Goal: Answer question/provide support: Share knowledge or assist other users

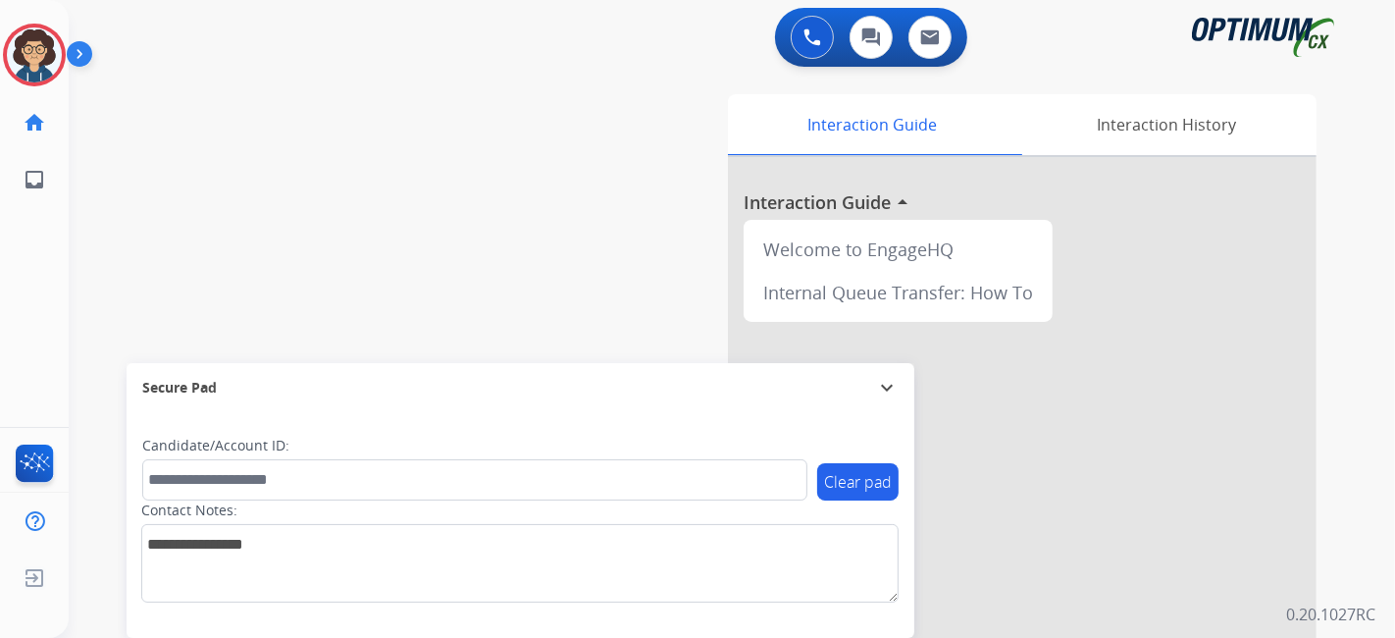
click at [588, 267] on div "Interaction Guide Interaction History Interaction Guide arrow_drop_up Welcome t…" at bounding box center [951, 491] width 731 height 795
click at [34, 74] on img at bounding box center [34, 54] width 55 height 55
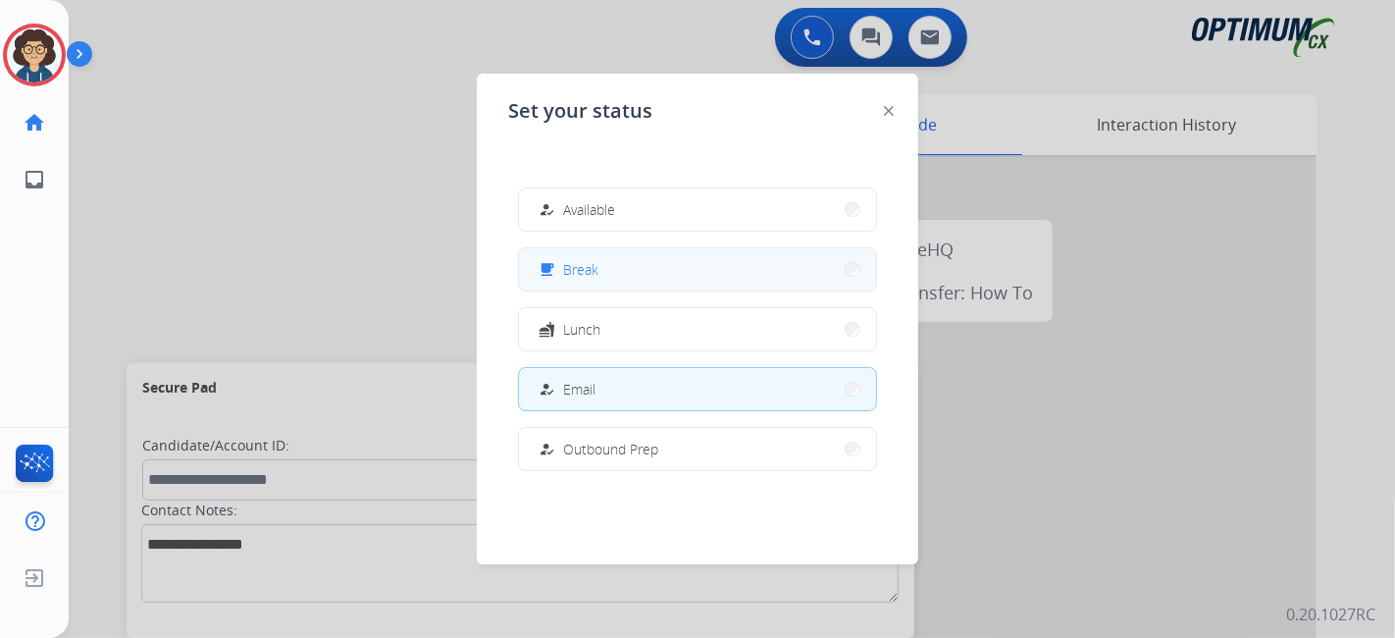
click at [663, 279] on button "free_breakfast Break" at bounding box center [697, 269] width 357 height 42
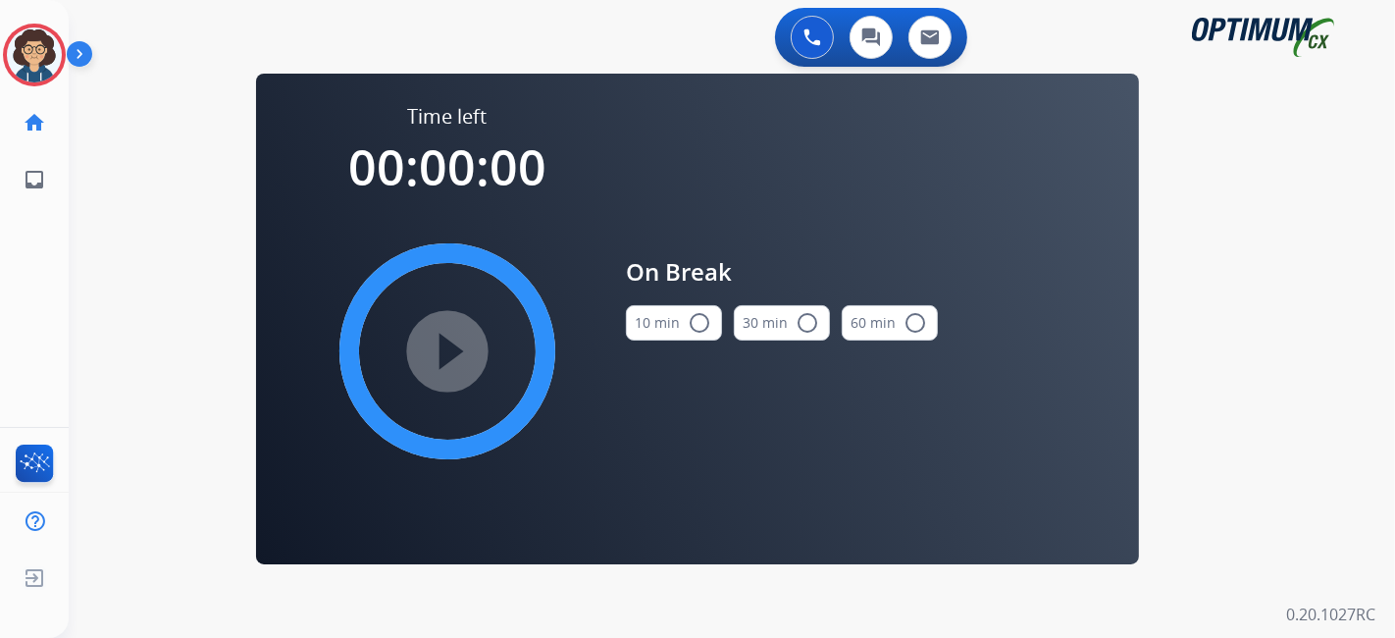
click at [668, 326] on button "10 min radio_button_unchecked" at bounding box center [674, 322] width 96 height 35
click at [439, 346] on mat-icon "play_circle_filled" at bounding box center [448, 351] width 24 height 24
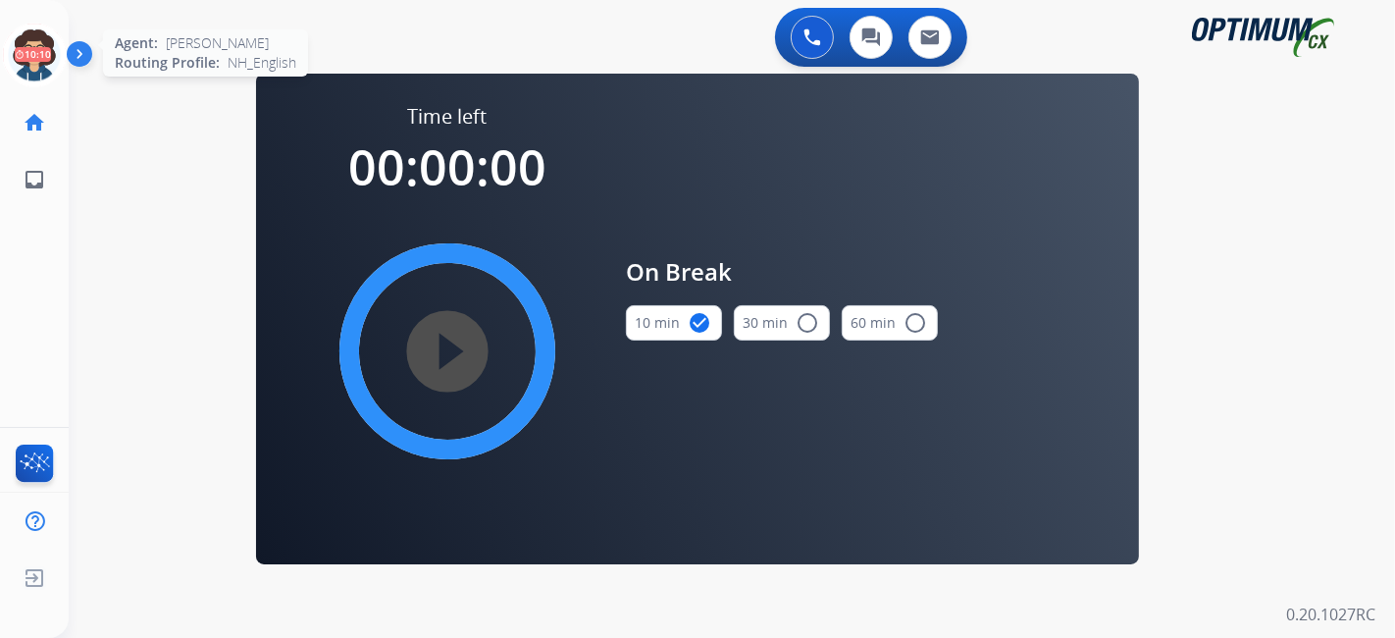
click at [55, 57] on icon at bounding box center [35, 56] width 64 height 64
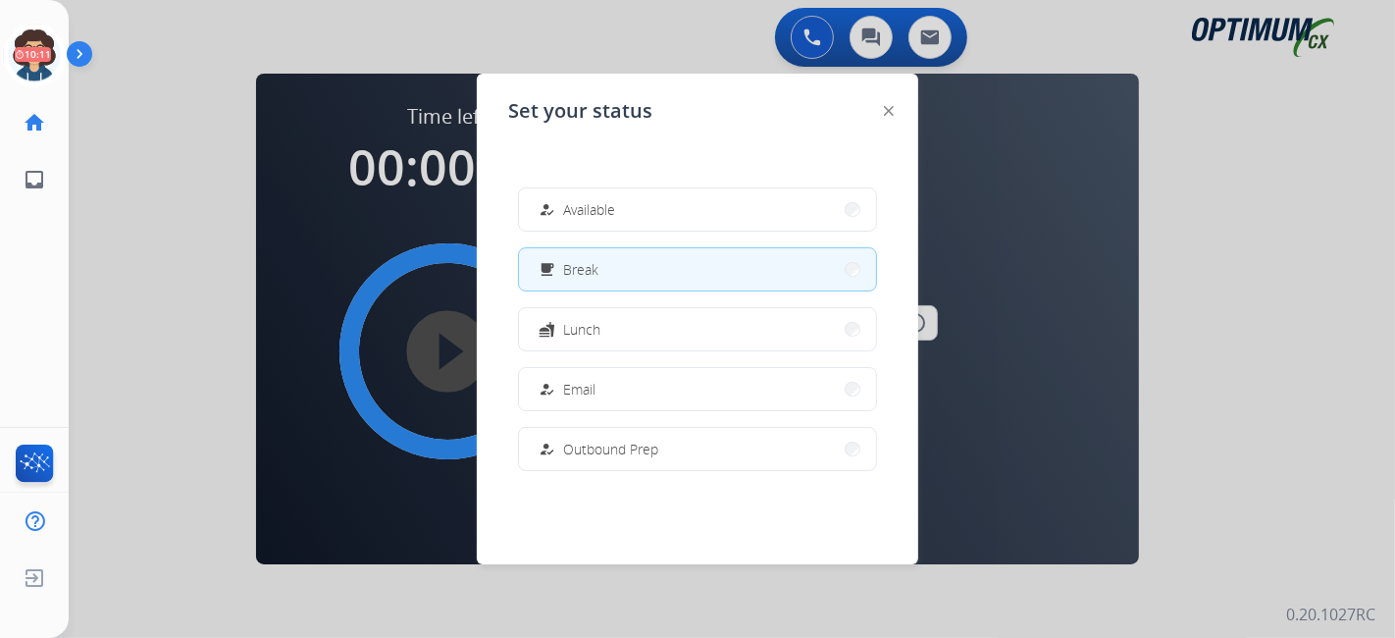
drag, startPoint x: 604, startPoint y: 203, endPoint x: 639, endPoint y: 8, distance: 198.2
click at [605, 203] on span "Available" at bounding box center [589, 209] width 52 height 21
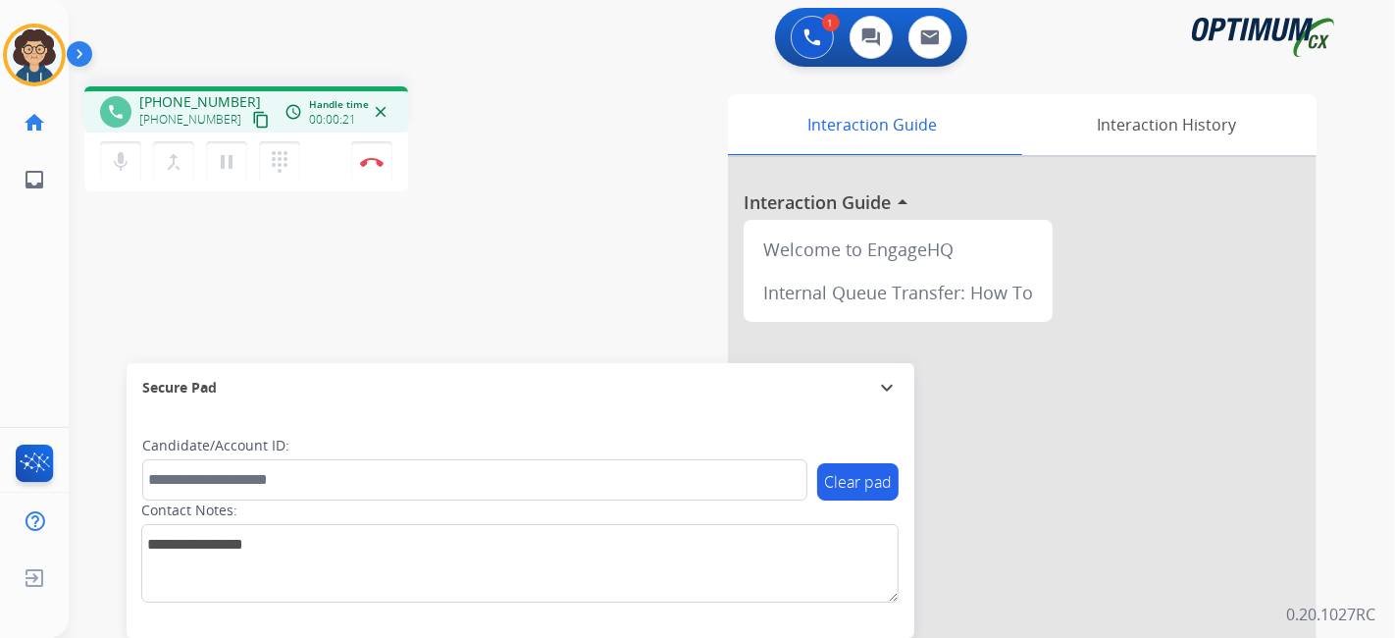
click at [252, 122] on mat-icon "content_copy" at bounding box center [261, 120] width 18 height 18
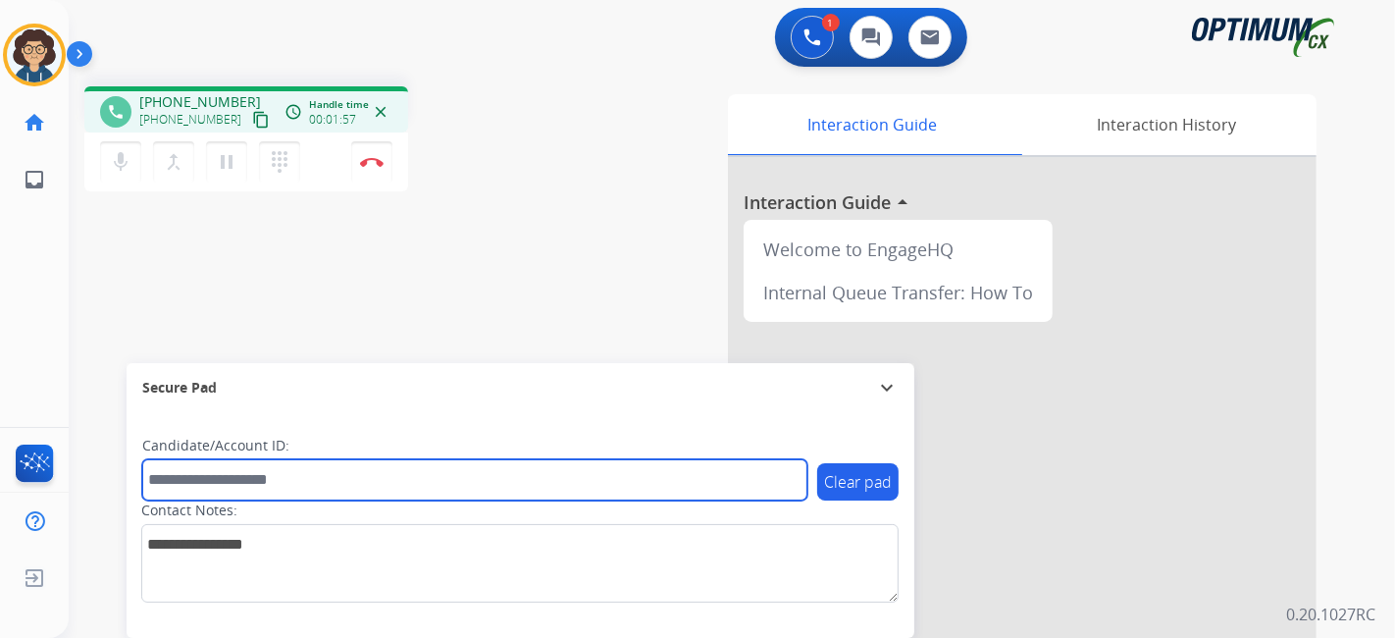
click at [328, 482] on input "text" at bounding box center [474, 479] width 665 height 41
paste input "*******"
type input "*******"
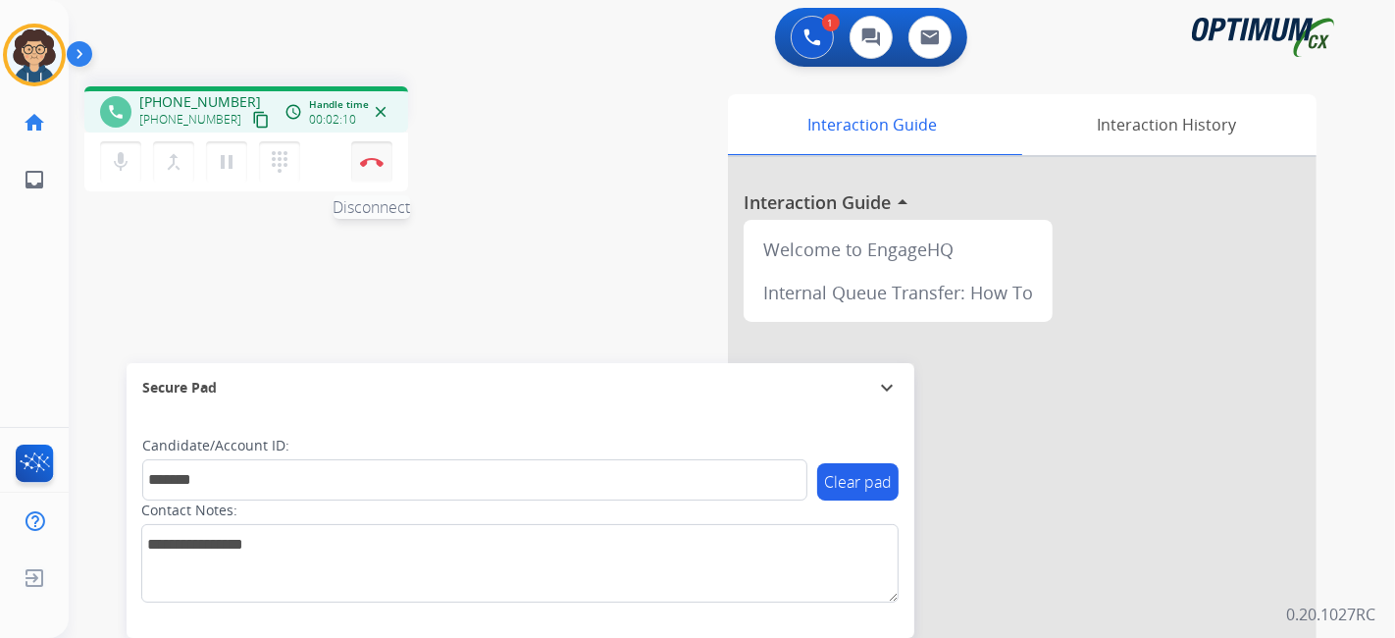
click at [373, 169] on button "Disconnect" at bounding box center [371, 161] width 41 height 41
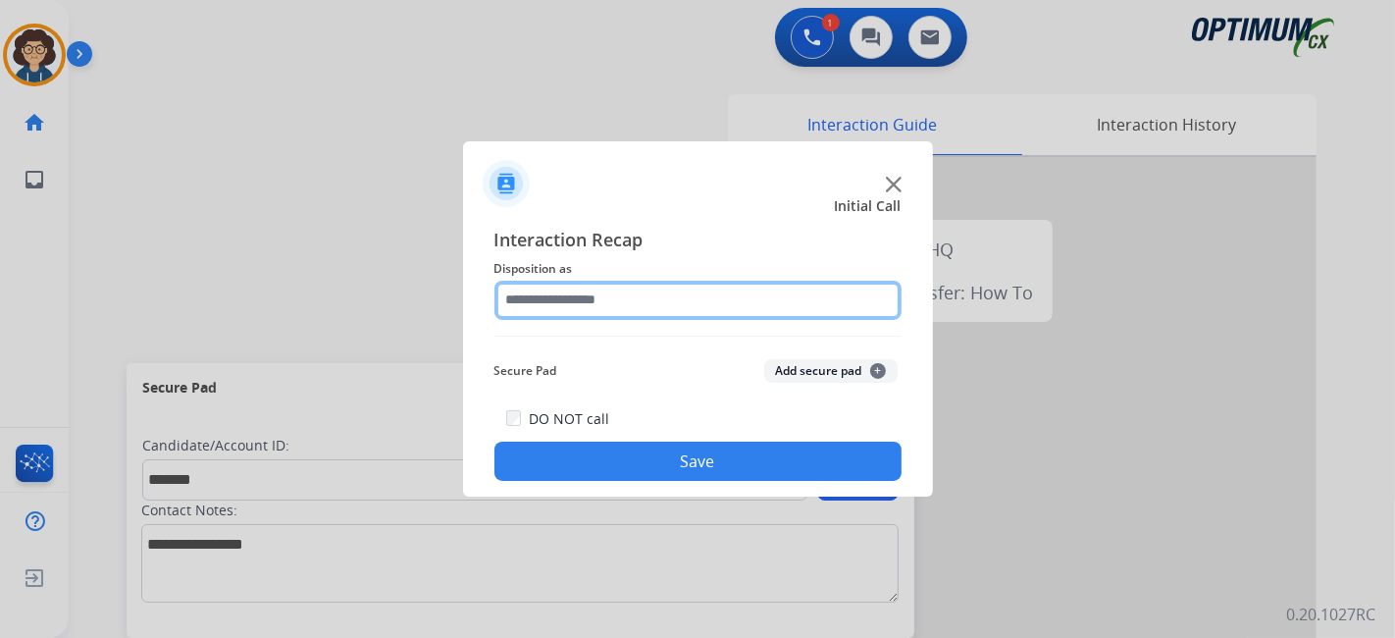
click at [689, 311] on input "text" at bounding box center [697, 300] width 407 height 39
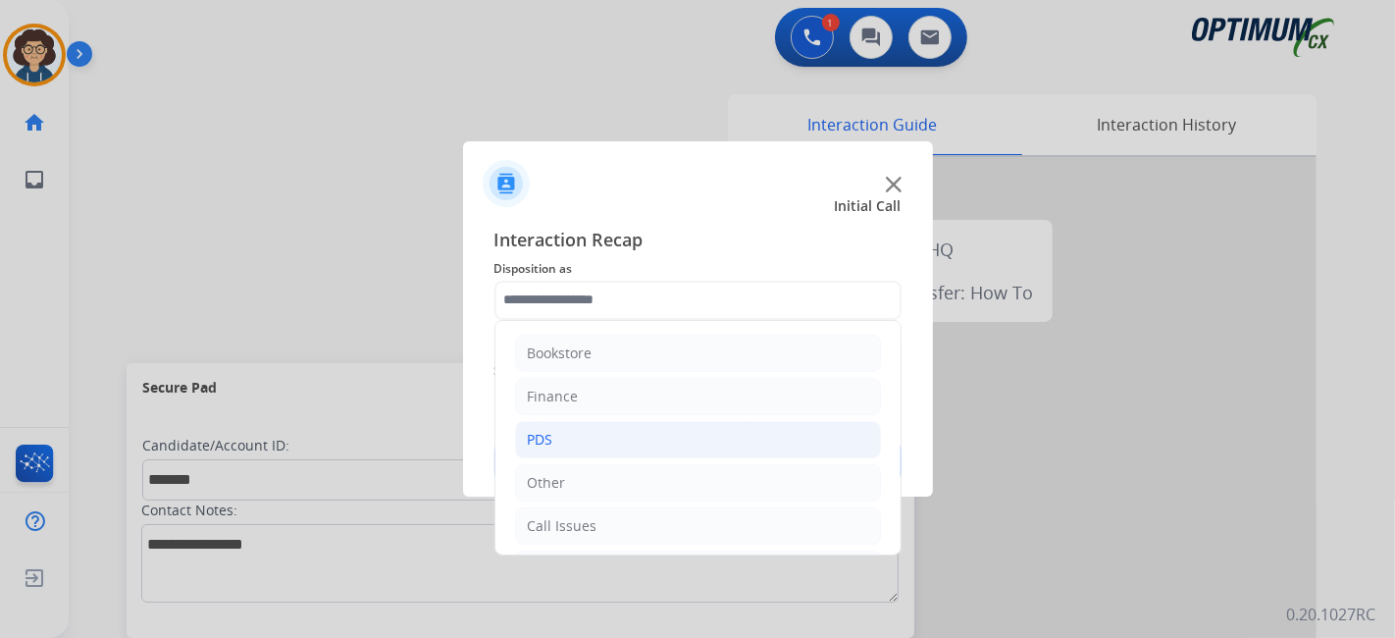
click at [651, 429] on li "PDS" at bounding box center [698, 439] width 366 height 37
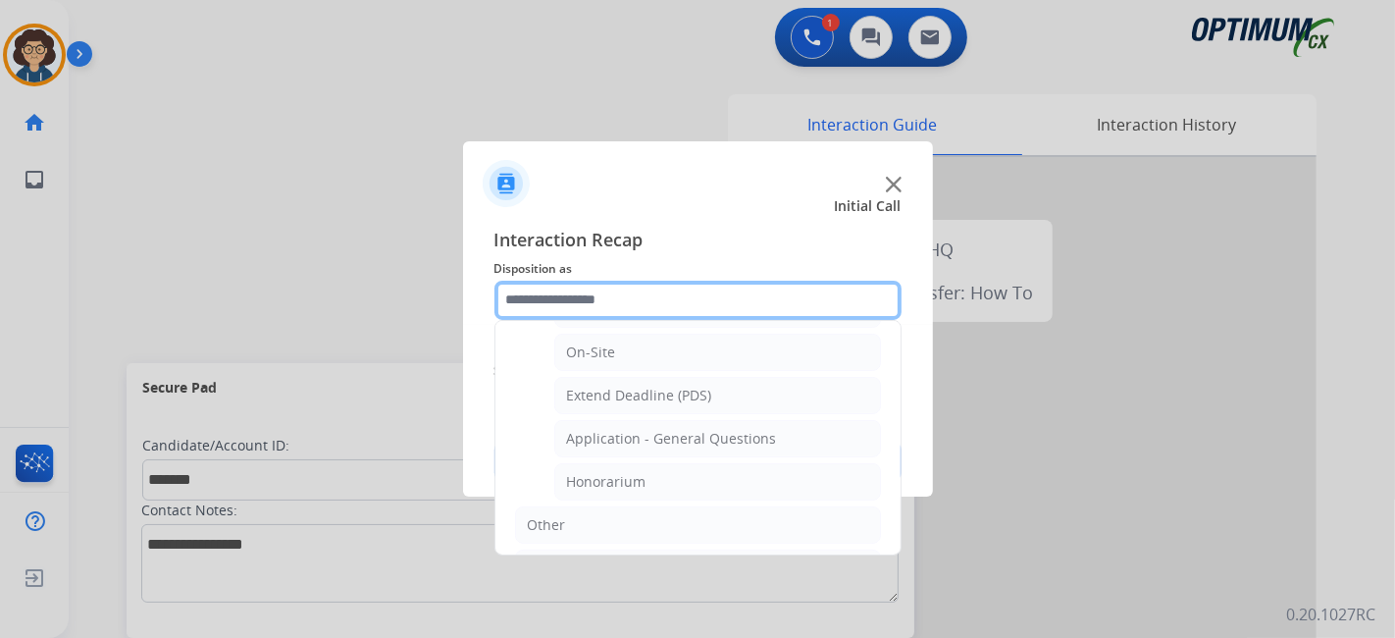
scroll to position [527, 0]
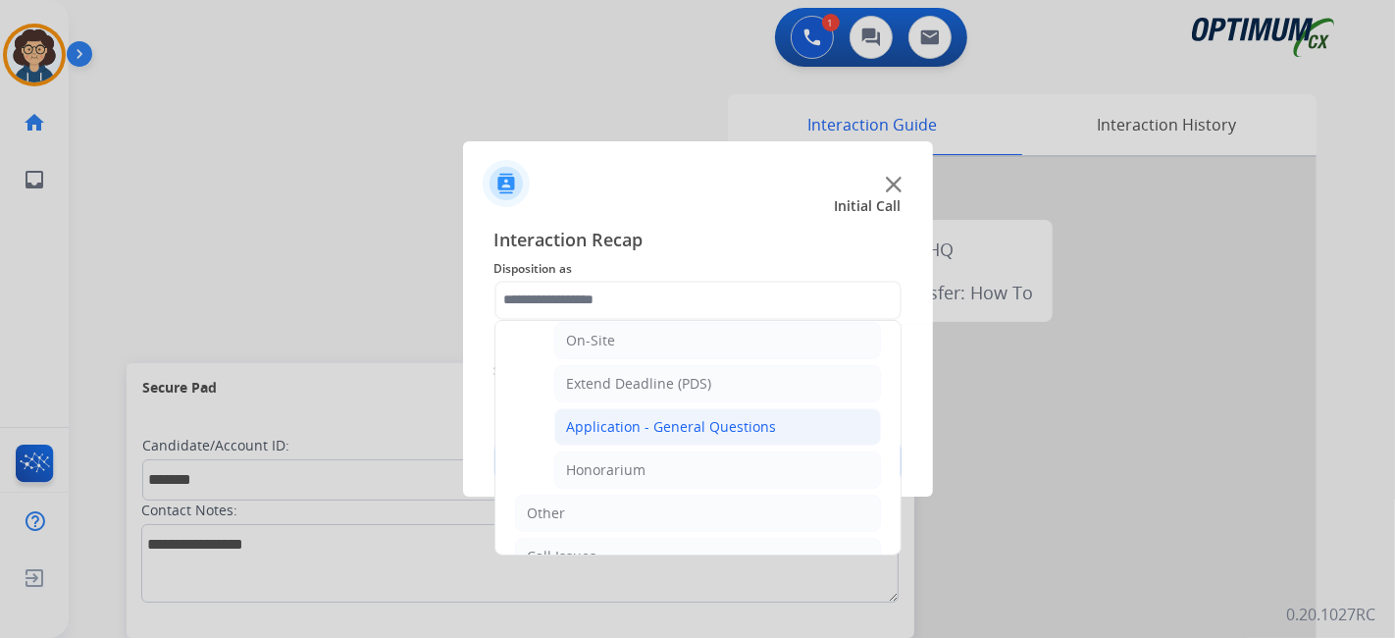
click at [785, 419] on li "Application - General Questions" at bounding box center [717, 426] width 327 height 37
type input "**********"
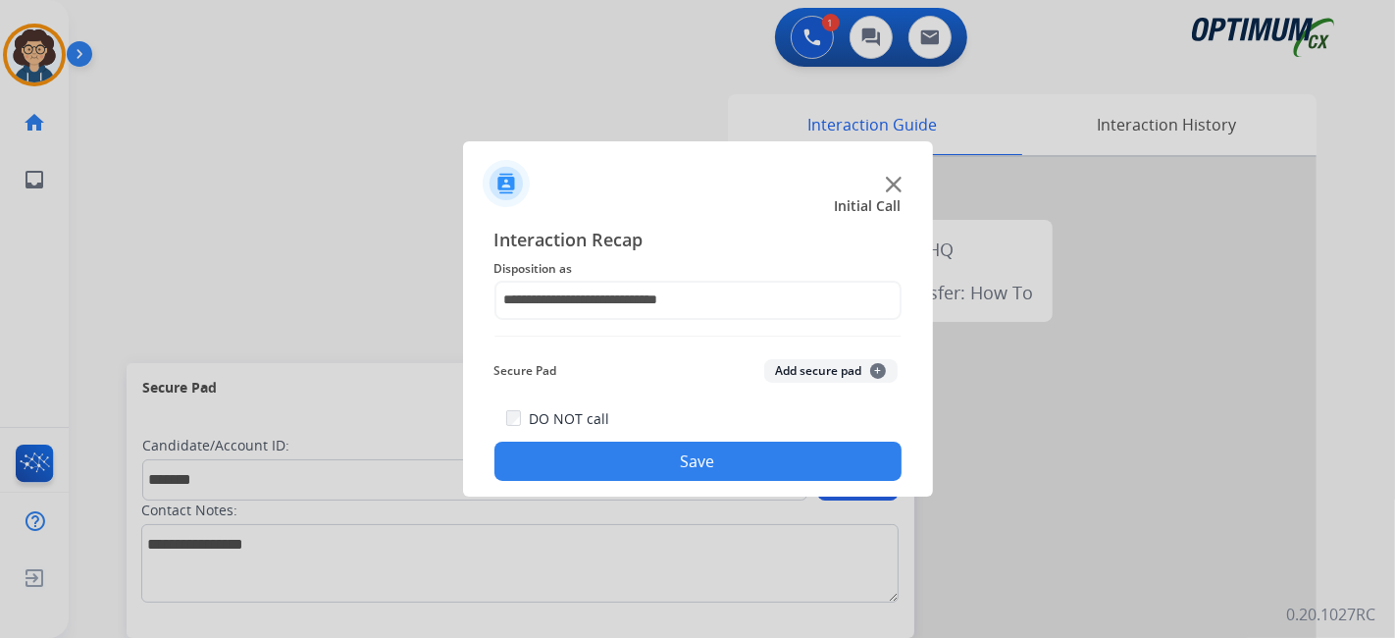
click at [832, 375] on button "Add secure pad +" at bounding box center [830, 371] width 133 height 24
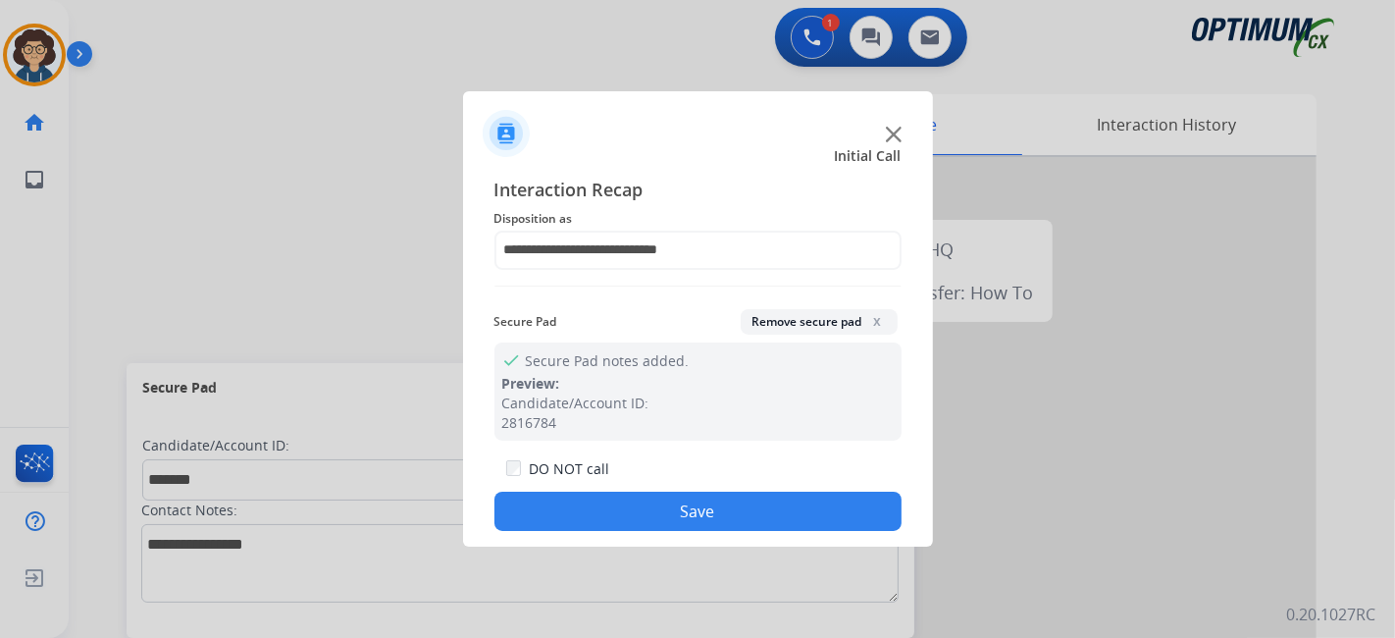
drag, startPoint x: 718, startPoint y: 517, endPoint x: 530, endPoint y: 25, distance: 527.2
click at [717, 514] on button "Save" at bounding box center [697, 510] width 407 height 39
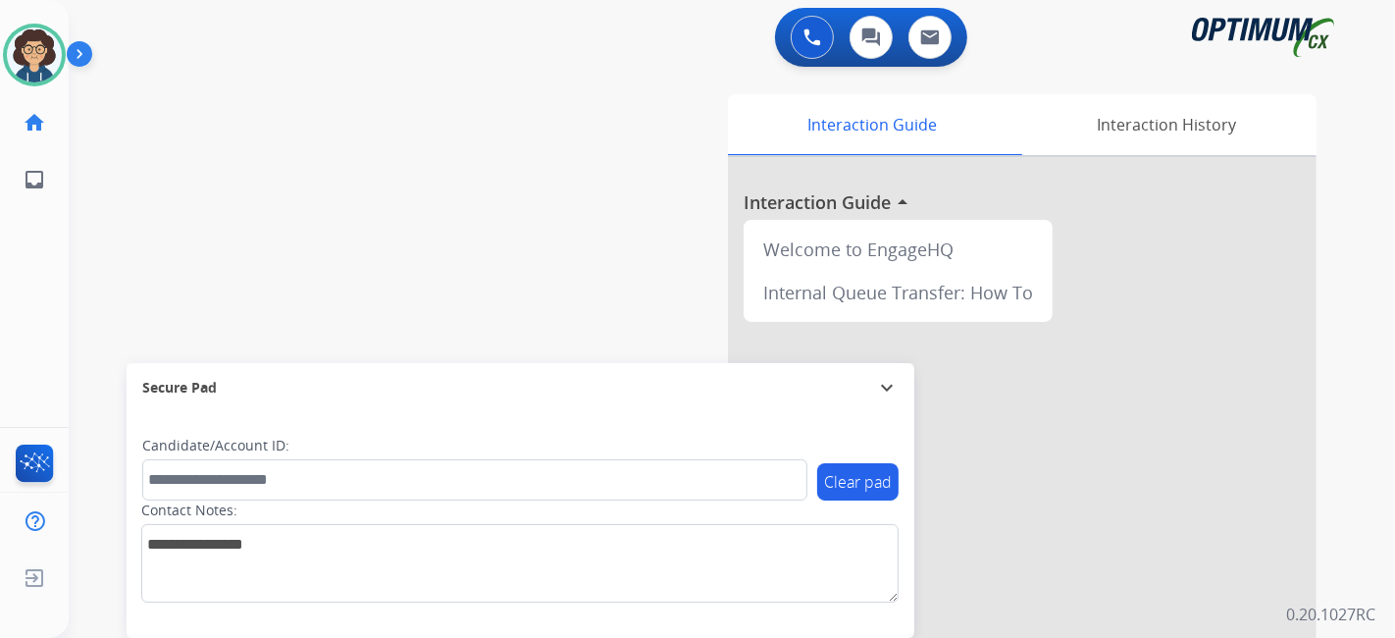
click at [460, 231] on div "swap_horiz Break voice bridge close_fullscreen Connect 3-Way Call merge_type Se…" at bounding box center [708, 480] width 1279 height 818
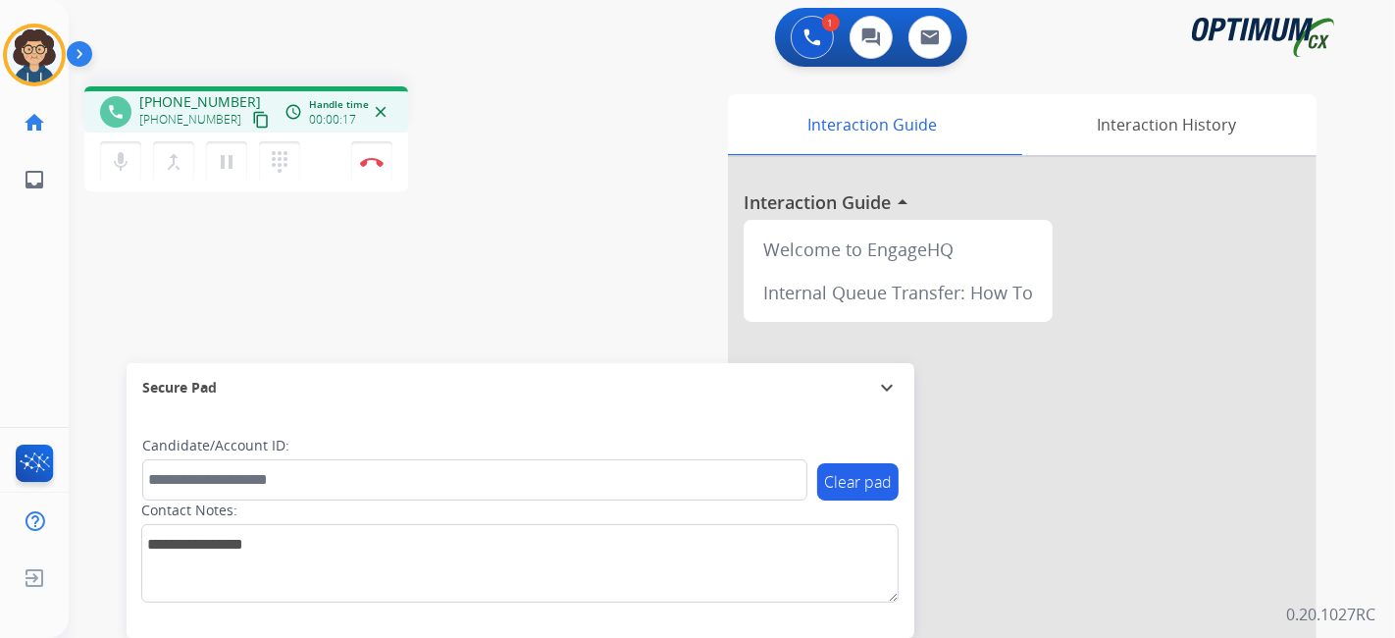
click at [614, 201] on div "Interaction Guide Interaction History Interaction Guide arrow_drop_up Welcome t…" at bounding box center [951, 491] width 731 height 795
click at [376, 169] on button "Disconnect" at bounding box center [371, 161] width 41 height 41
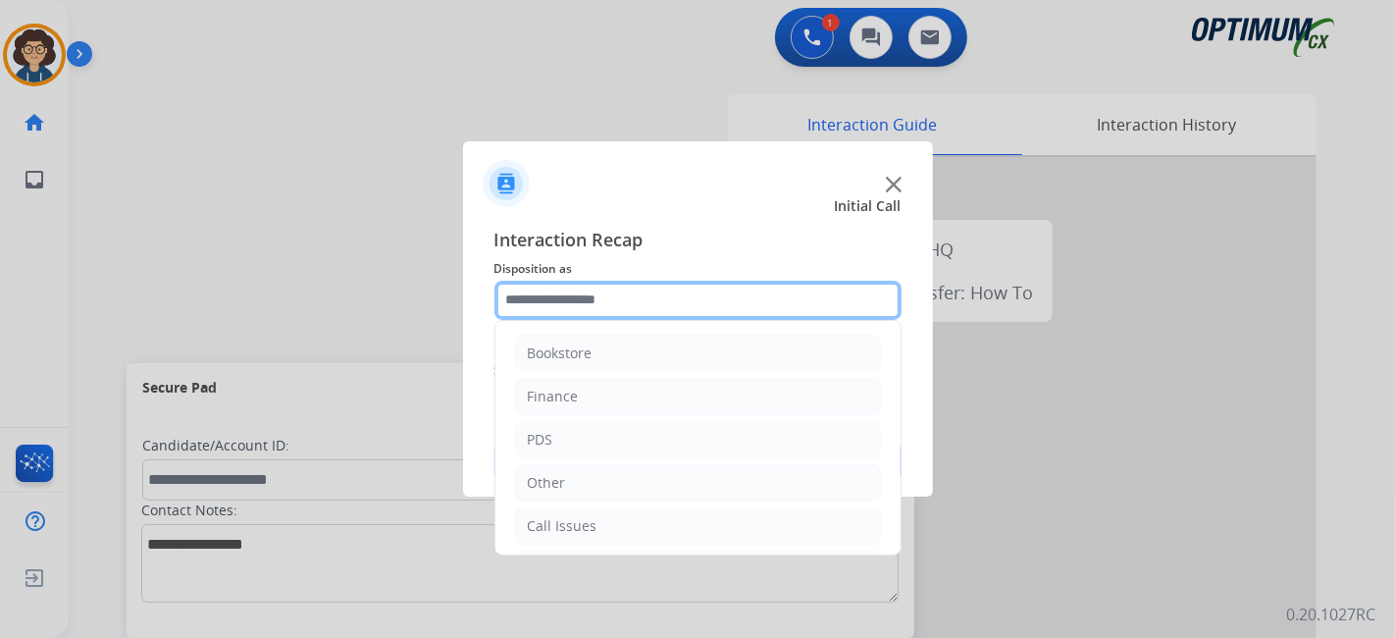
click at [697, 303] on input "text" at bounding box center [697, 300] width 407 height 39
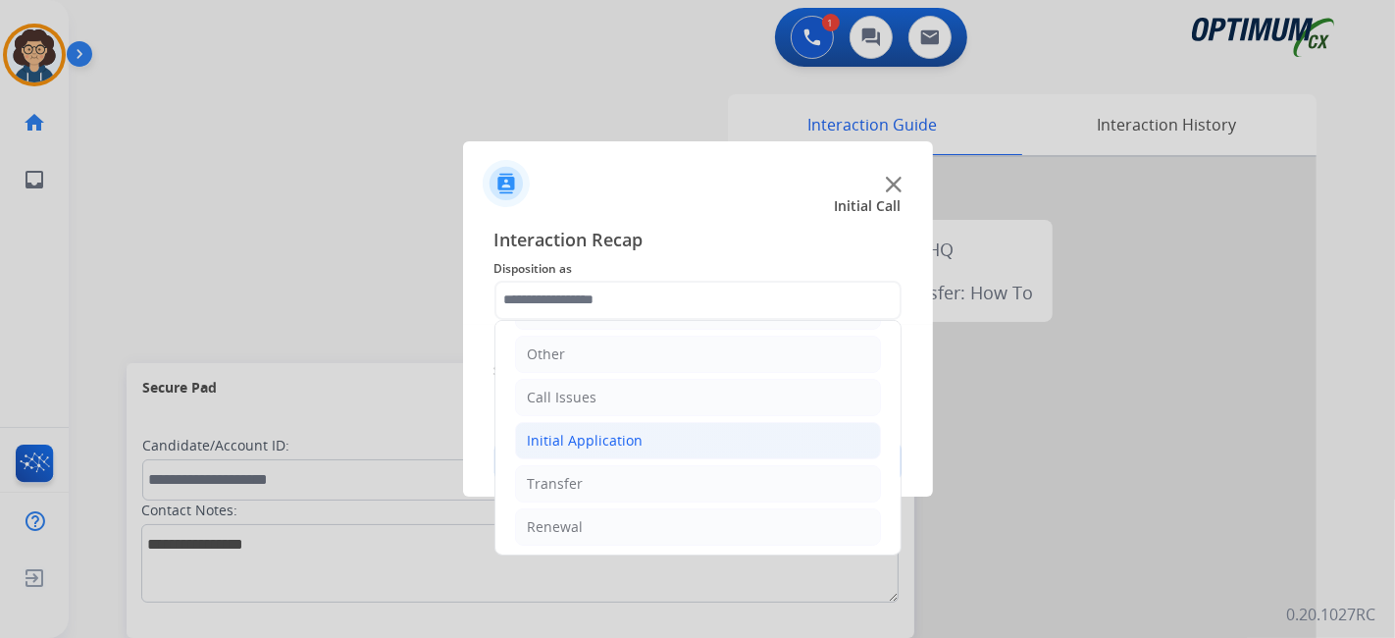
click at [691, 444] on li "Initial Application" at bounding box center [698, 440] width 366 height 37
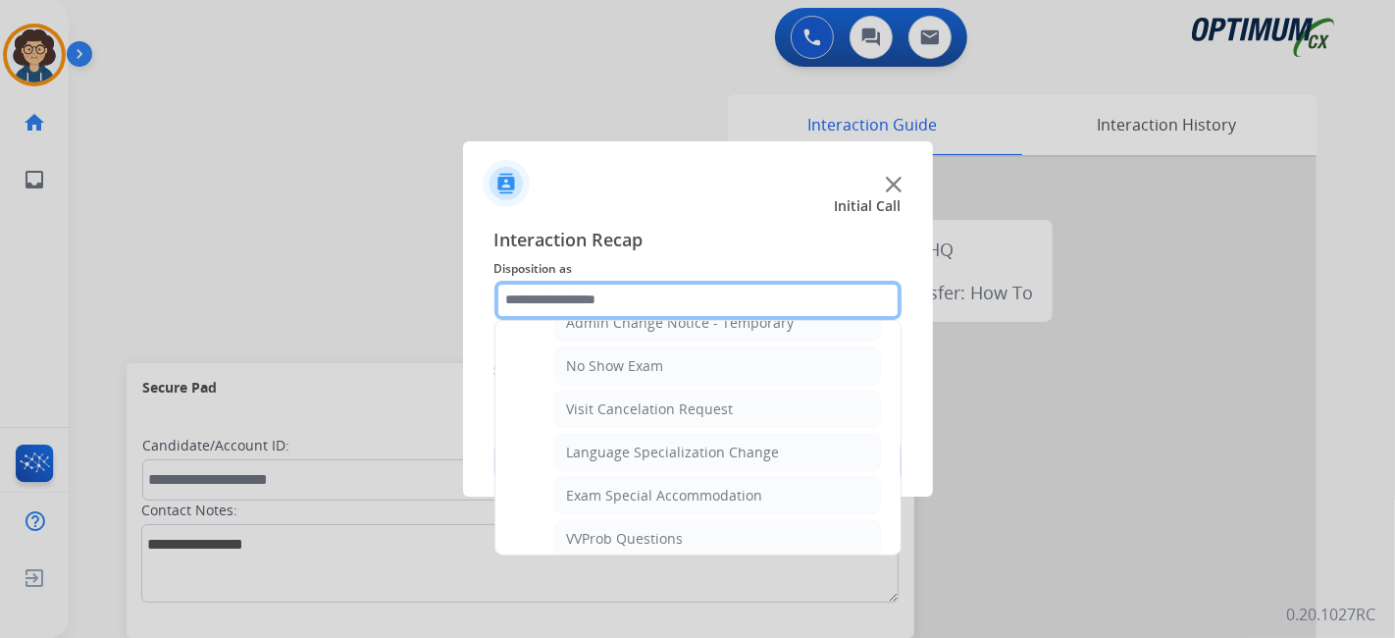
scroll to position [1028, 0]
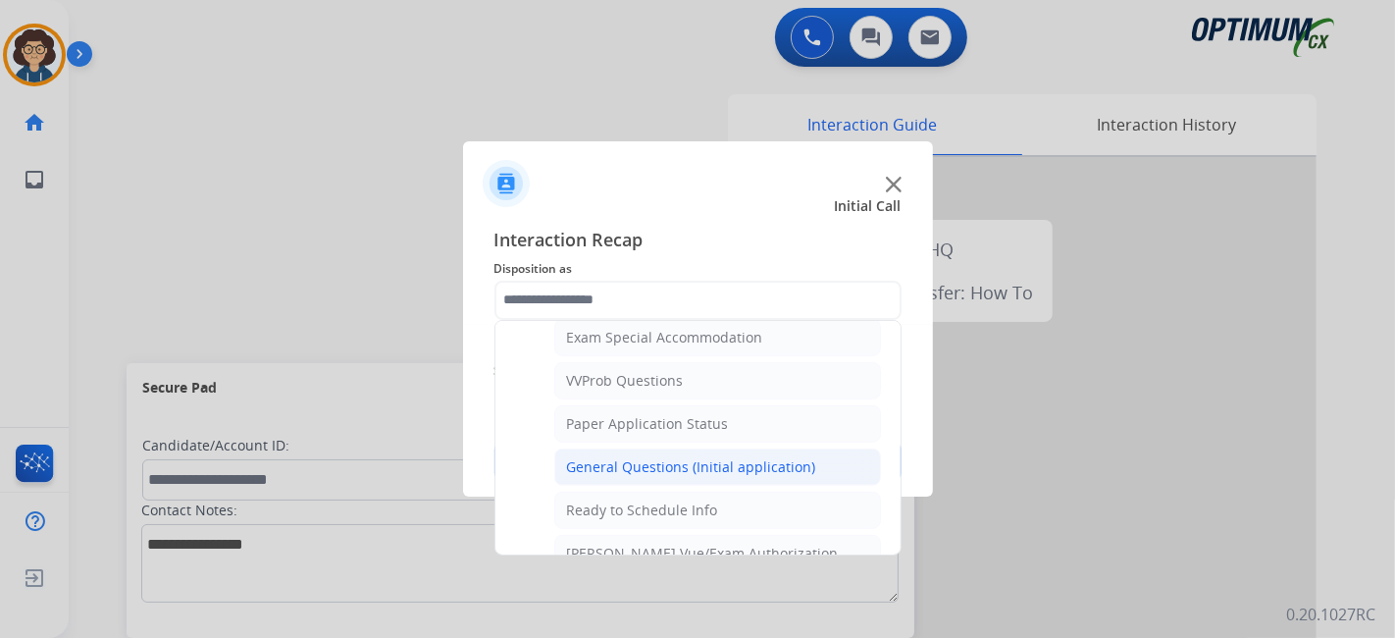
click at [785, 448] on li "General Questions (Initial application)" at bounding box center [717, 466] width 327 height 37
type input "**********"
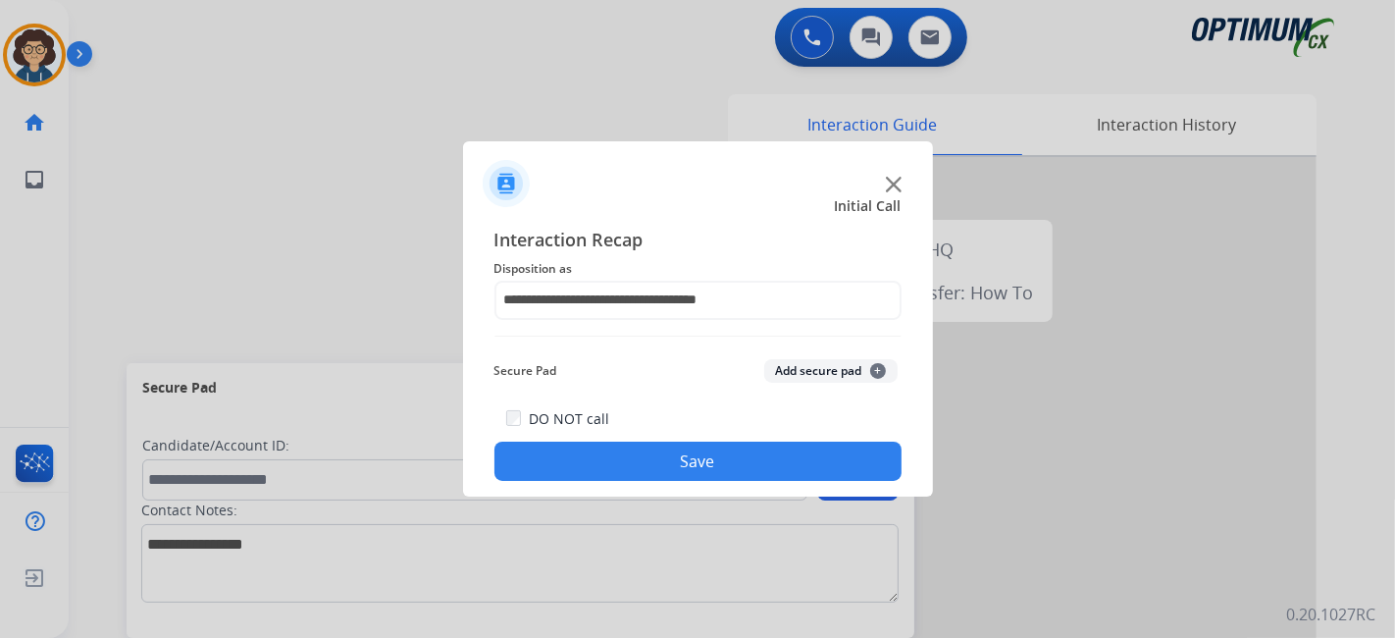
click at [739, 470] on button "Save" at bounding box center [697, 460] width 407 height 39
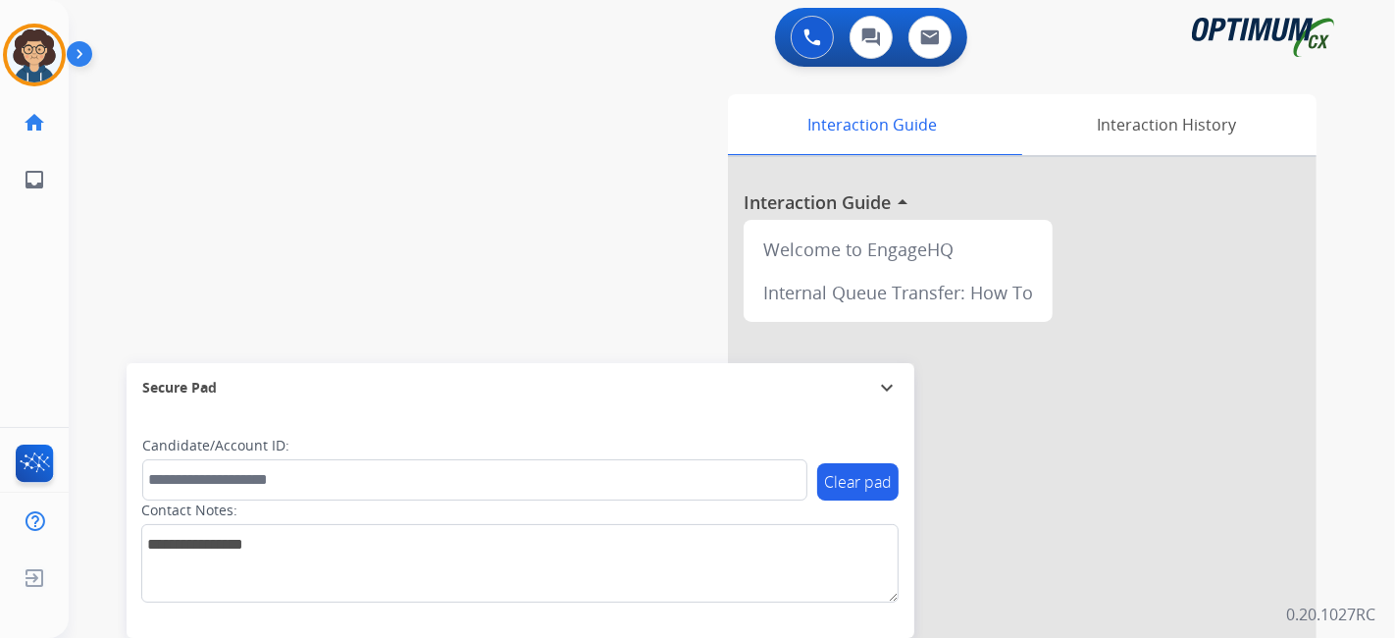
click at [440, 239] on div "swap_horiz Break voice bridge close_fullscreen Connect 3-Way Call merge_type Se…" at bounding box center [708, 480] width 1279 height 818
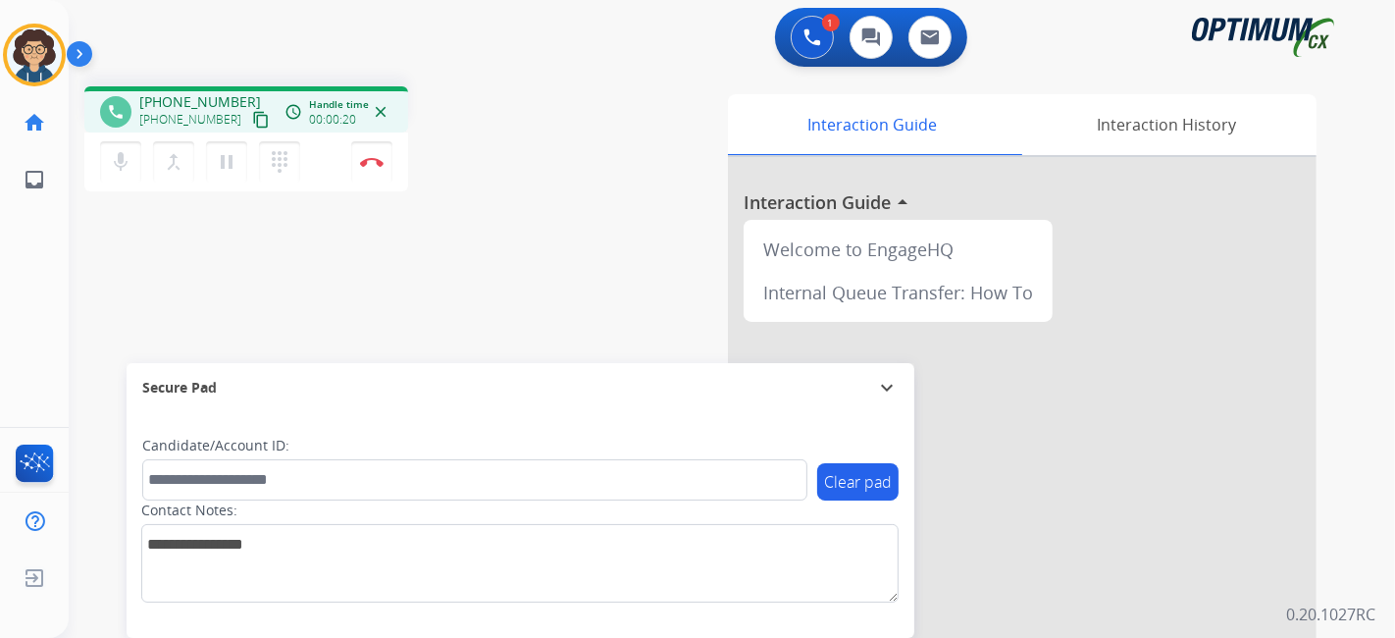
click at [252, 122] on mat-icon "content_copy" at bounding box center [261, 120] width 18 height 18
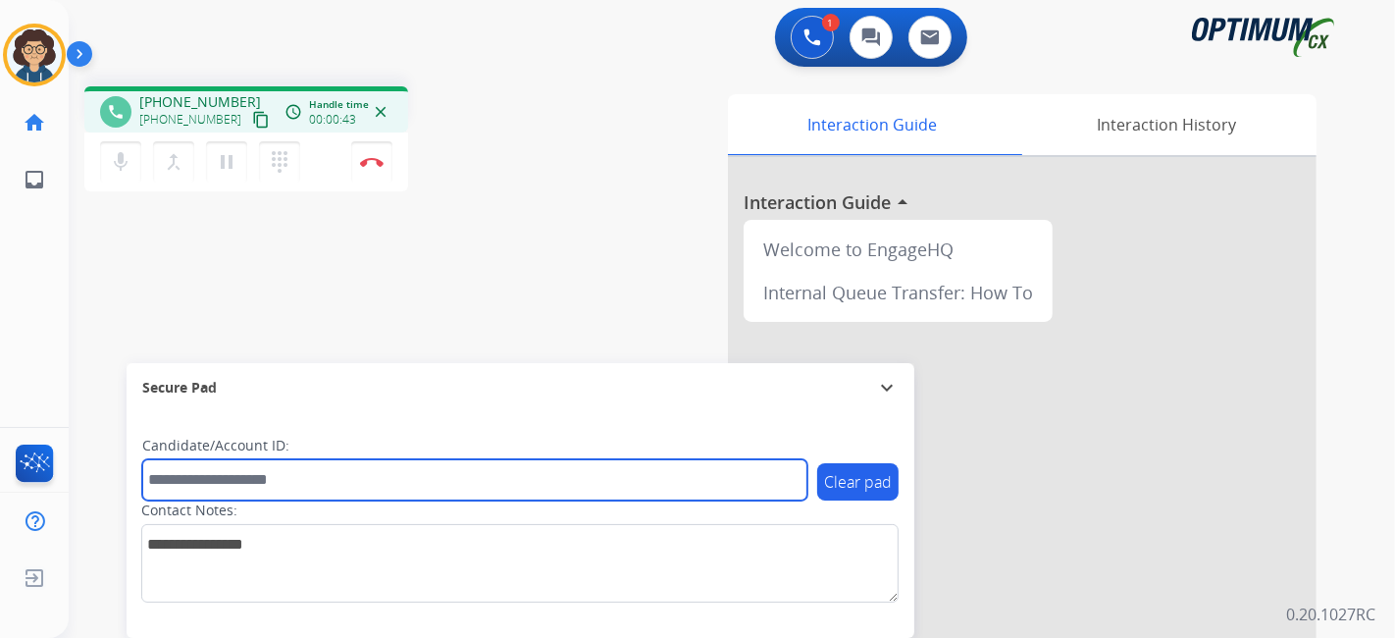
click at [360, 484] on input "text" at bounding box center [474, 479] width 665 height 41
paste input "*******"
type input "*******"
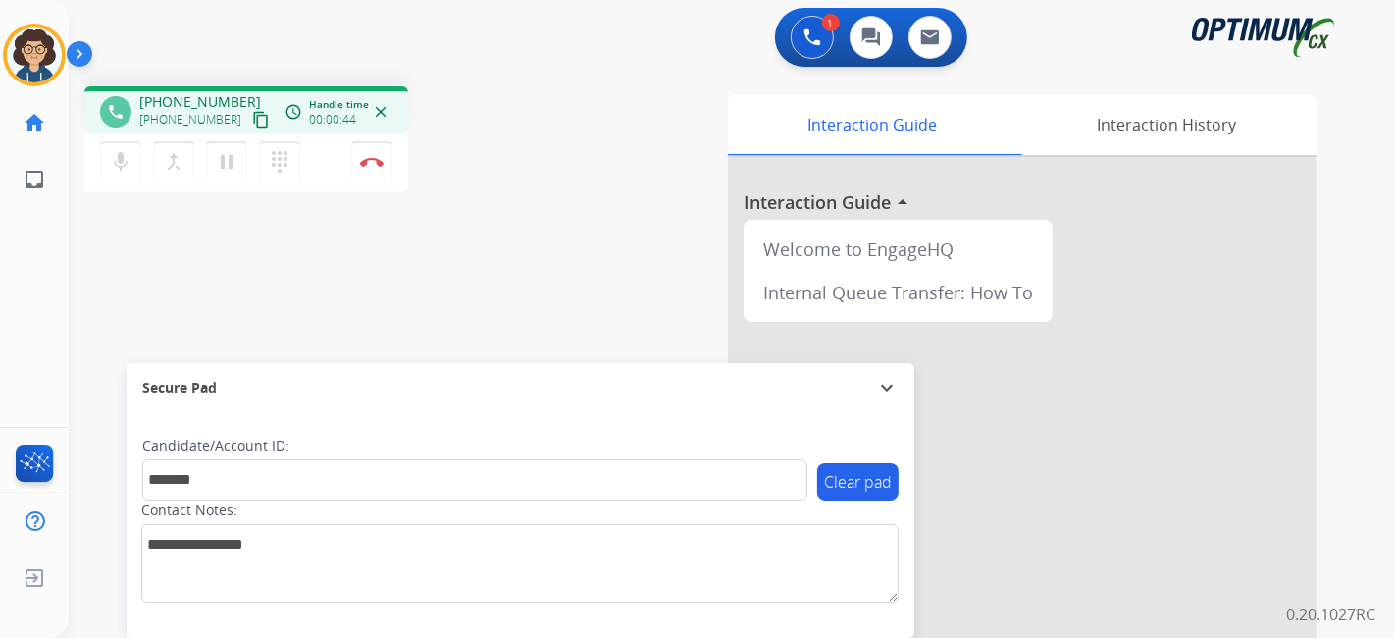
drag, startPoint x: 502, startPoint y: 279, endPoint x: 496, endPoint y: 236, distance: 42.6
click at [498, 251] on div "phone [PHONE_NUMBER] [PHONE_NUMBER] content_copy access_time Call metrics Queue…" at bounding box center [708, 480] width 1279 height 818
click at [1394, 353] on div "1 Voice Interactions 0 Chat Interactions 0 Email Interactions phone [PHONE_NUMB…" at bounding box center [732, 319] width 1326 height 638
click at [386, 155] on button "Disconnect" at bounding box center [371, 161] width 41 height 41
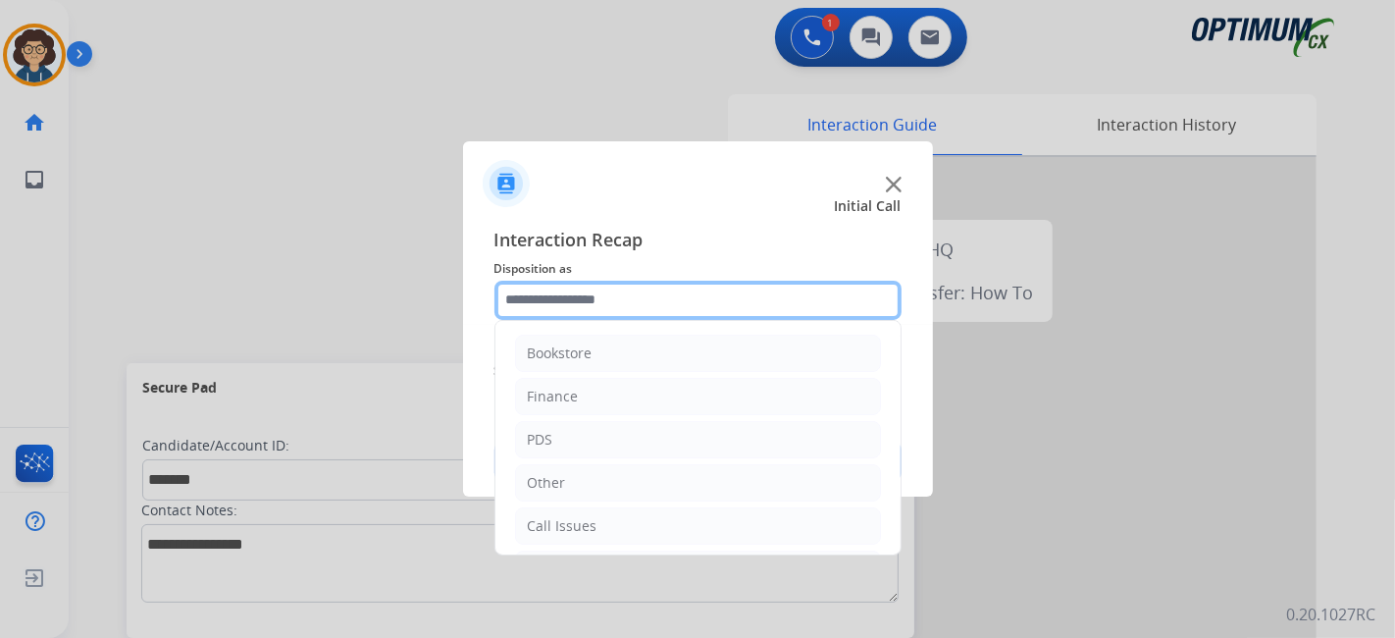
click at [695, 297] on input "text" at bounding box center [697, 300] width 407 height 39
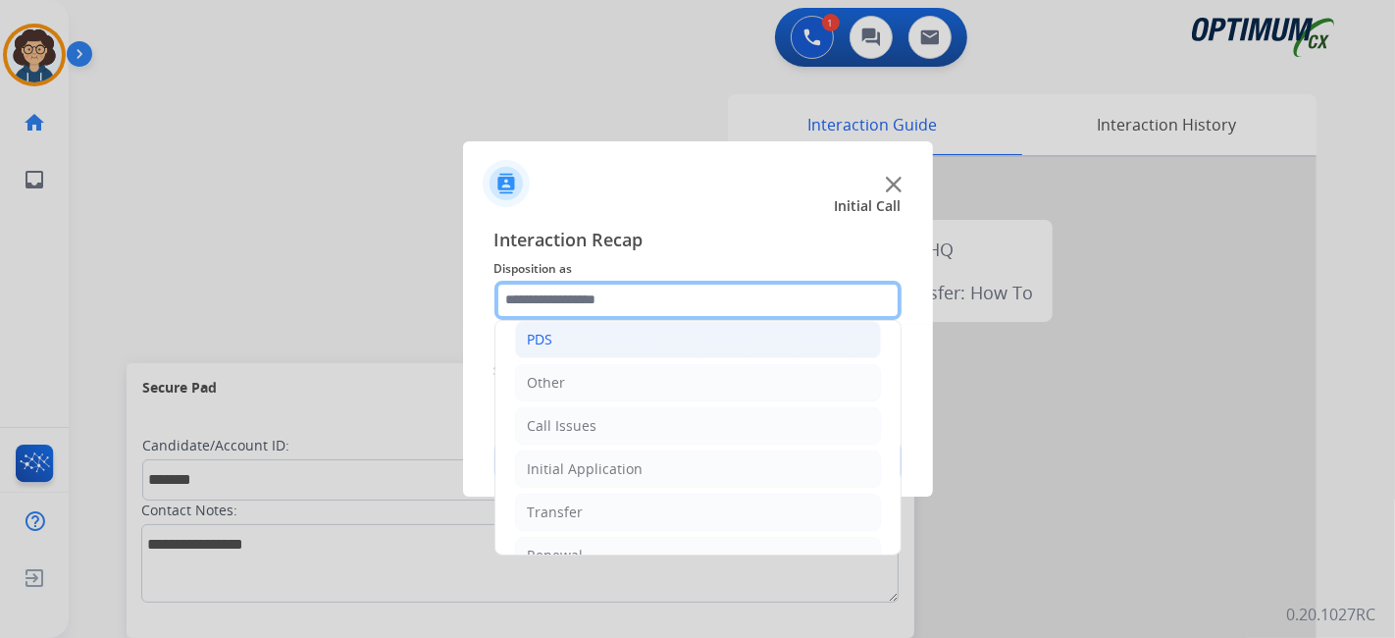
scroll to position [129, 0]
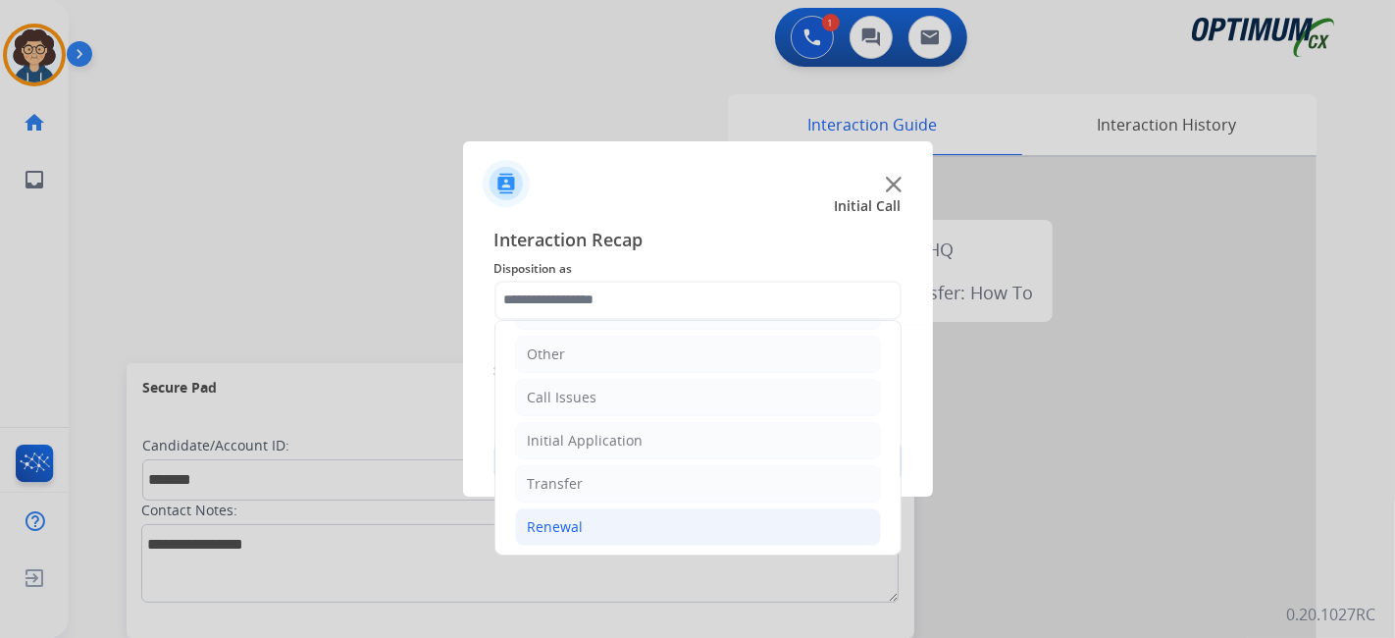
click at [678, 531] on li "Renewal" at bounding box center [698, 526] width 366 height 37
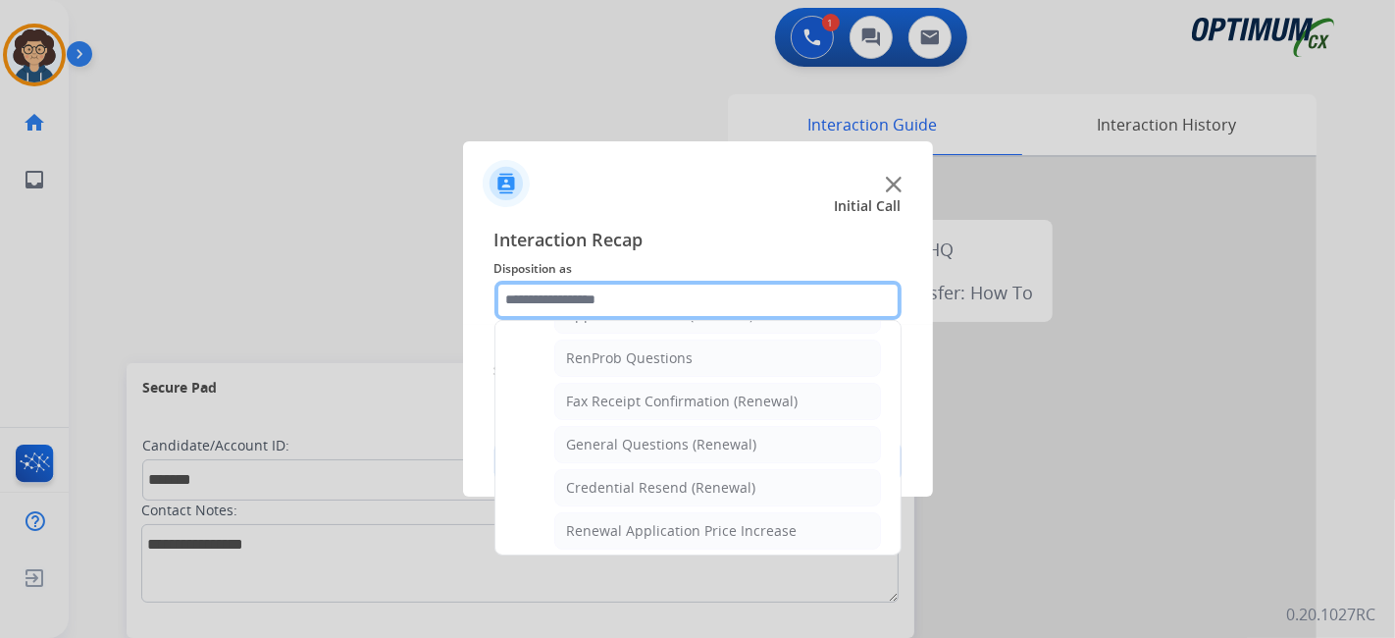
scroll to position [492, 0]
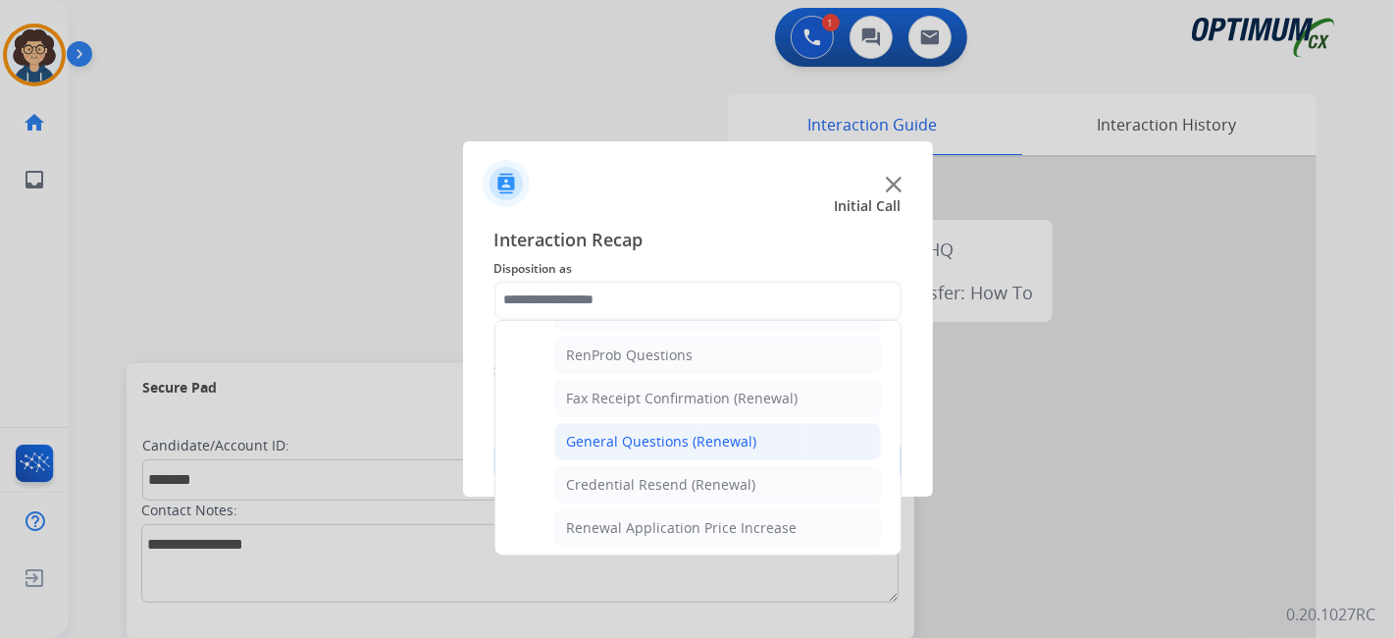
click at [832, 448] on li "General Questions (Renewal)" at bounding box center [717, 441] width 327 height 37
type input "**********"
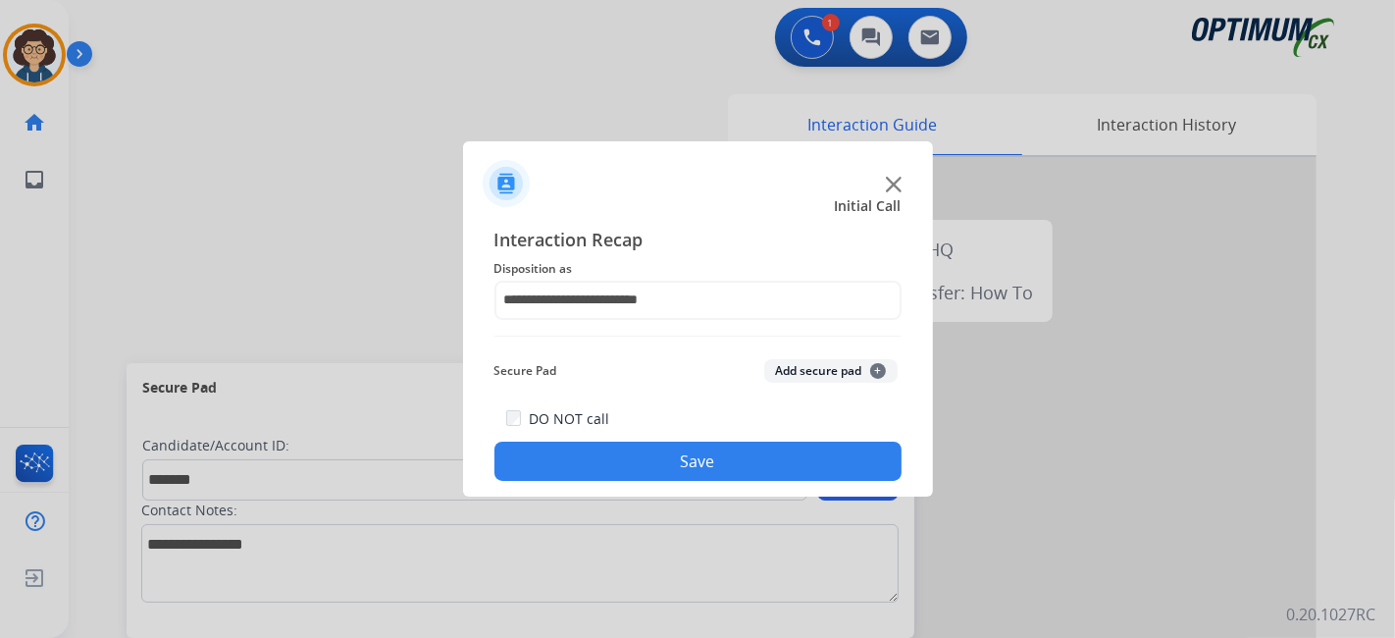
click at [817, 374] on button "Add secure pad +" at bounding box center [830, 371] width 133 height 24
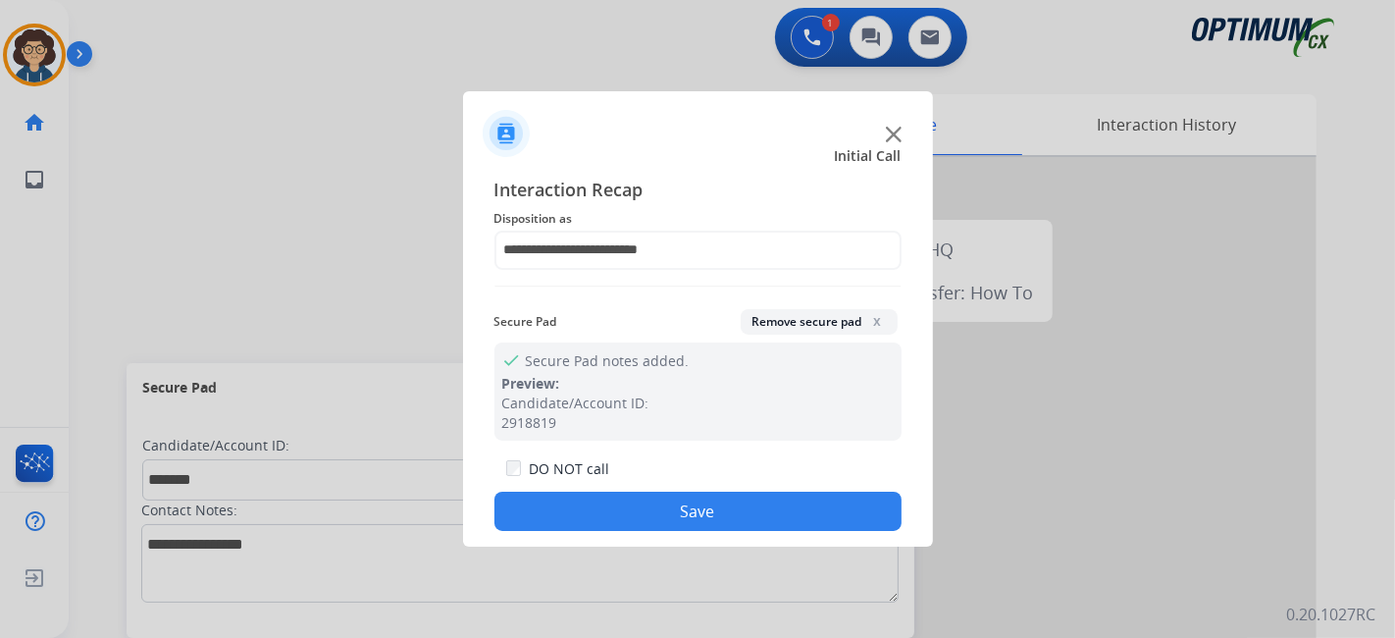
click at [745, 517] on button "Save" at bounding box center [697, 510] width 407 height 39
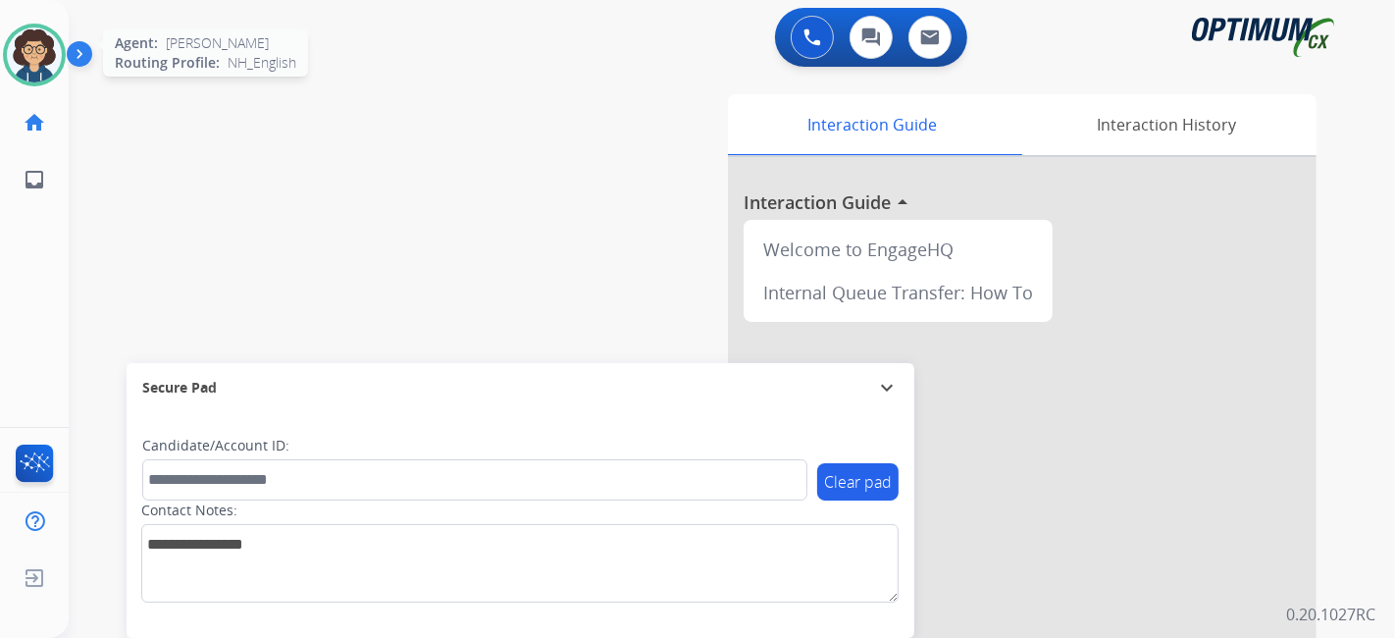
click at [11, 63] on img at bounding box center [34, 54] width 55 height 55
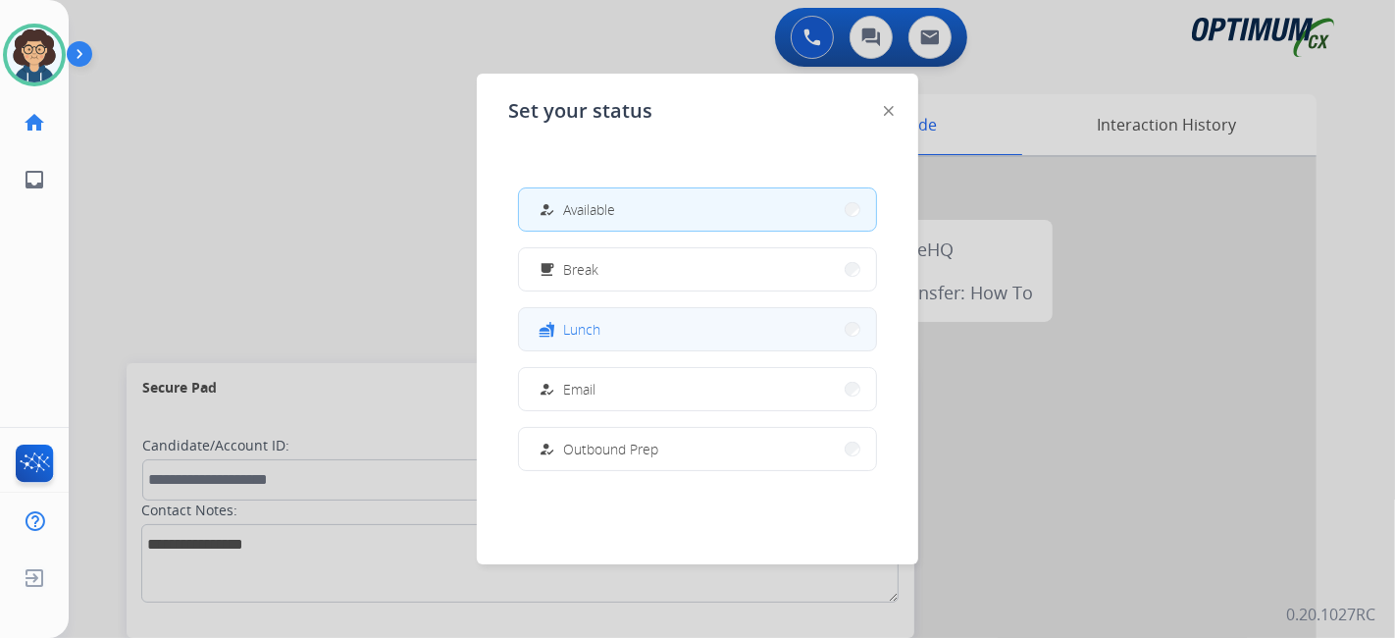
click at [773, 339] on button "fastfood Lunch" at bounding box center [697, 329] width 357 height 42
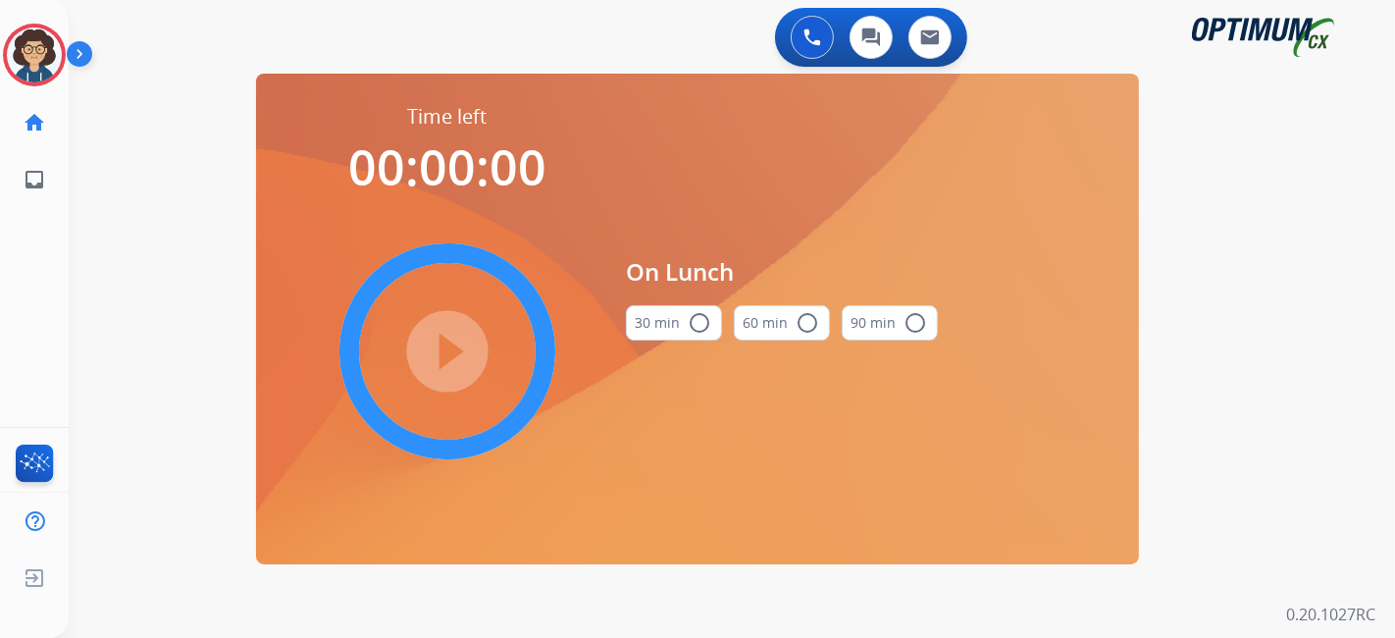
click at [684, 320] on button "30 min radio_button_unchecked" at bounding box center [674, 322] width 96 height 35
click at [459, 344] on mat-icon "play_circle_filled" at bounding box center [448, 351] width 24 height 24
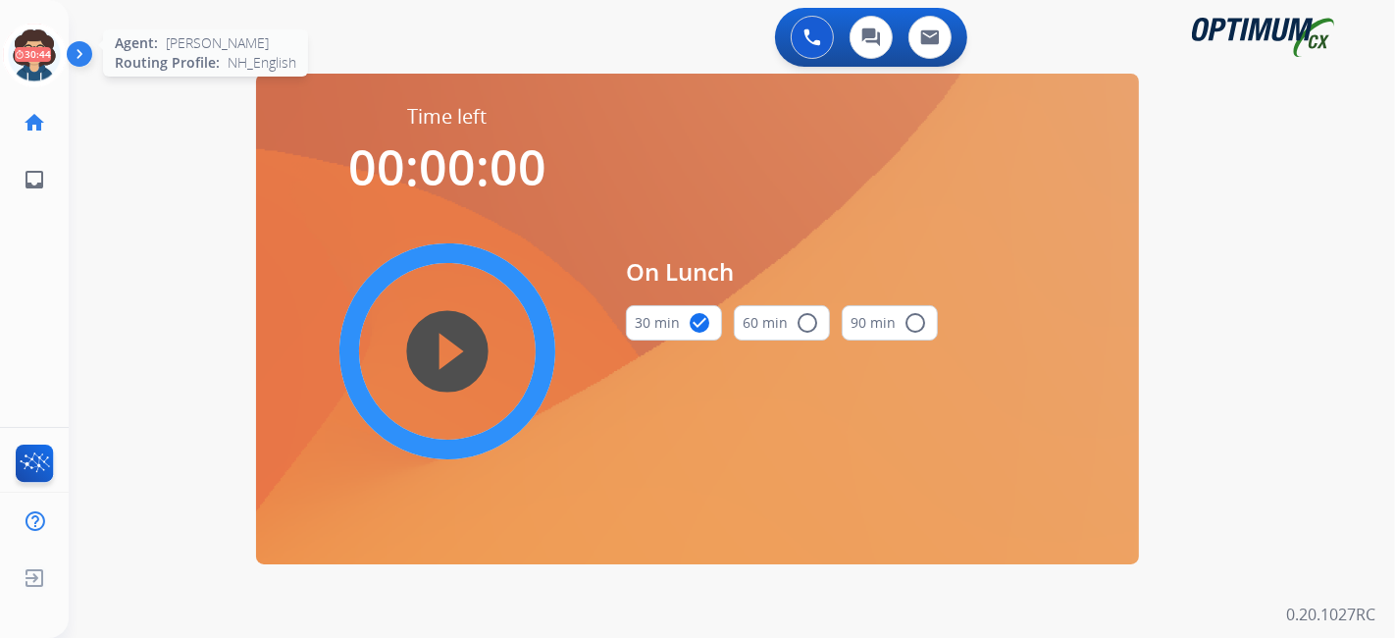
click at [38, 40] on icon at bounding box center [35, 56] width 64 height 64
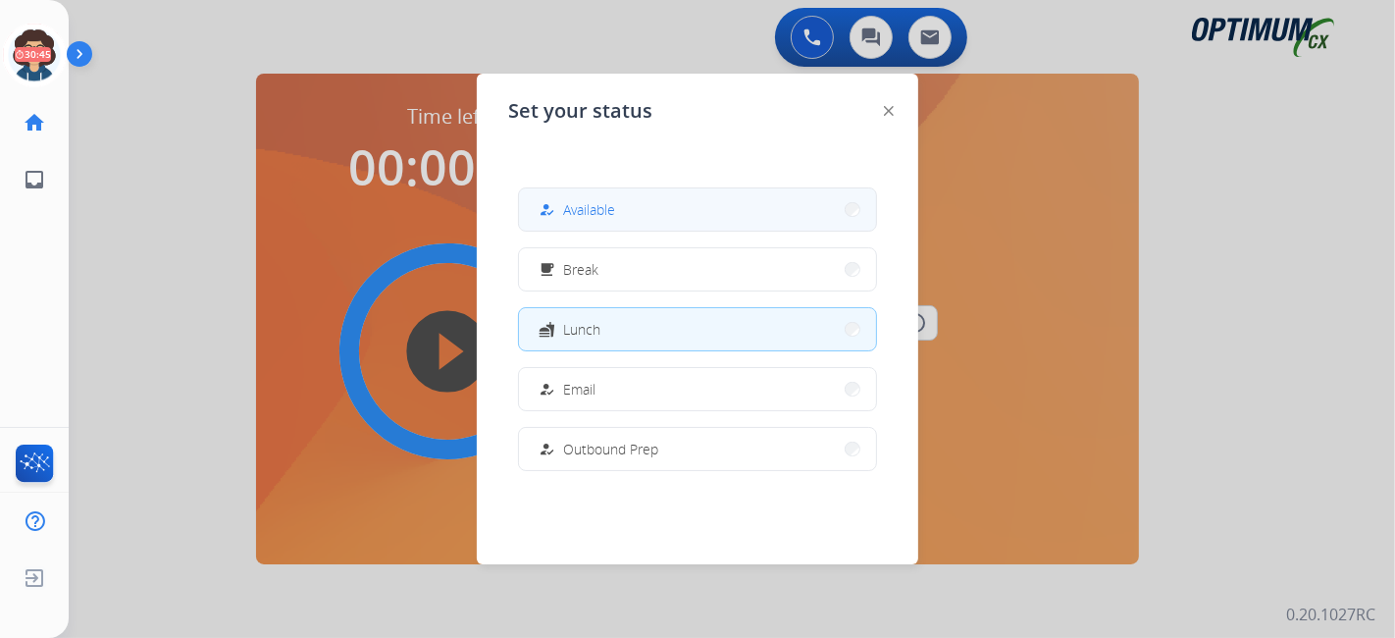
click at [642, 211] on button "how_to_reg Available" at bounding box center [697, 209] width 357 height 42
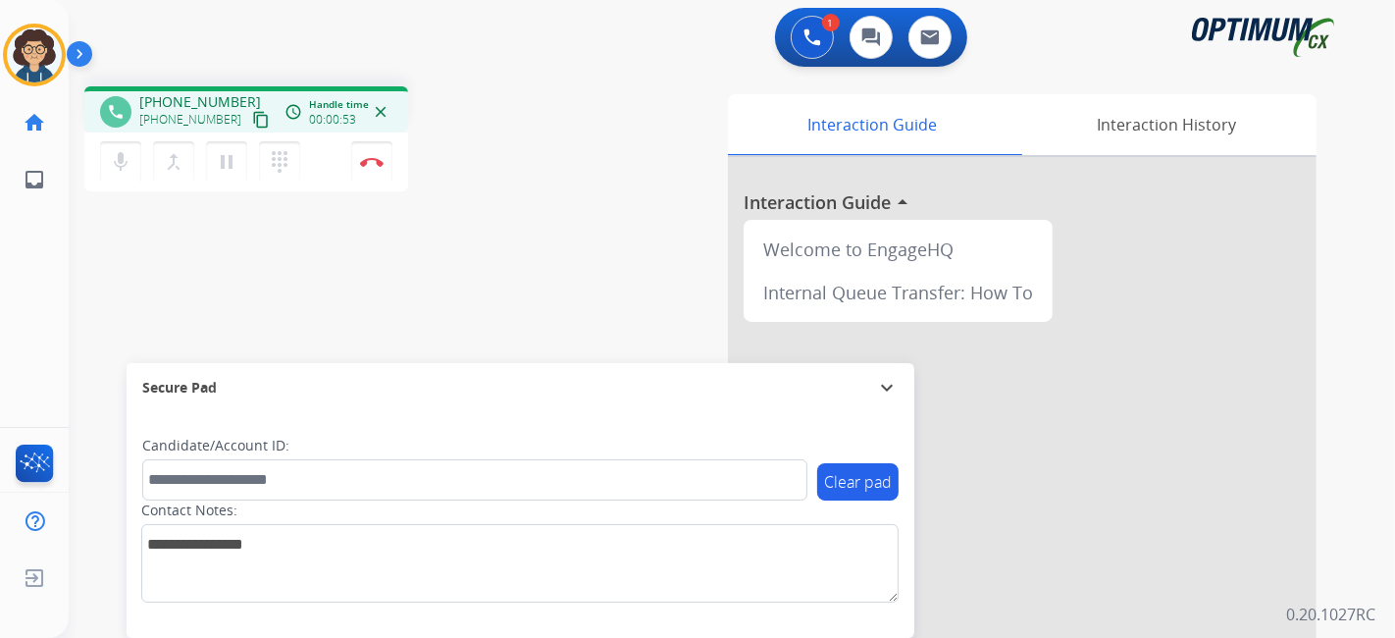
click at [252, 121] on mat-icon "content_copy" at bounding box center [261, 120] width 18 height 18
click at [283, 505] on div "Contact Notes:" at bounding box center [519, 551] width 757 height 102
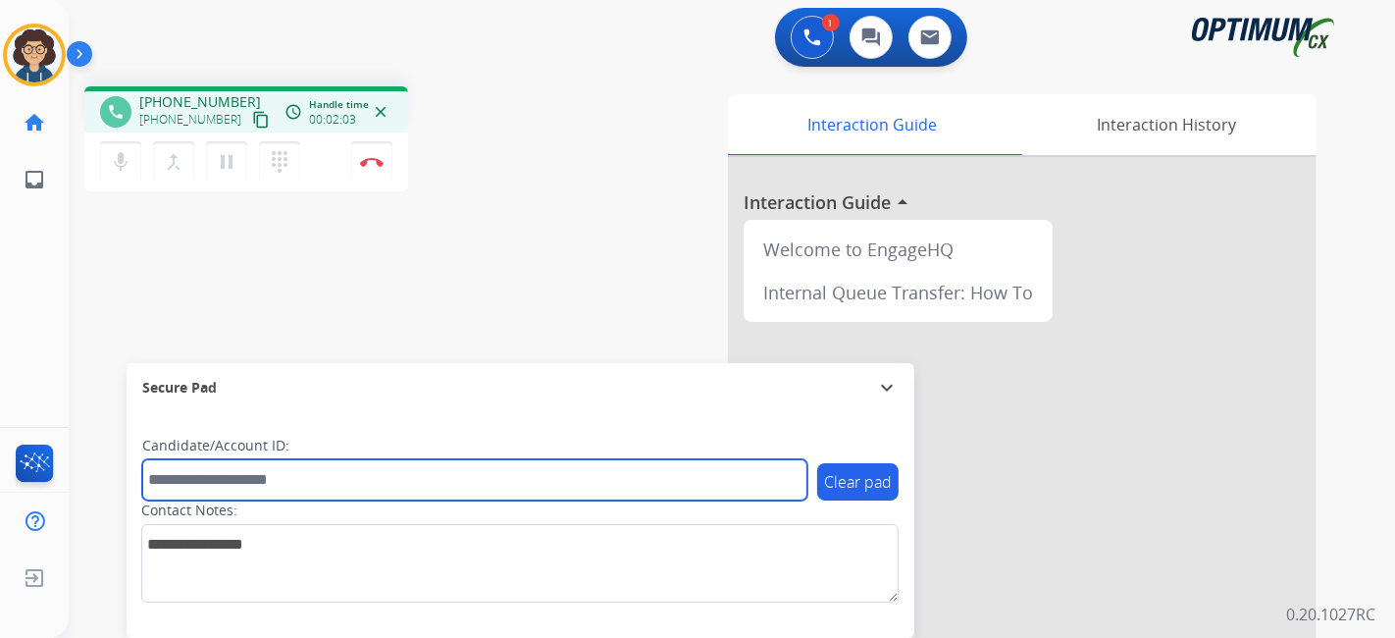
drag, startPoint x: 284, startPoint y: 499, endPoint x: 287, endPoint y: 486, distance: 14.0
click at [284, 496] on div "Clear pad Candidate/Account ID: Contact Notes:" at bounding box center [520, 519] width 756 height 167
click at [288, 485] on input "text" at bounding box center [474, 479] width 665 height 41
paste input "*******"
type input "*******"
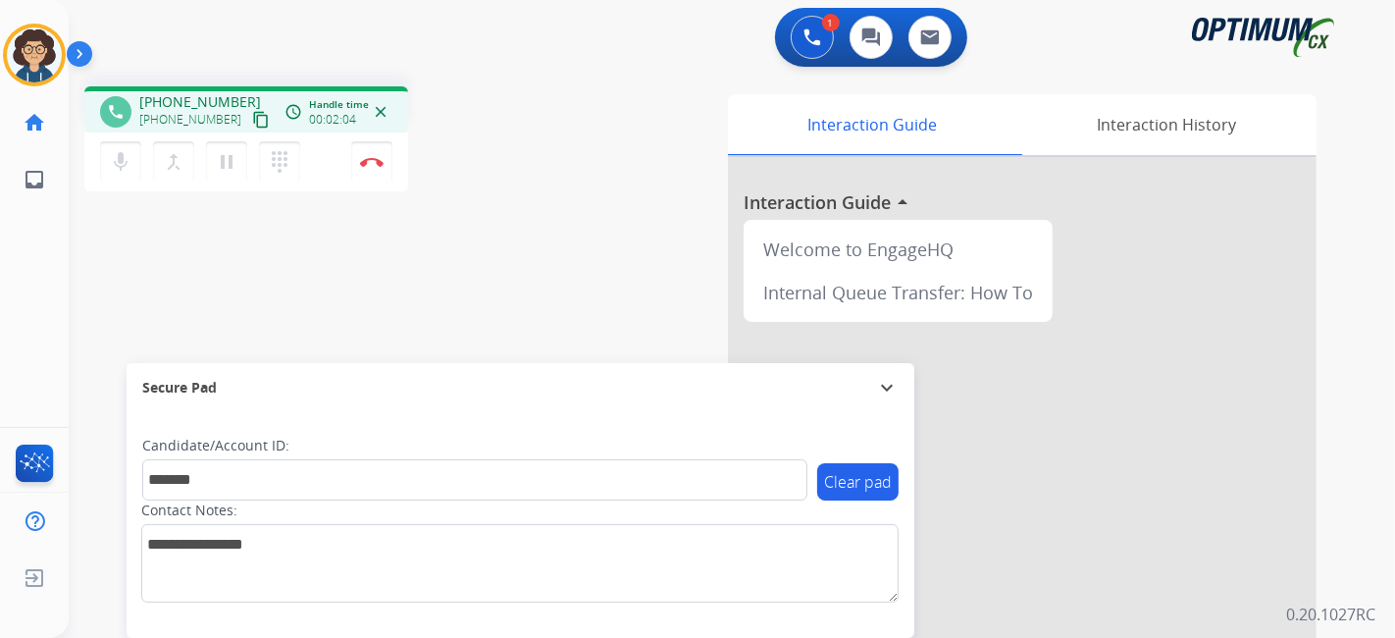
drag, startPoint x: 433, startPoint y: 270, endPoint x: 511, endPoint y: 211, distance: 98.1
click at [439, 265] on div "phone [PHONE_NUMBER] [PHONE_NUMBER] content_copy access_time Call metrics Queue…" at bounding box center [708, 480] width 1279 height 818
click at [387, 170] on button "Disconnect" at bounding box center [371, 161] width 41 height 41
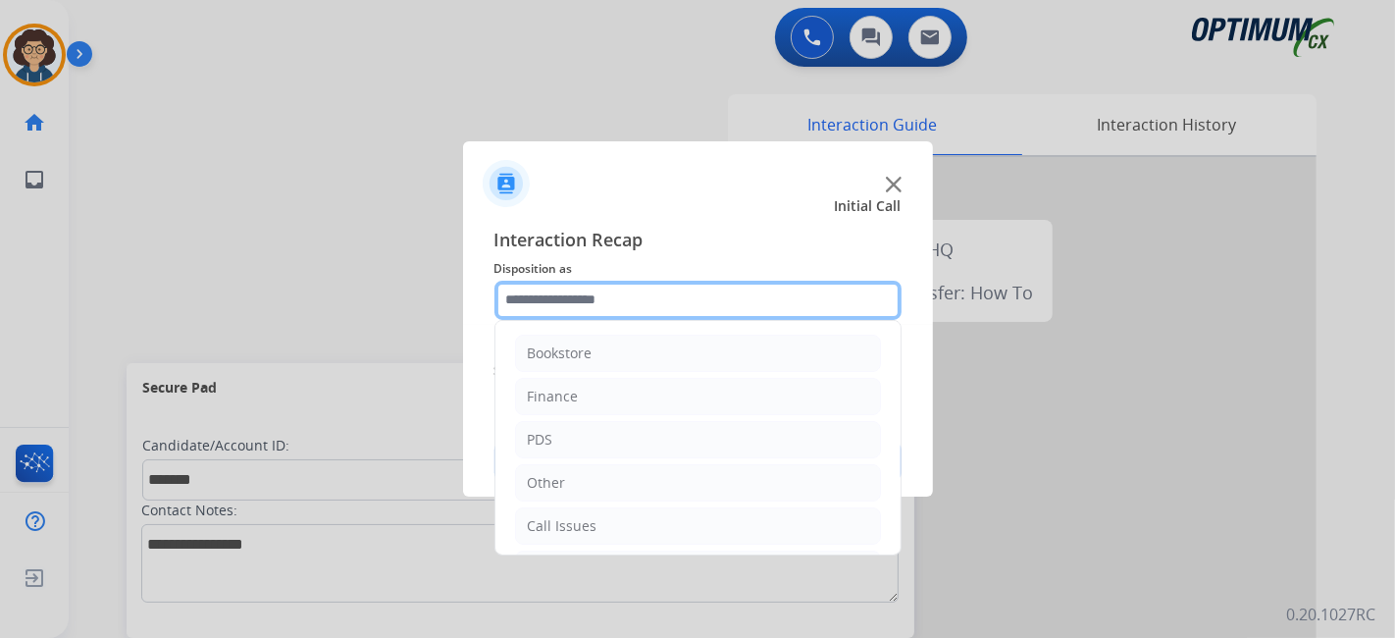
click at [638, 306] on input "text" at bounding box center [697, 300] width 407 height 39
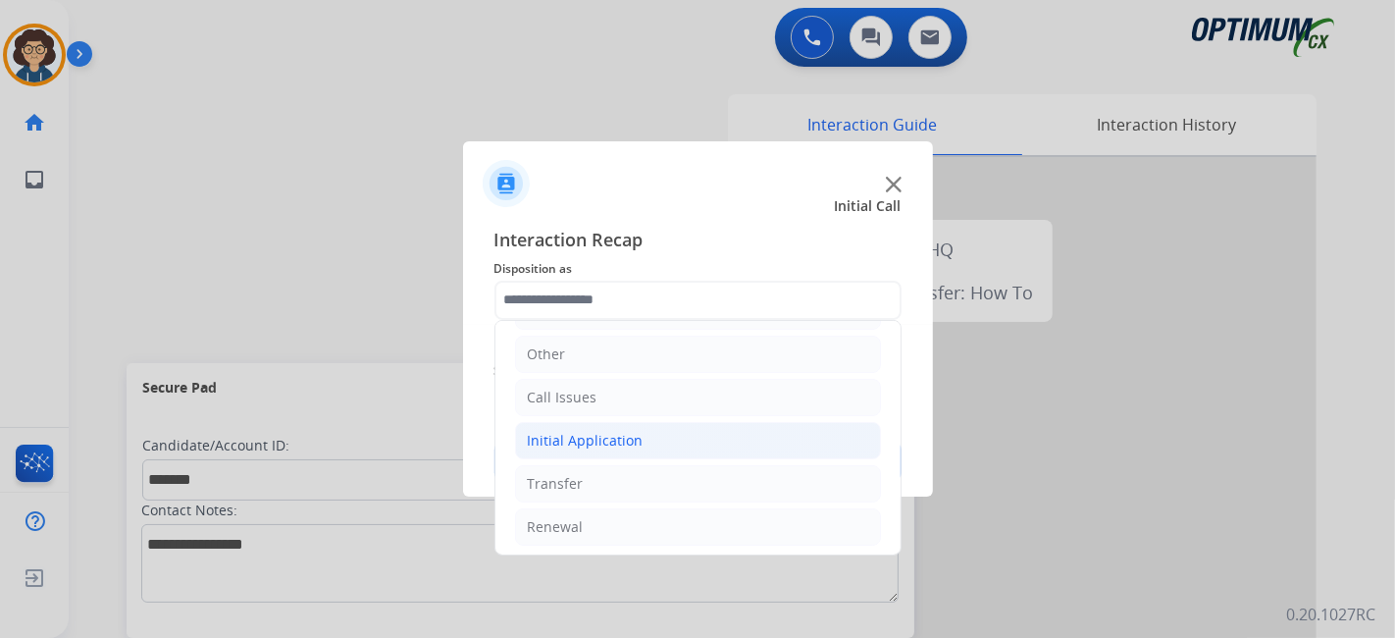
click at [693, 445] on li "Initial Application" at bounding box center [698, 440] width 366 height 37
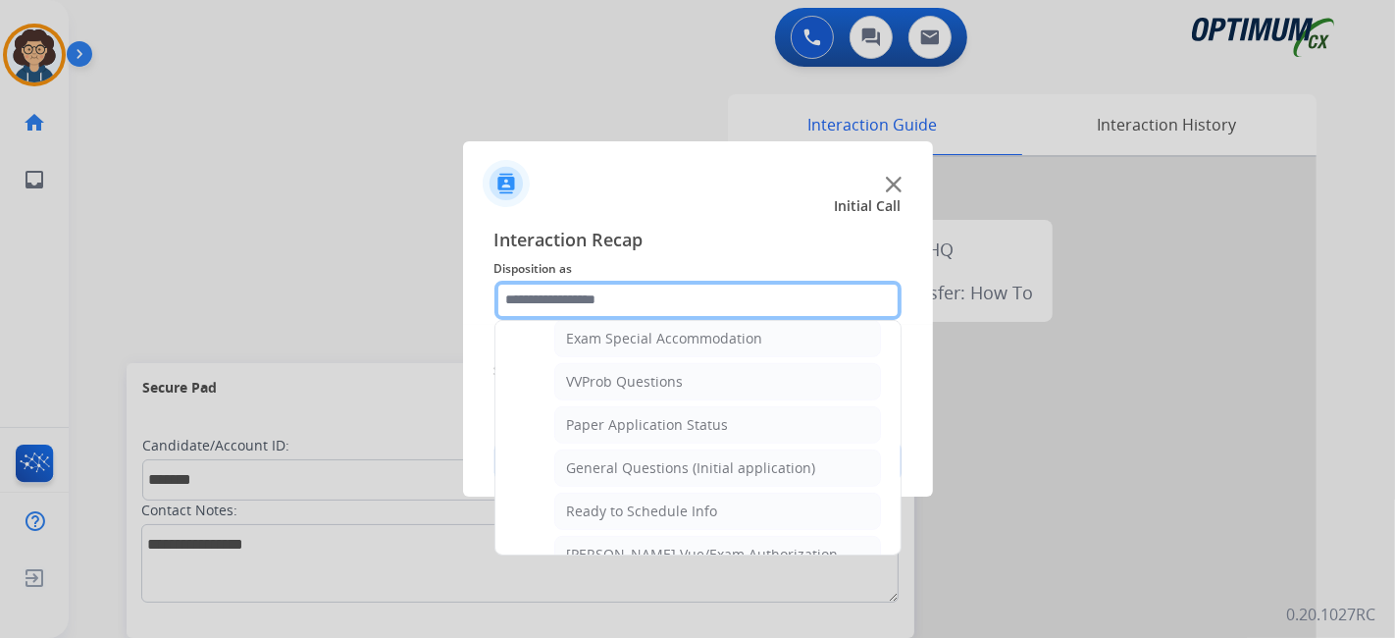
scroll to position [1041, 0]
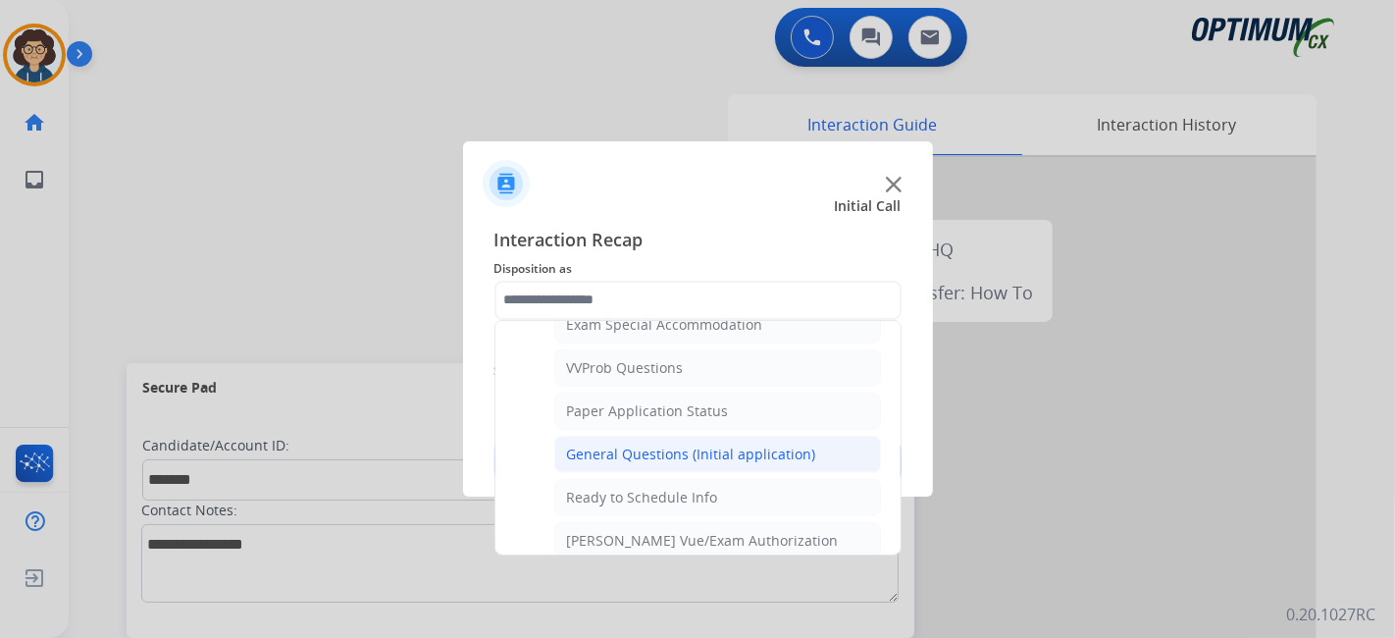
click at [796, 451] on li "General Questions (Initial application)" at bounding box center [717, 454] width 327 height 37
type input "**********"
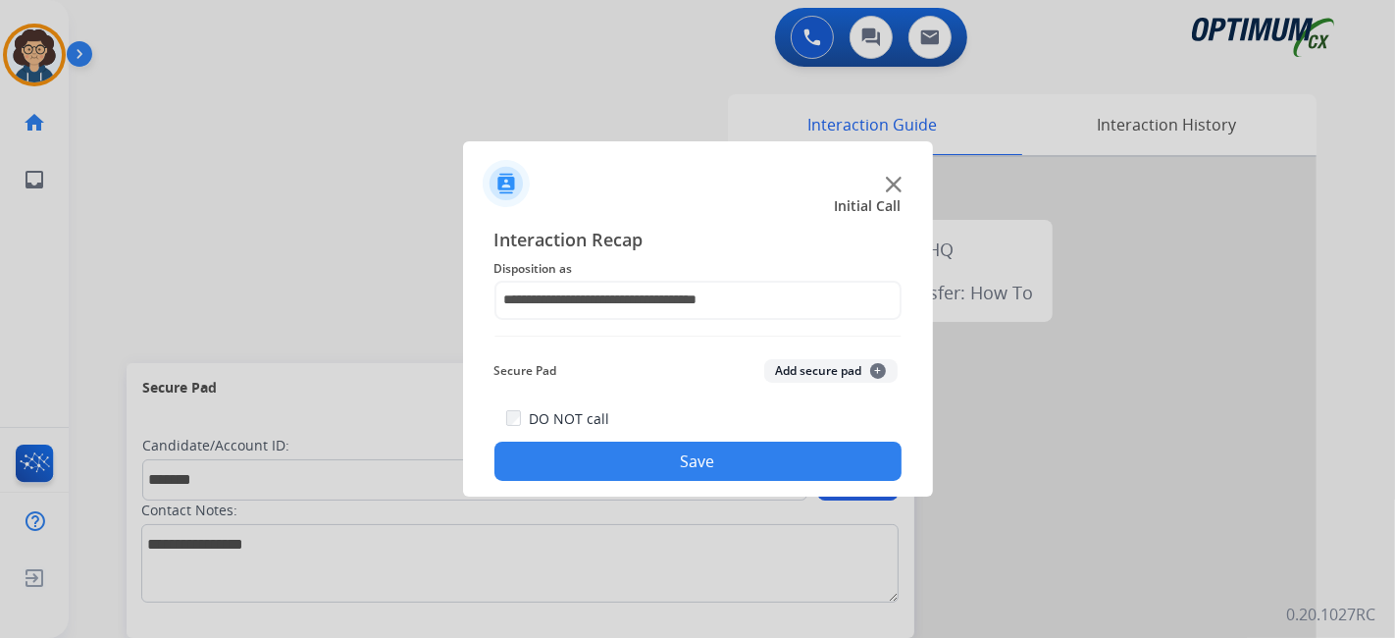
click at [835, 378] on button "Add secure pad +" at bounding box center [830, 371] width 133 height 24
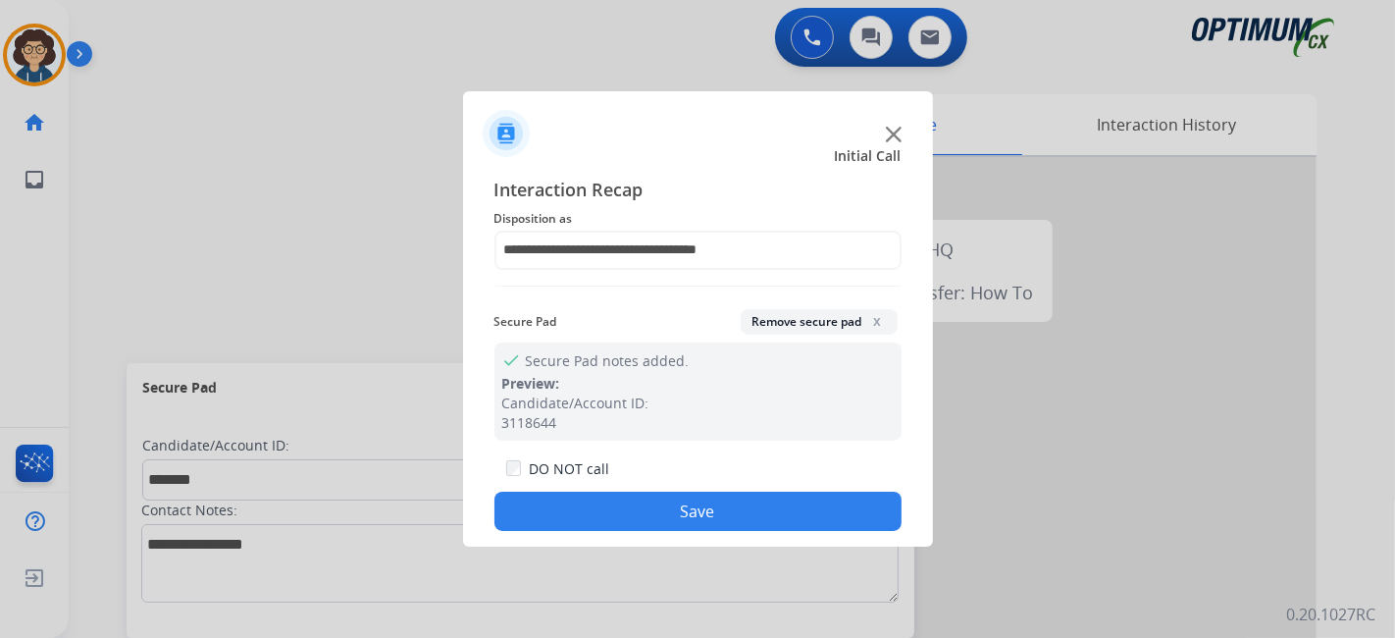
click at [691, 510] on button "Save" at bounding box center [697, 510] width 407 height 39
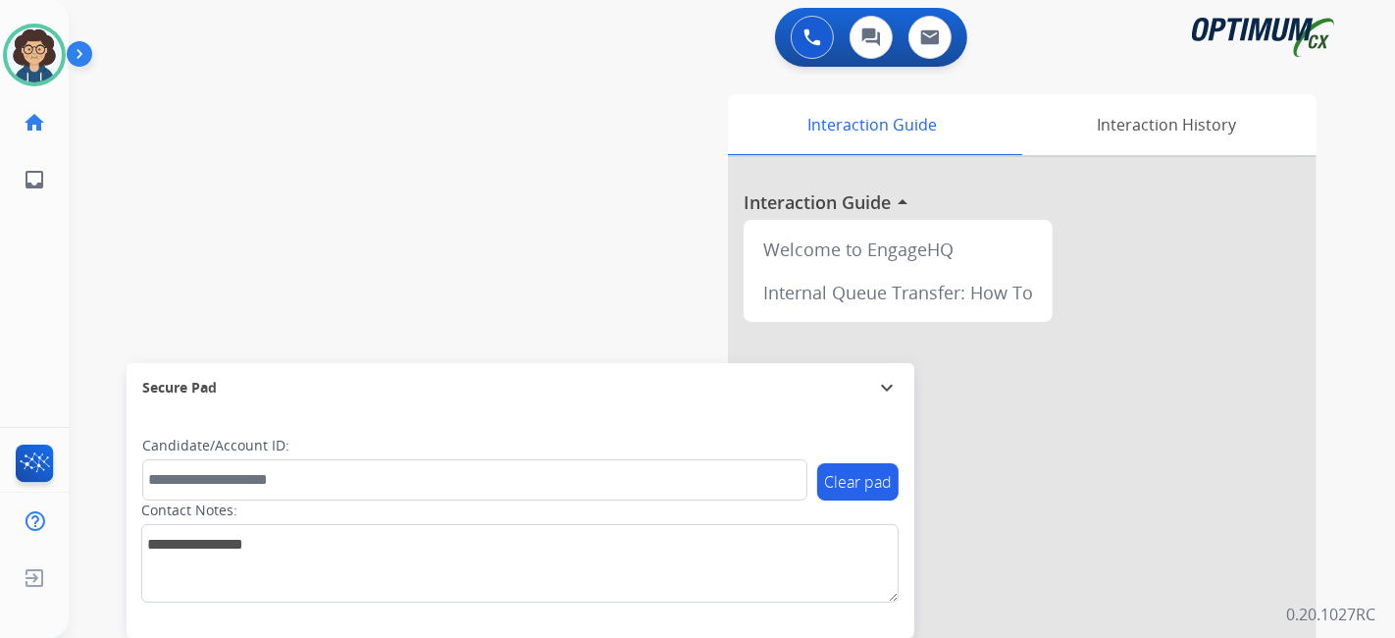
drag, startPoint x: 145, startPoint y: 125, endPoint x: 139, endPoint y: 116, distance: 10.6
click at [143, 125] on div "swap_horiz Break voice bridge close_fullscreen Connect 3-Way Call merge_type Se…" at bounding box center [708, 480] width 1279 height 818
click at [40, 57] on img at bounding box center [34, 54] width 55 height 55
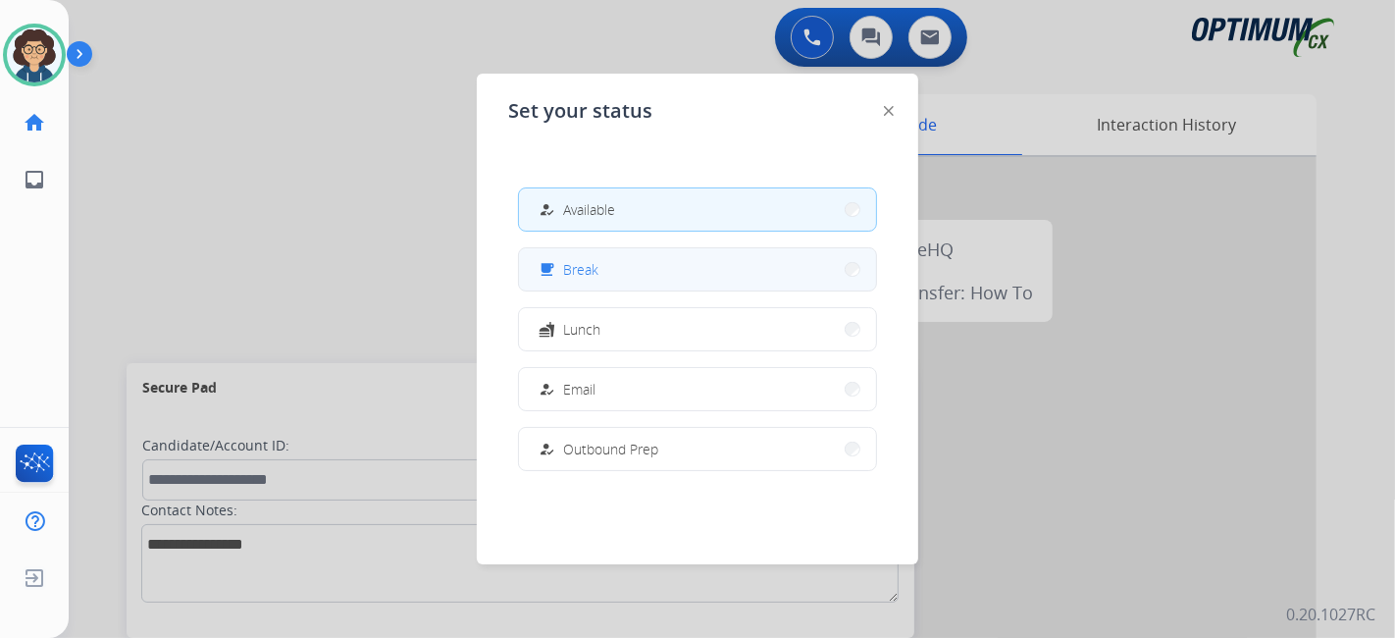
click at [601, 265] on button "free_breakfast Break" at bounding box center [697, 269] width 357 height 42
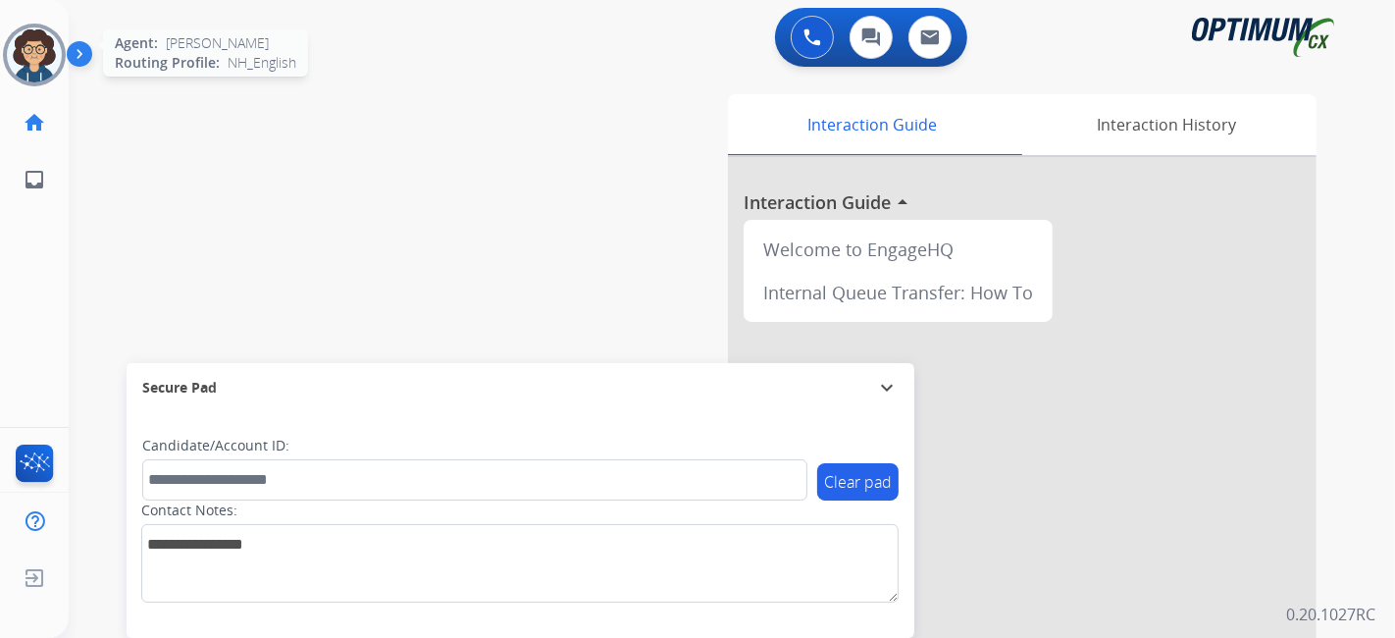
click at [45, 57] on img at bounding box center [34, 54] width 55 height 55
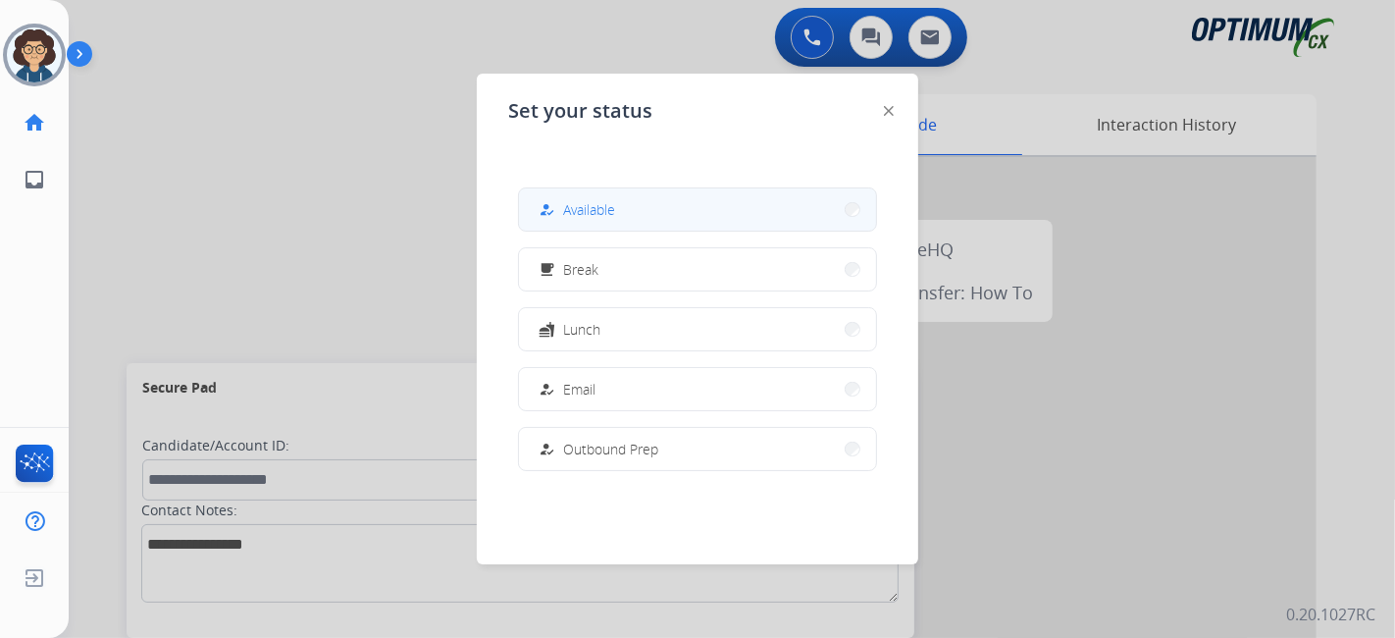
click at [714, 201] on button "how_to_reg Available" at bounding box center [697, 209] width 357 height 42
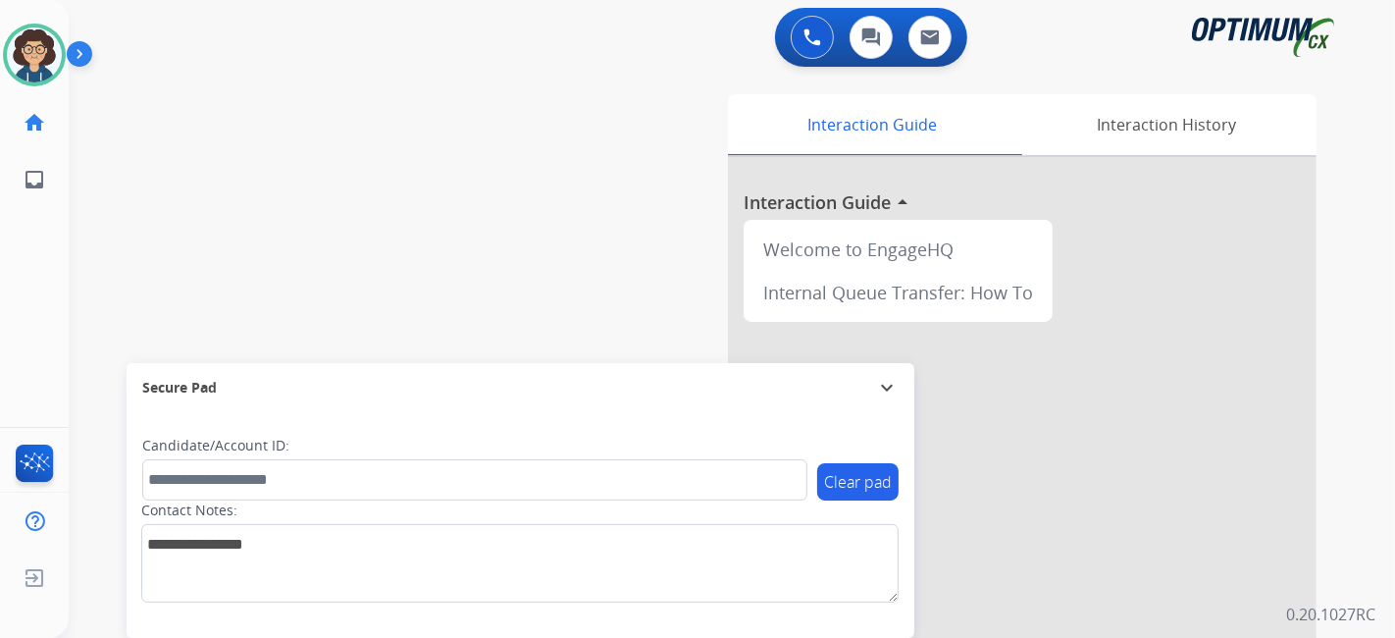
click at [163, 298] on div "swap_horiz Break voice bridge close_fullscreen Connect 3-Way Call merge_type Se…" at bounding box center [708, 480] width 1279 height 818
click at [583, 108] on div "swap_horiz Break voice bridge close_fullscreen Connect 3-Way Call merge_type Se…" at bounding box center [708, 480] width 1279 height 818
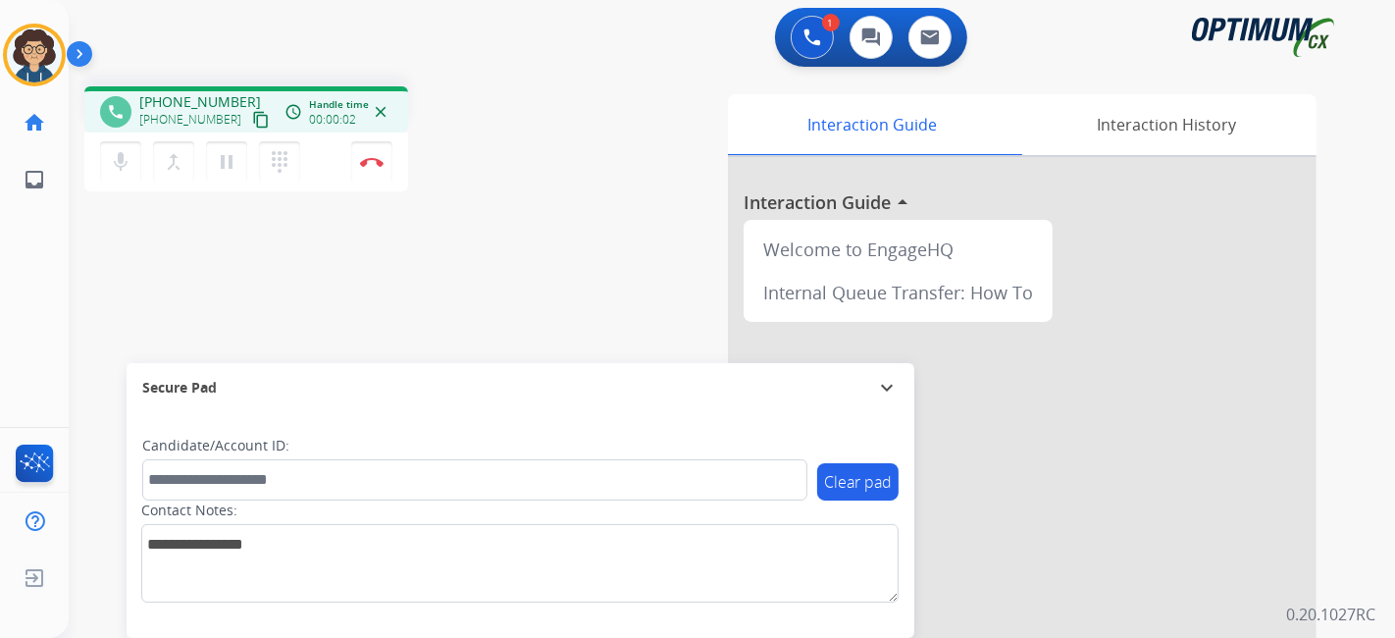
click at [252, 122] on mat-icon "content_copy" at bounding box center [261, 120] width 18 height 18
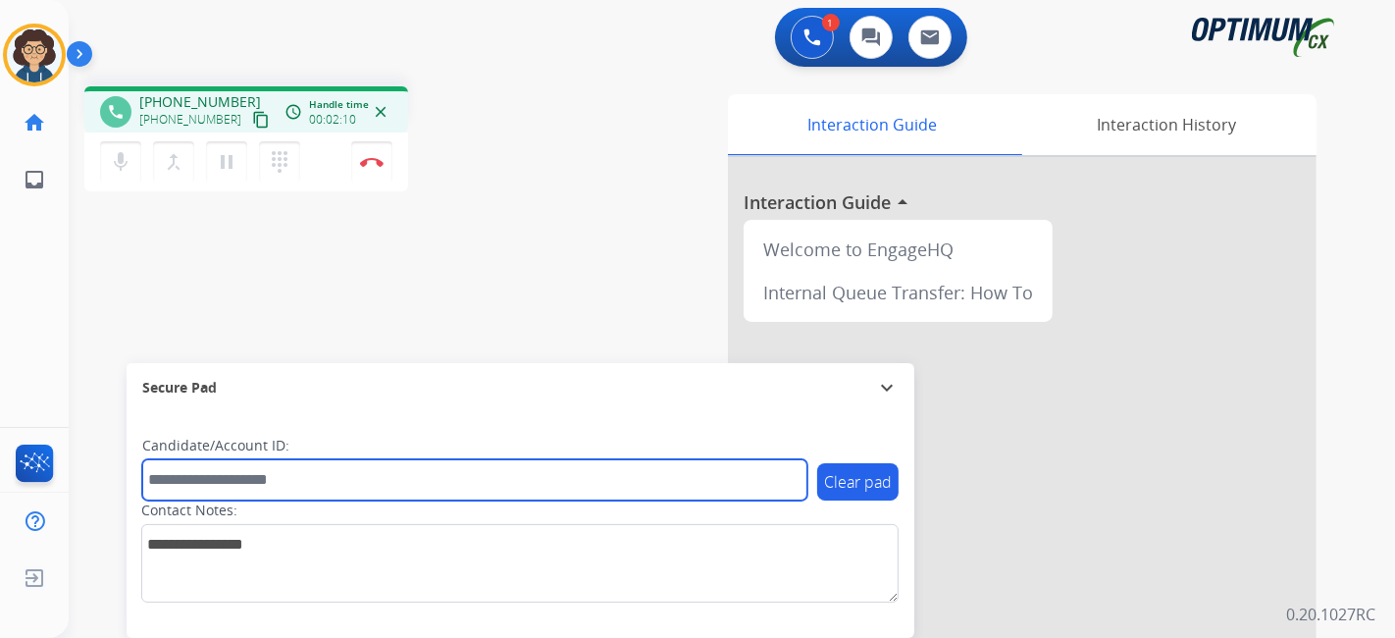
click at [335, 483] on input "text" at bounding box center [474, 479] width 665 height 41
paste input "*******"
type input "*******"
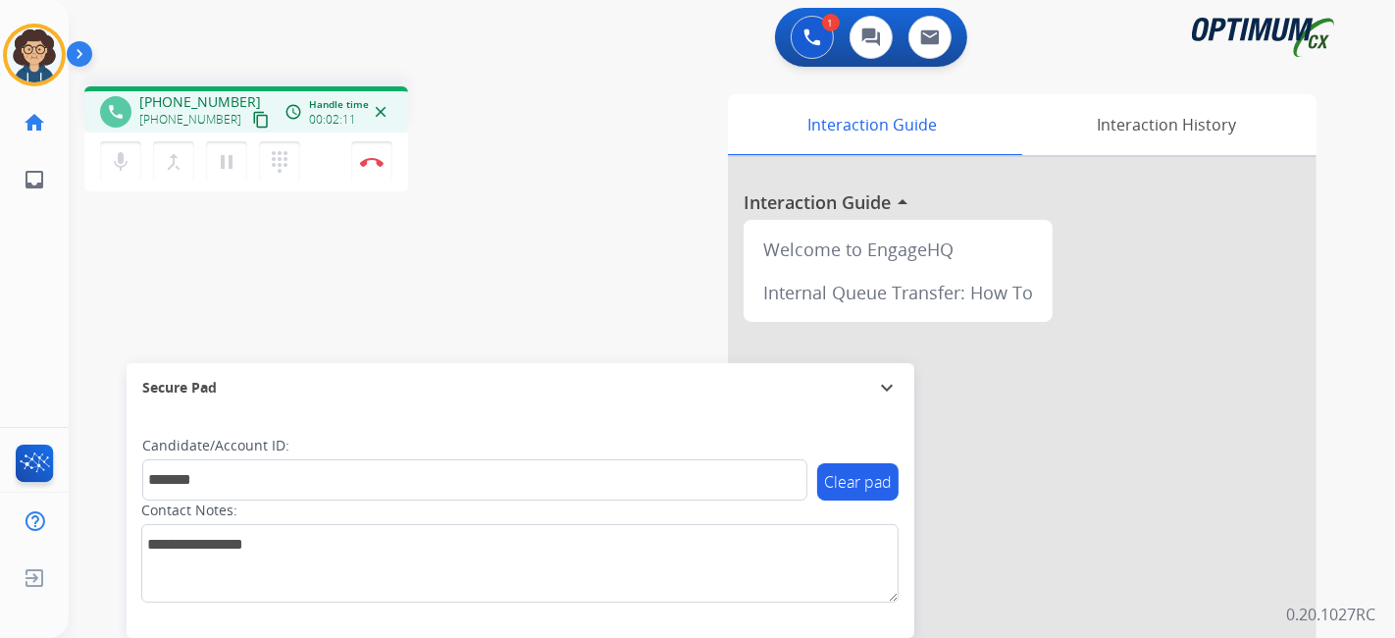
click at [480, 309] on div "phone [PHONE_NUMBER] [PHONE_NUMBER] content_copy access_time Call metrics Queue…" at bounding box center [708, 480] width 1279 height 818
click at [384, 158] on button "Disconnect" at bounding box center [371, 161] width 41 height 41
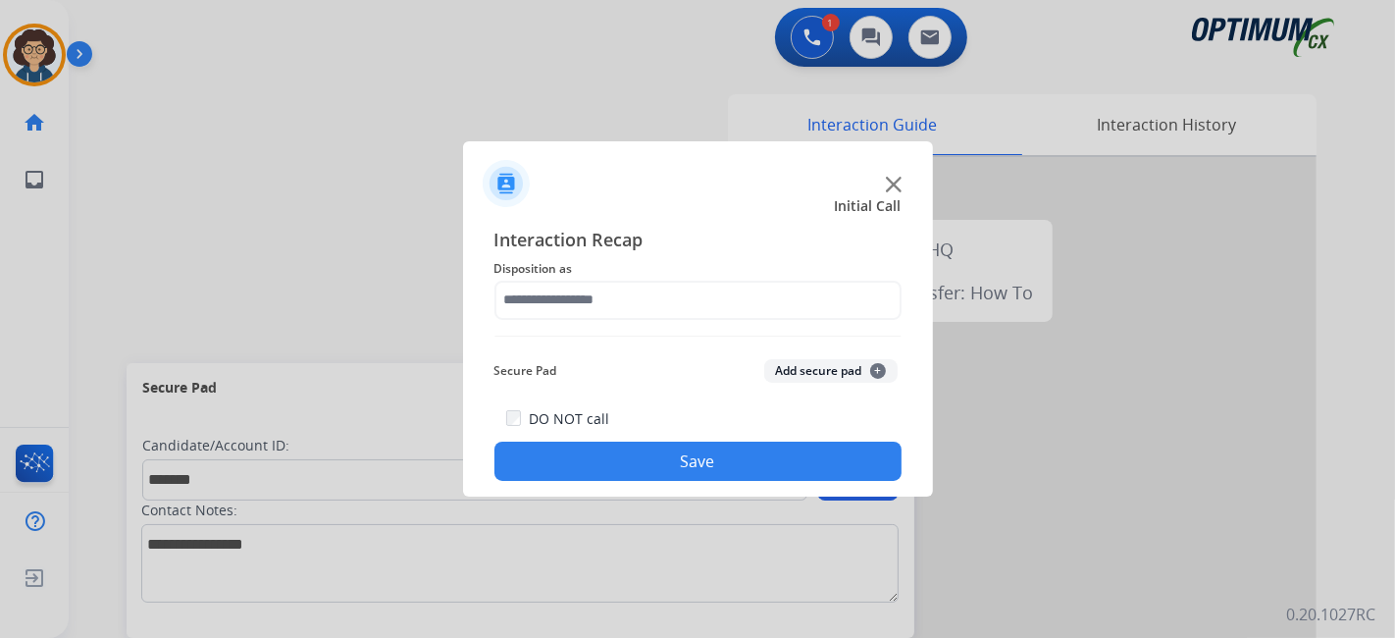
click at [725, 324] on div "Interaction Recap Disposition as Secure Pad Add secure pad + DO NOT call Save" at bounding box center [697, 354] width 407 height 256
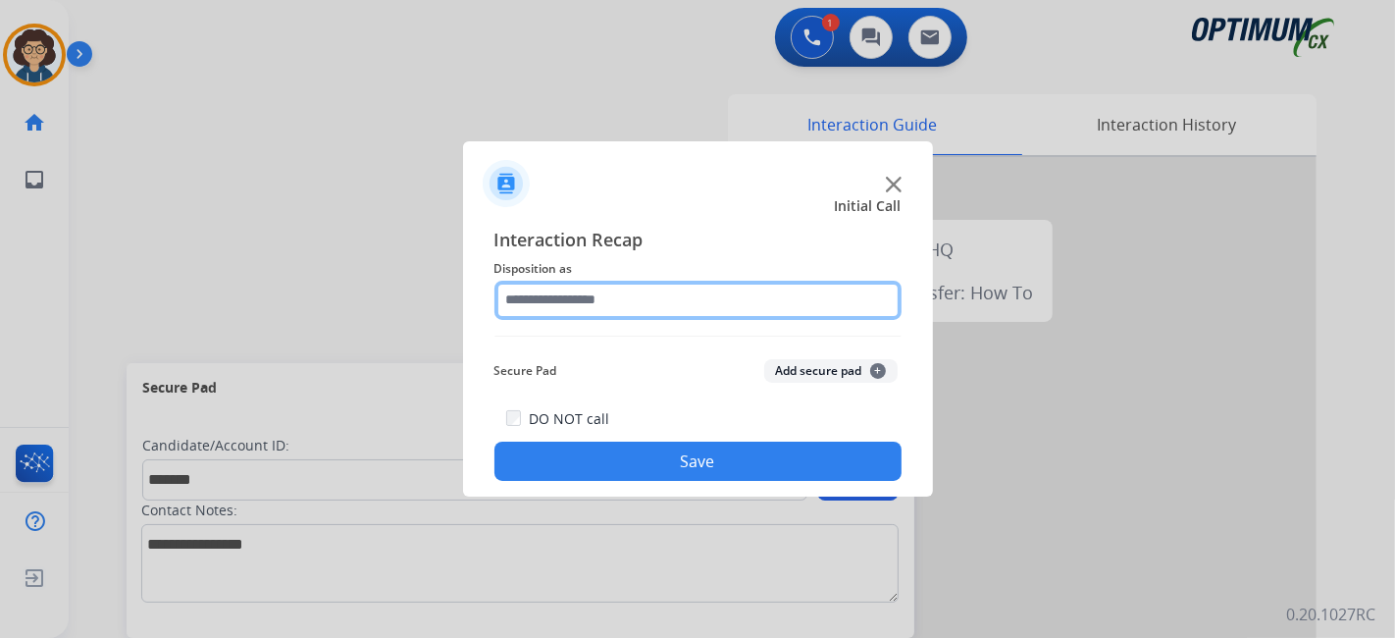
click at [717, 294] on input "text" at bounding box center [697, 300] width 407 height 39
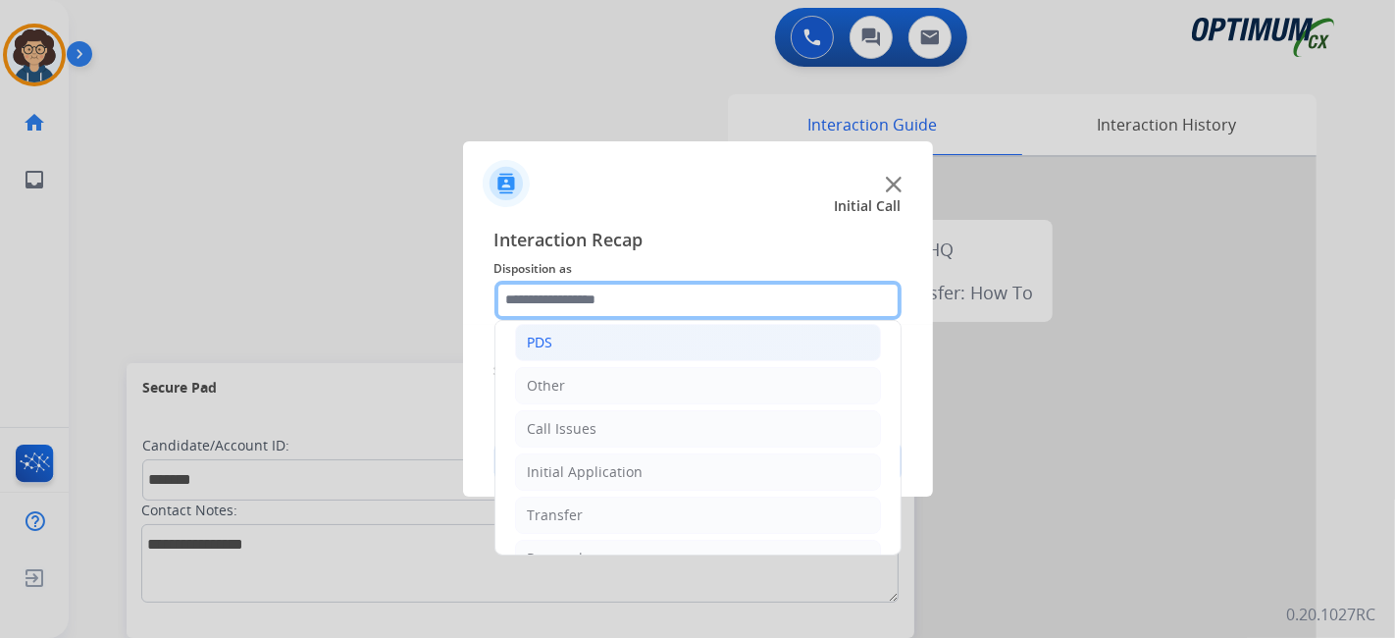
scroll to position [129, 0]
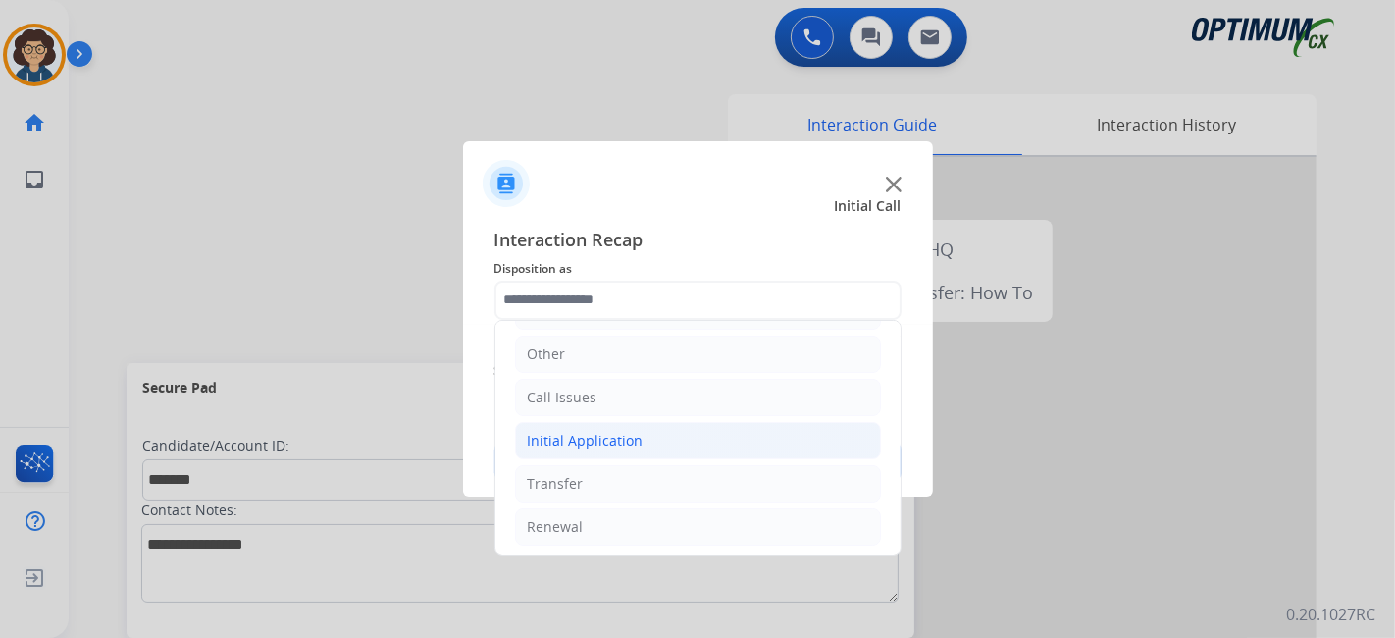
click at [689, 431] on li "Initial Application" at bounding box center [698, 440] width 366 height 37
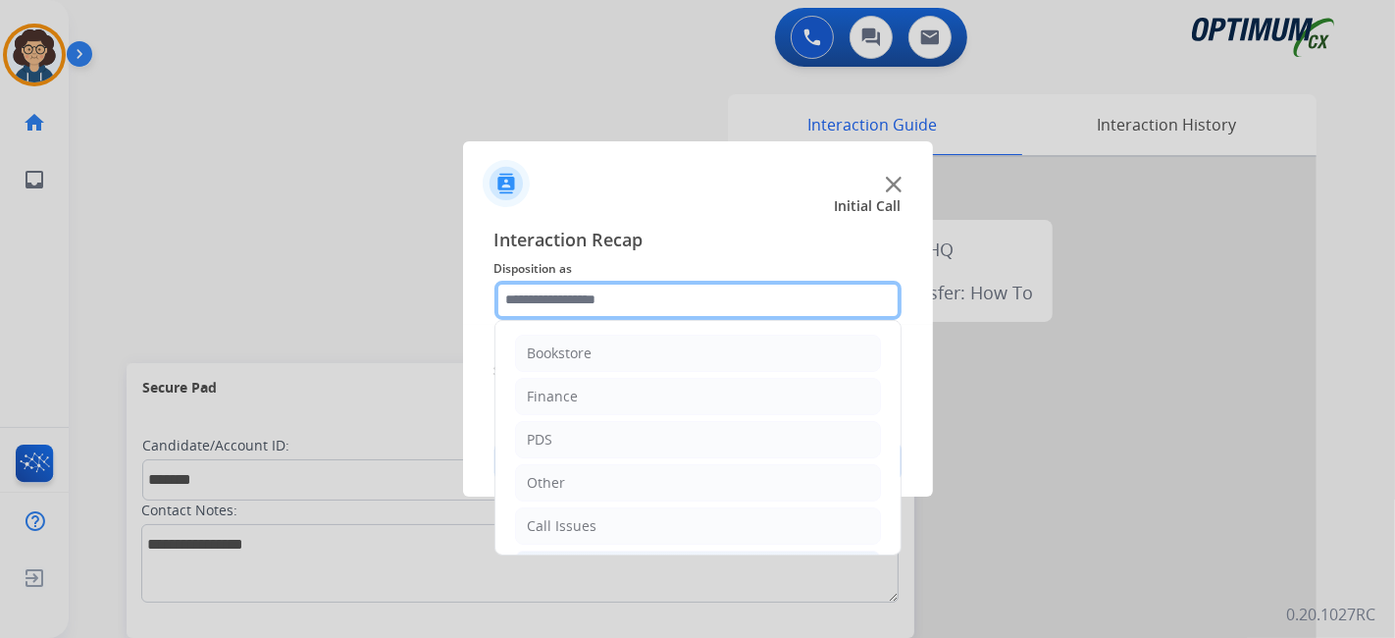
click at [809, 316] on input "text" at bounding box center [697, 300] width 407 height 39
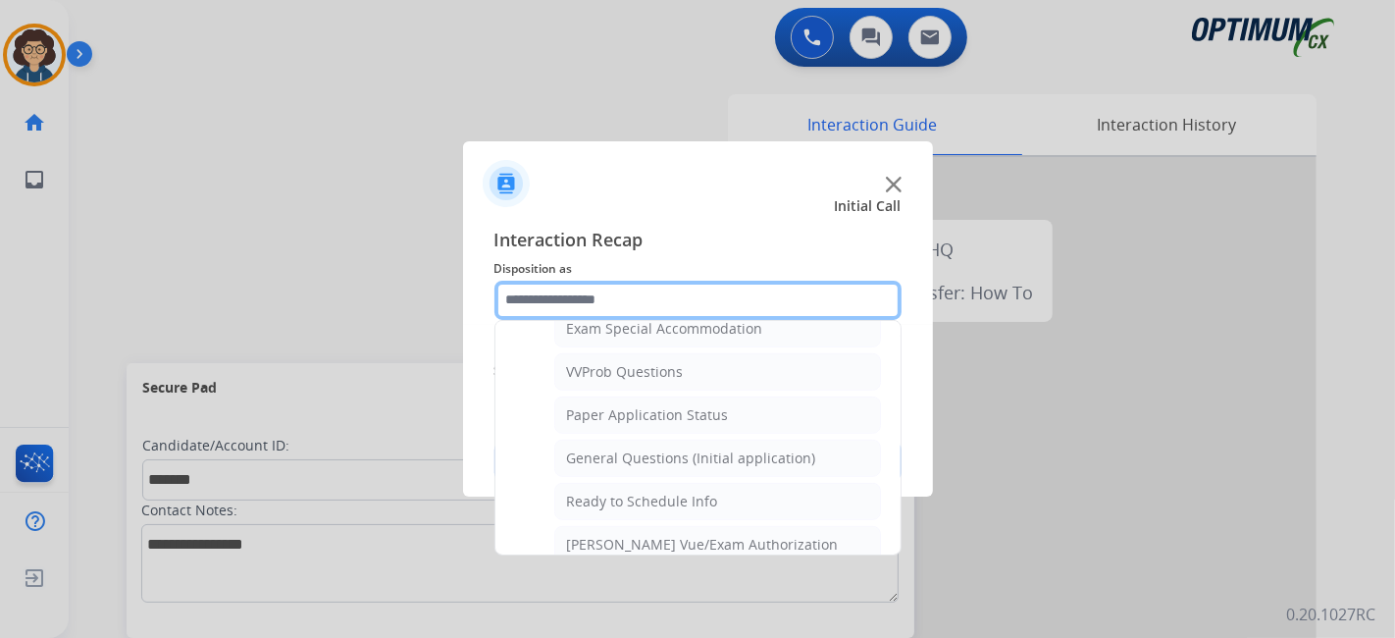
scroll to position [1045, 0]
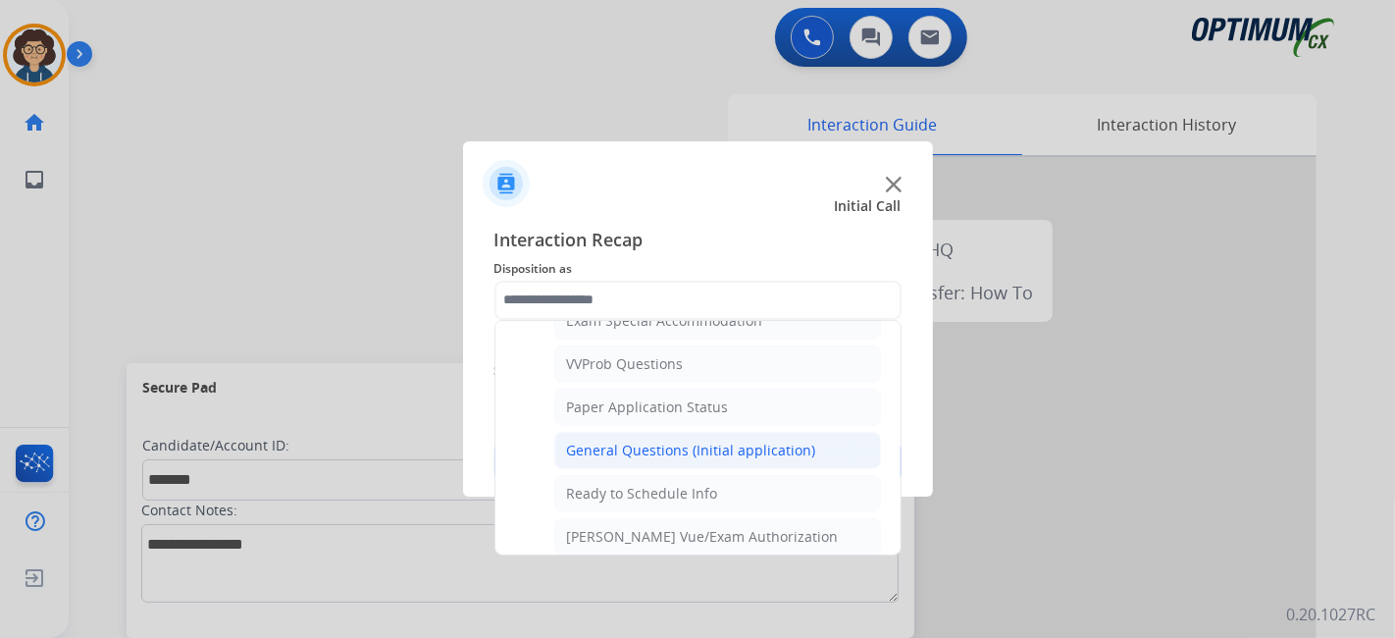
click at [779, 440] on div "General Questions (Initial application)" at bounding box center [691, 450] width 249 height 20
type input "**********"
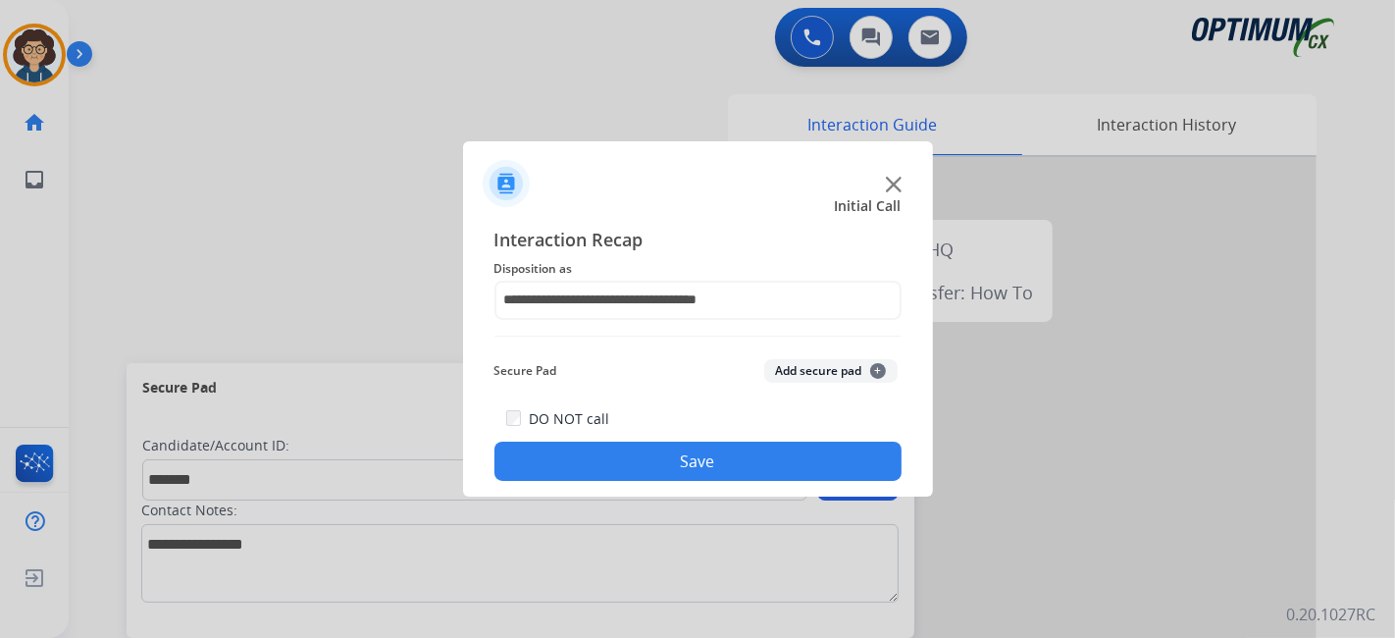
drag, startPoint x: 826, startPoint y: 369, endPoint x: 749, endPoint y: 553, distance: 199.7
click at [826, 373] on button "Add secure pad +" at bounding box center [830, 371] width 133 height 24
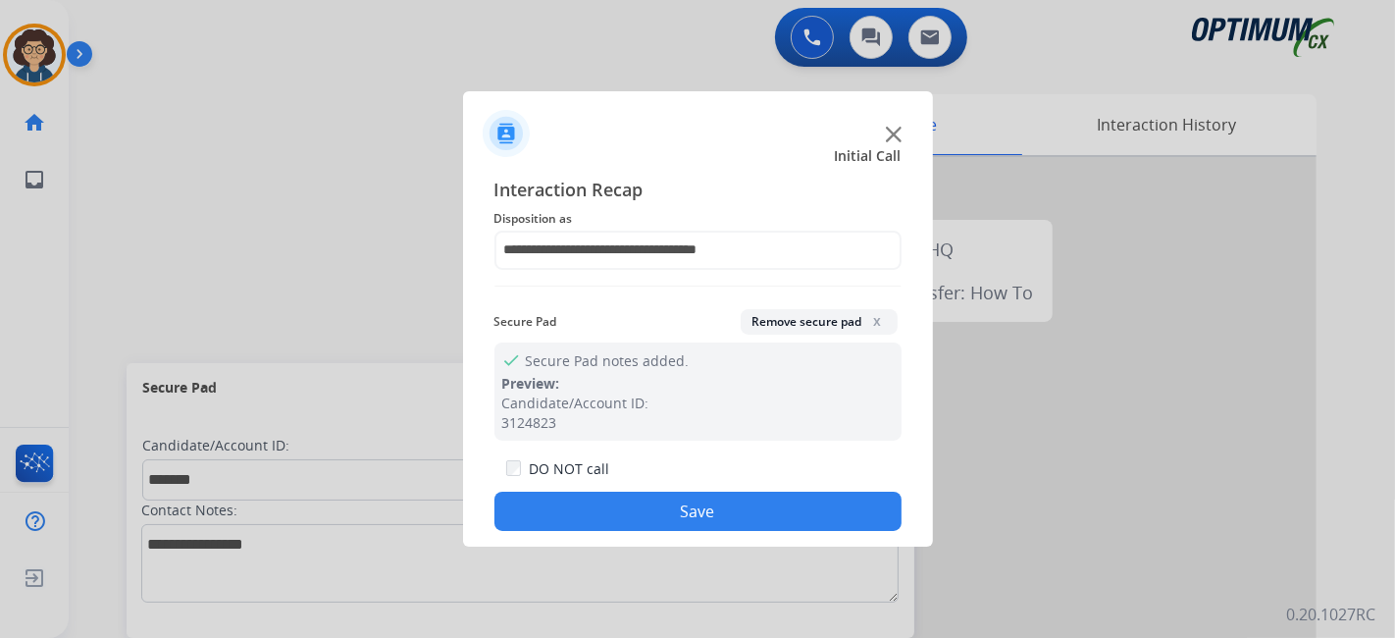
drag, startPoint x: 726, startPoint y: 521, endPoint x: 674, endPoint y: 439, distance: 97.4
click at [725, 519] on button "Save" at bounding box center [697, 510] width 407 height 39
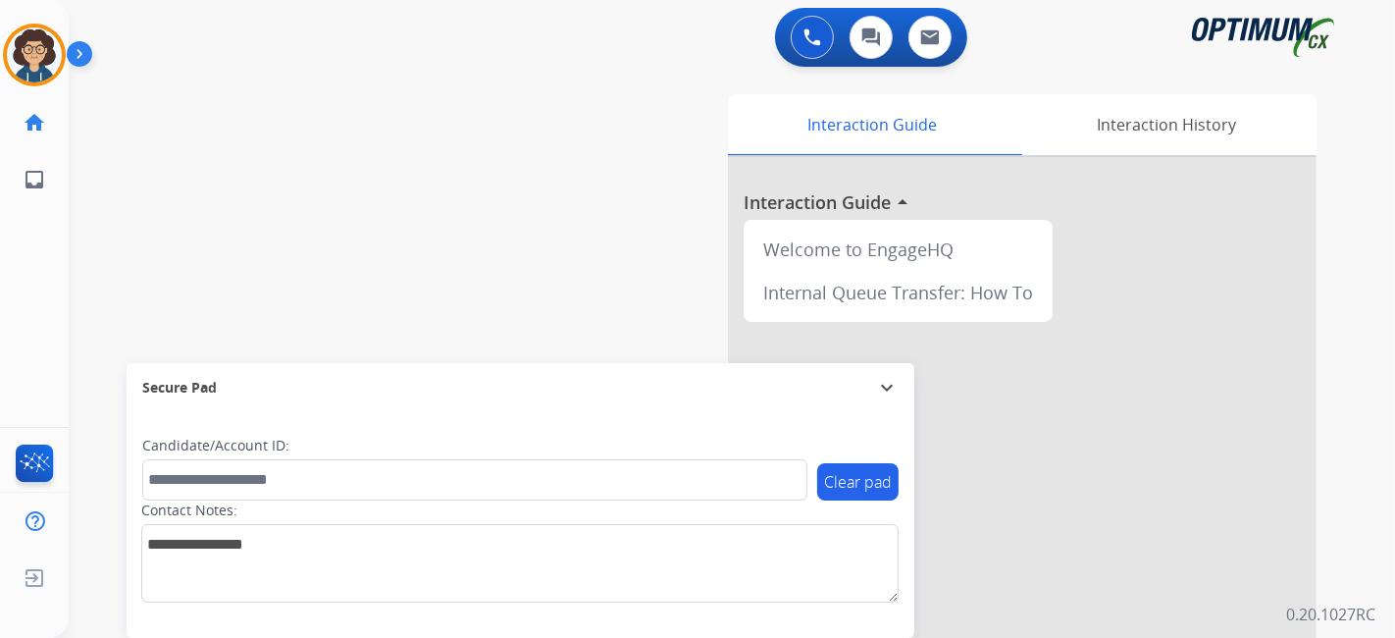
click at [440, 162] on div "swap_horiz Break voice bridge close_fullscreen Connect 3-Way Call merge_type Se…" at bounding box center [708, 480] width 1279 height 818
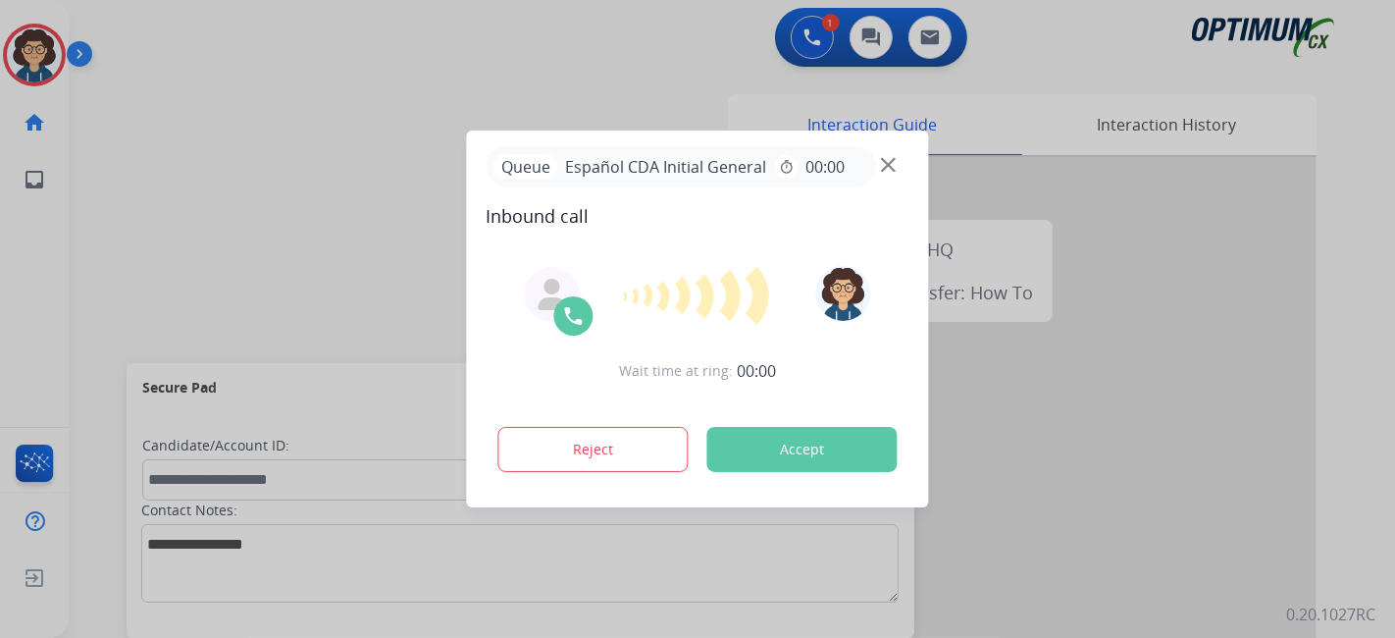
click at [839, 443] on button "Accept" at bounding box center [802, 449] width 190 height 45
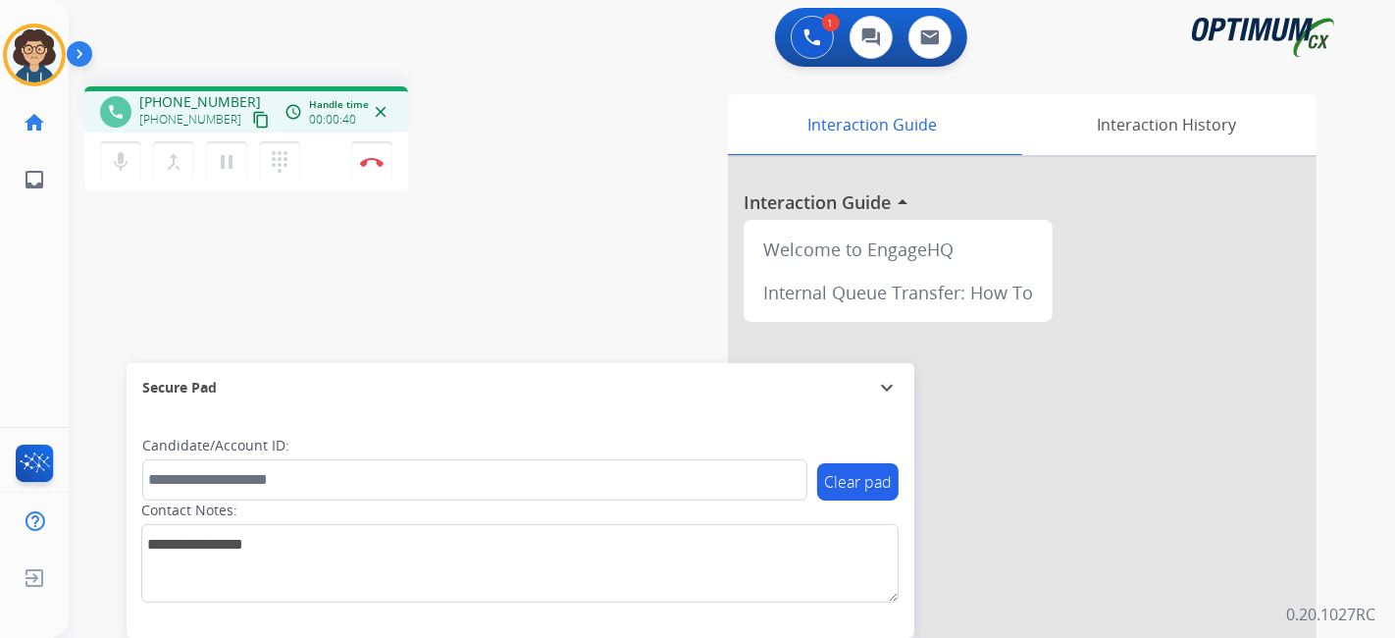
click at [252, 119] on mat-icon "content_copy" at bounding box center [261, 120] width 18 height 18
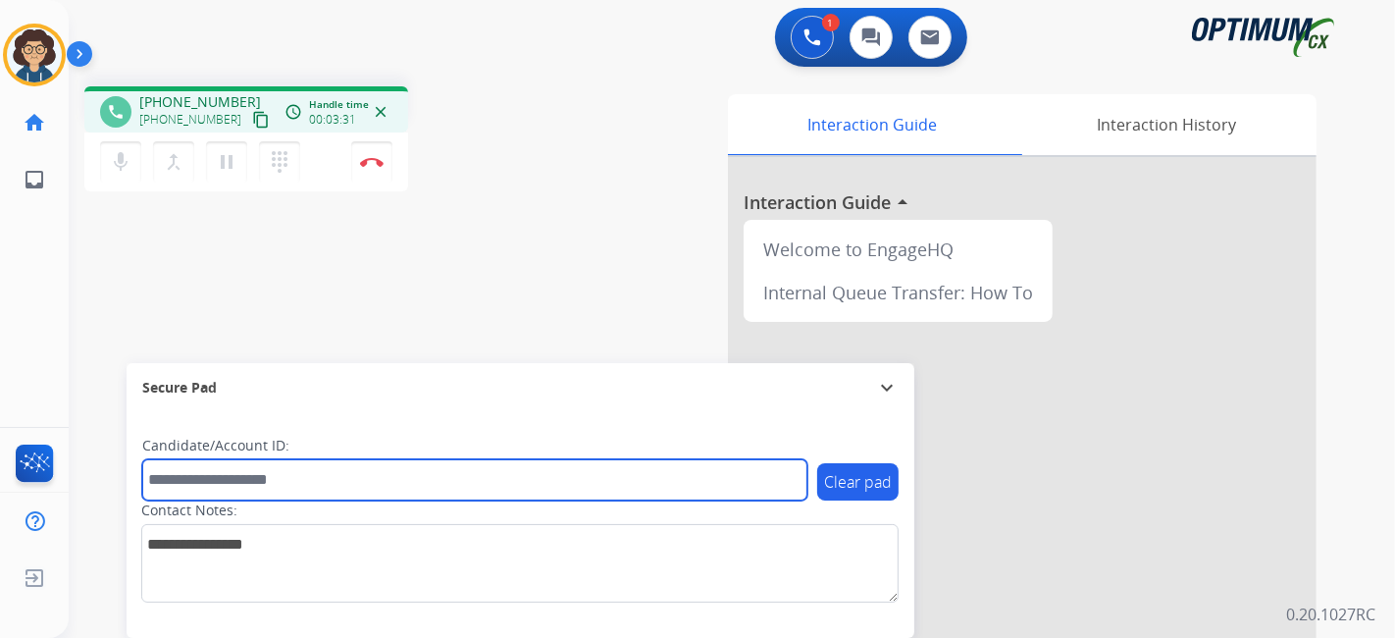
click at [355, 470] on input "text" at bounding box center [474, 479] width 665 height 41
paste input "*******"
type input "*******"
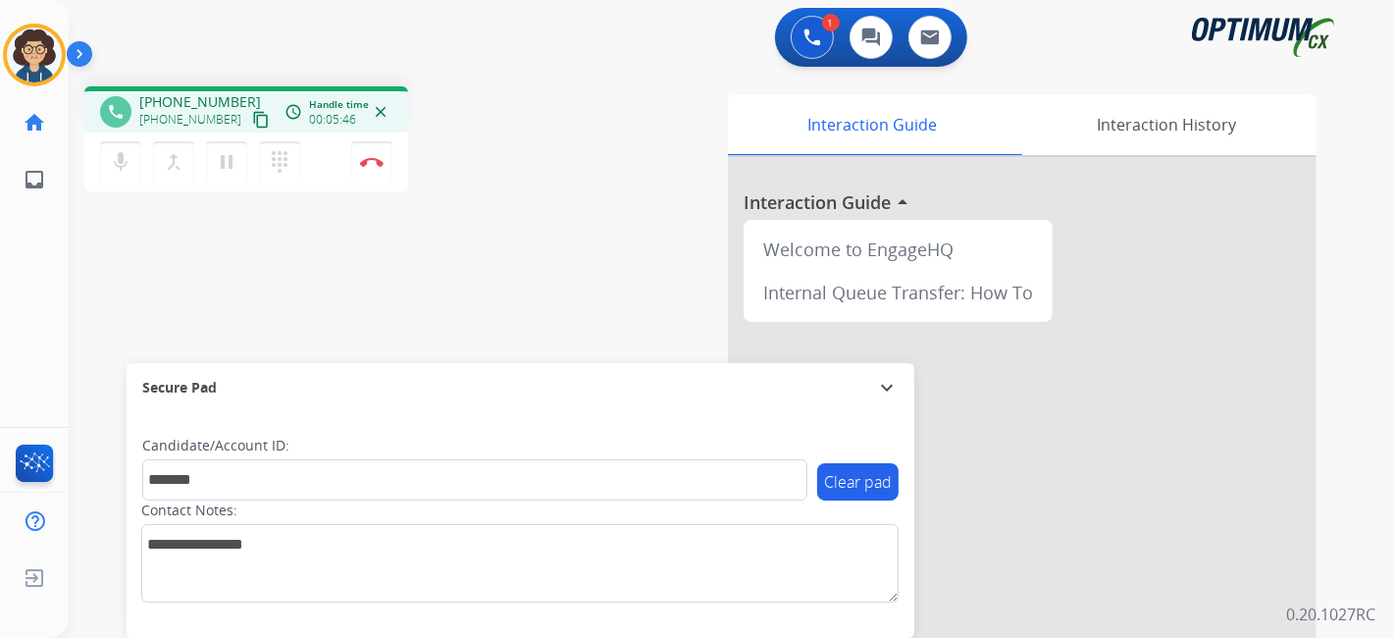
click at [574, 289] on div "phone [PHONE_NUMBER] [PHONE_NUMBER] content_copy access_time Call metrics Queue…" at bounding box center [708, 480] width 1279 height 818
drag, startPoint x: 350, startPoint y: 154, endPoint x: 368, endPoint y: 172, distance: 25.0
click at [368, 172] on button "Disconnect" at bounding box center [371, 161] width 41 height 41
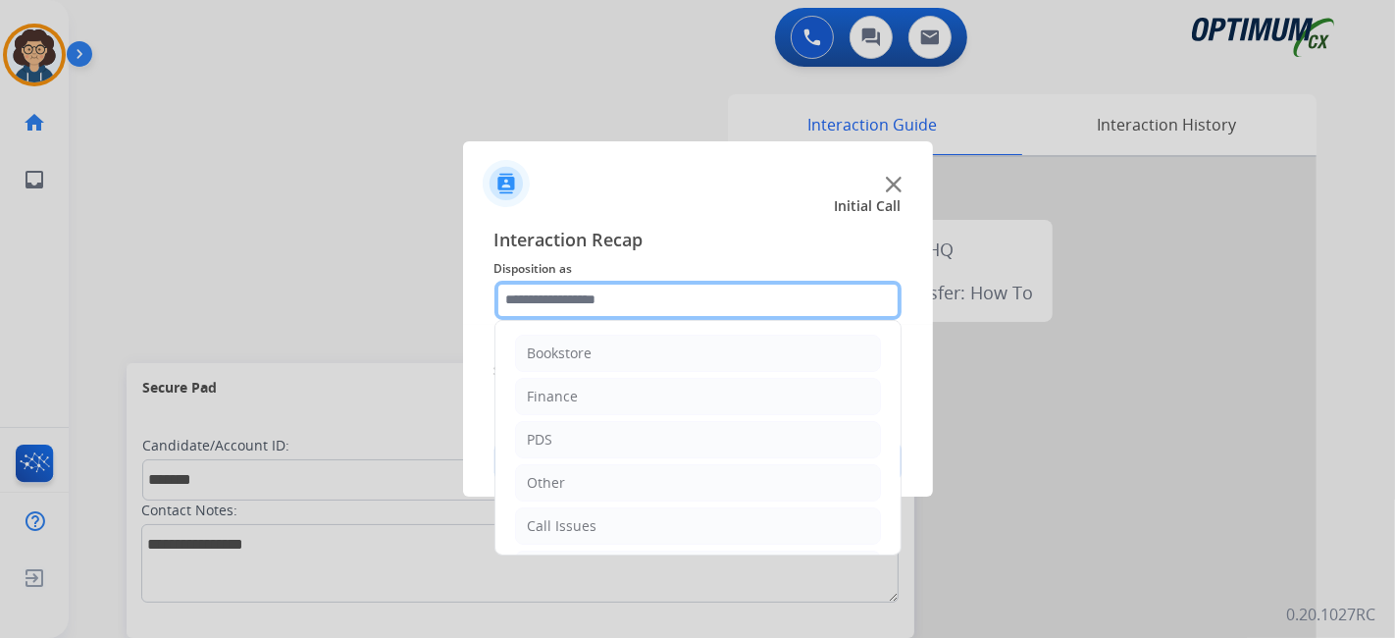
click at [759, 314] on input "text" at bounding box center [697, 300] width 407 height 39
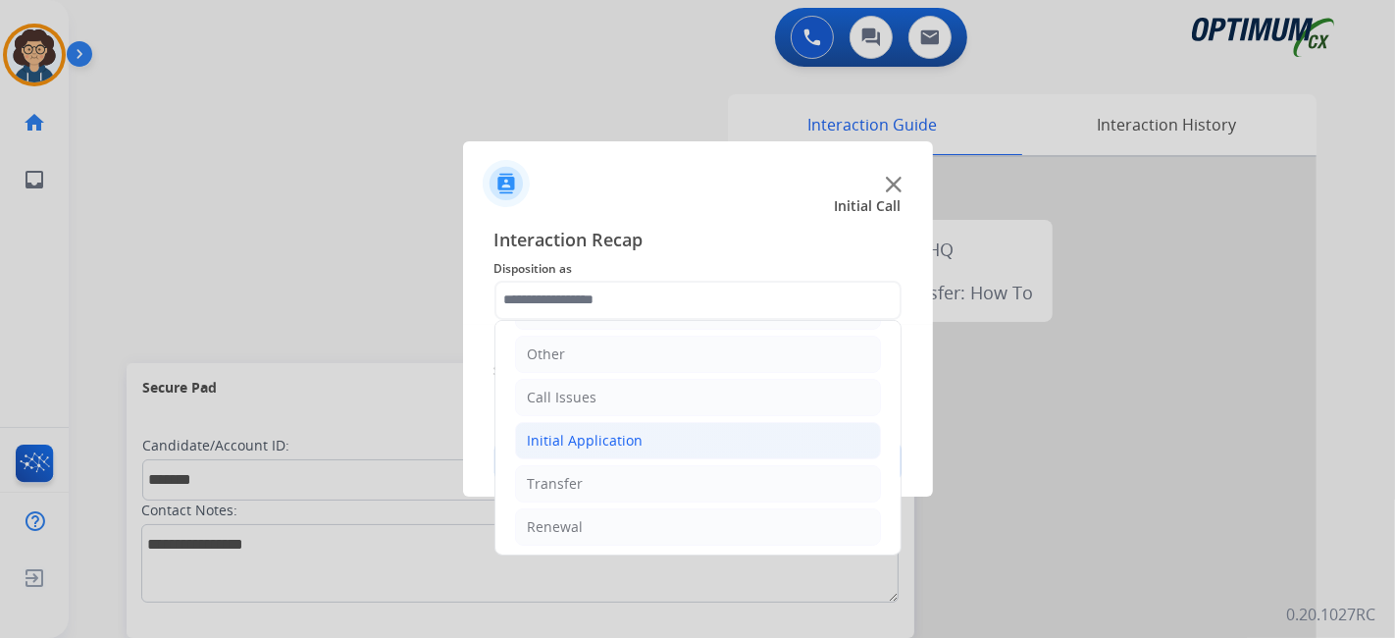
click at [661, 433] on li "Initial Application" at bounding box center [698, 440] width 366 height 37
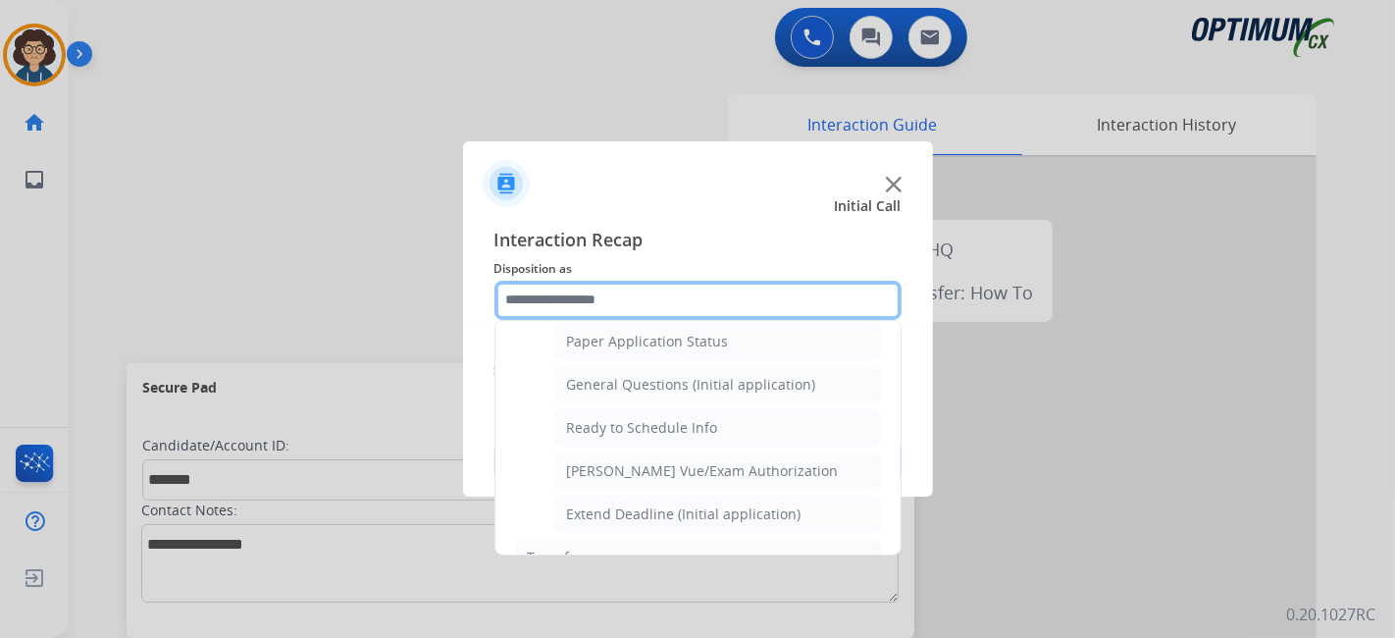
scroll to position [1141, 0]
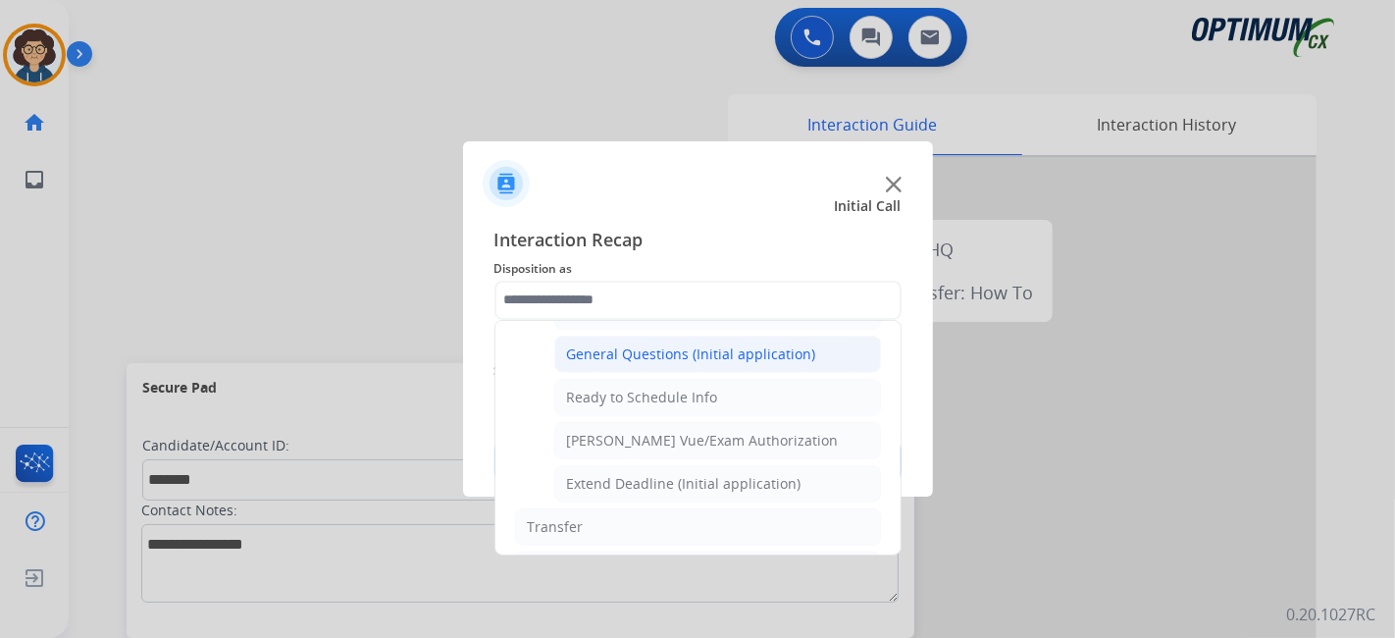
click at [820, 335] on li "General Questions (Initial application)" at bounding box center [717, 353] width 327 height 37
type input "**********"
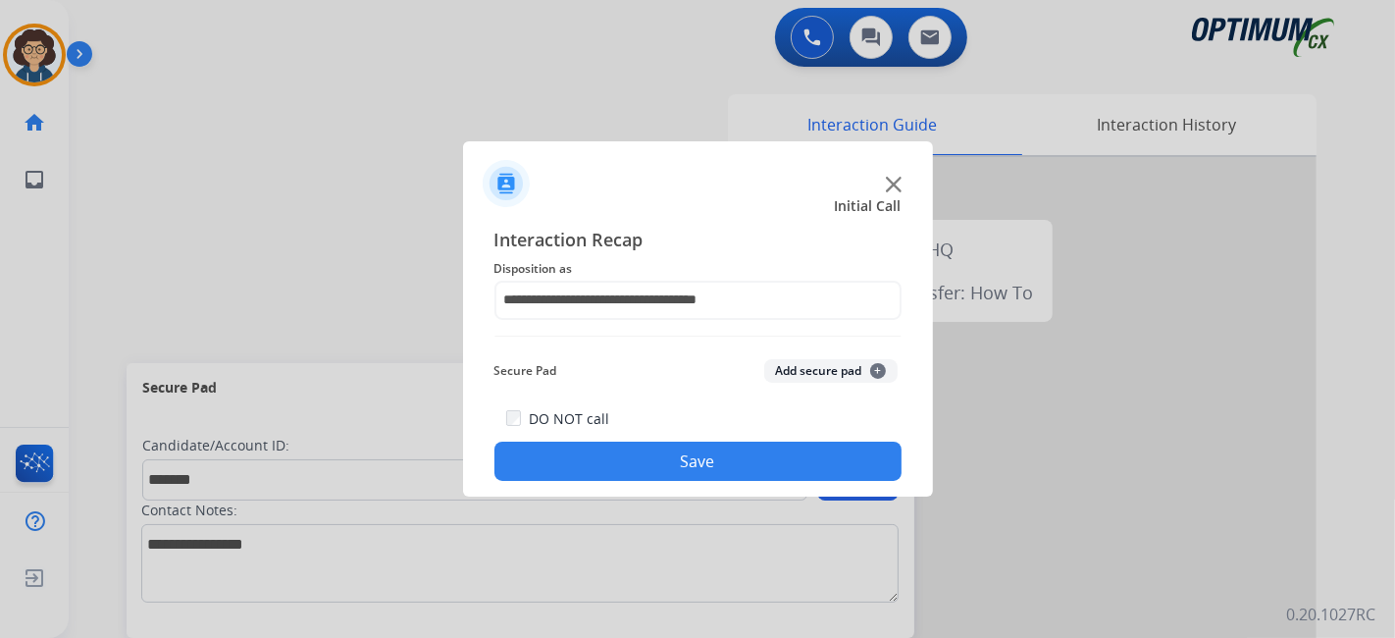
click at [815, 369] on button "Add secure pad +" at bounding box center [830, 371] width 133 height 24
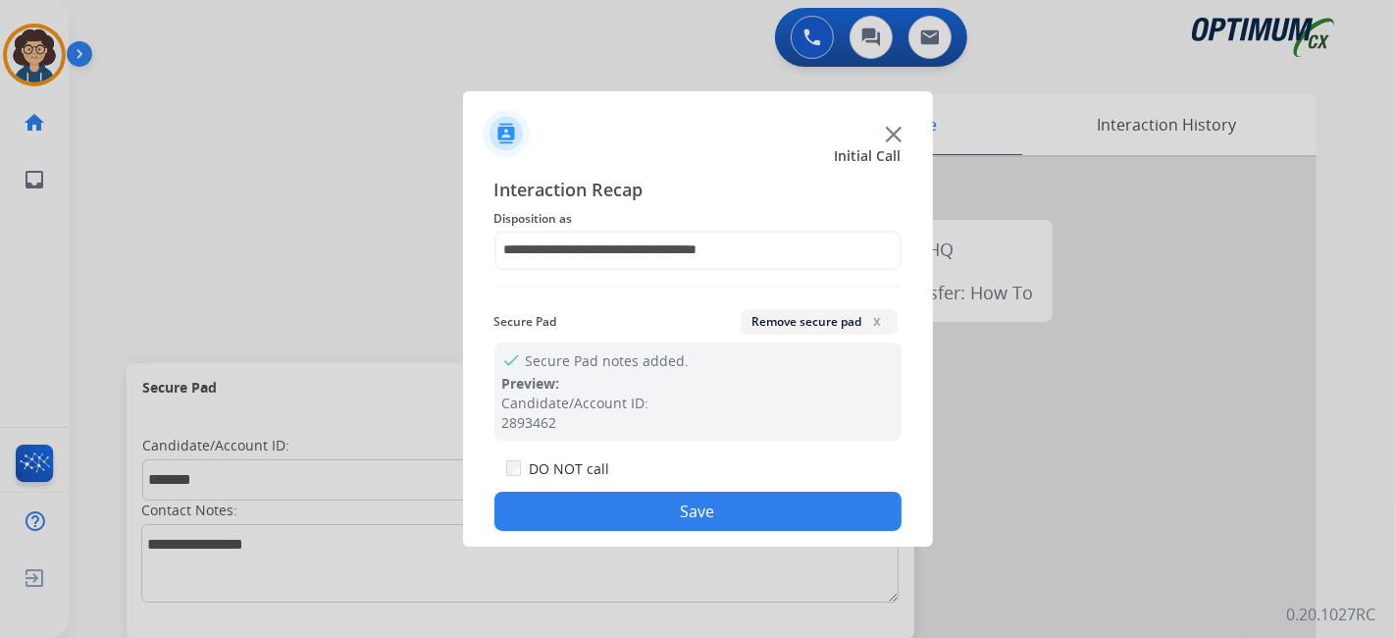
click at [753, 533] on div "**********" at bounding box center [698, 353] width 470 height 387
click at [764, 521] on button "Save" at bounding box center [697, 510] width 407 height 39
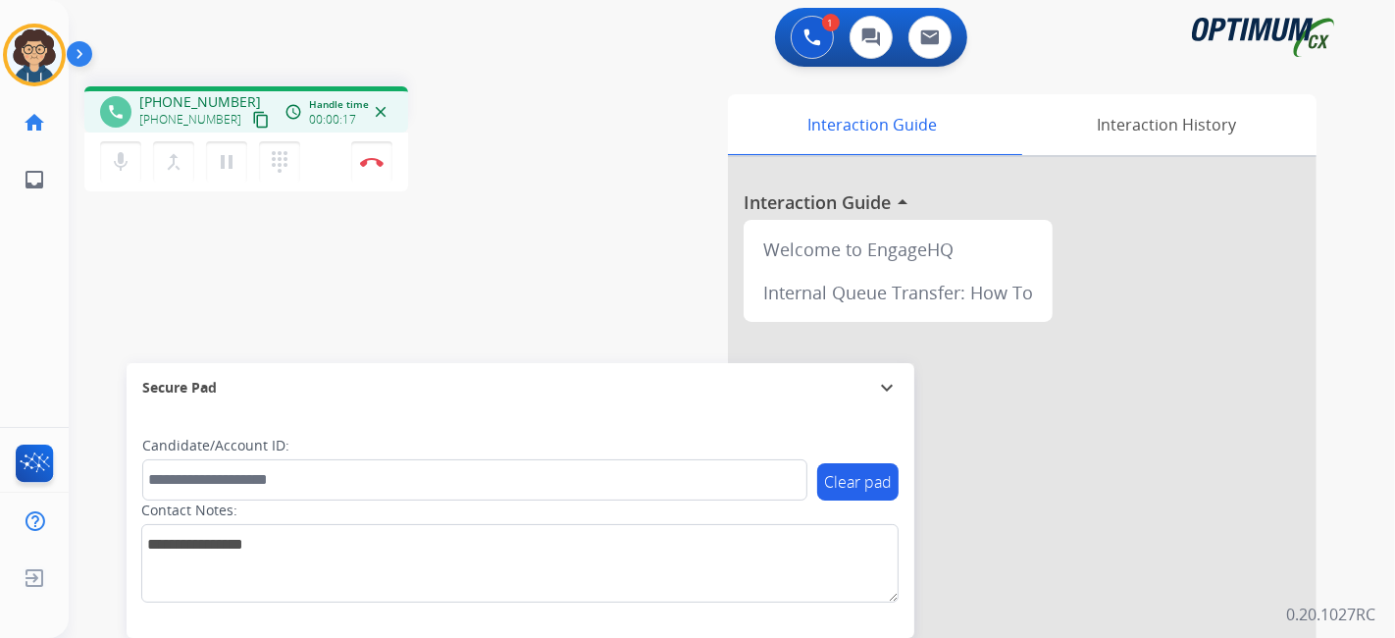
click at [159, 310] on div "phone [PHONE_NUMBER] [PHONE_NUMBER] content_copy access_time Call metrics Queue…" at bounding box center [708, 480] width 1279 height 818
click at [252, 125] on mat-icon "content_copy" at bounding box center [261, 120] width 18 height 18
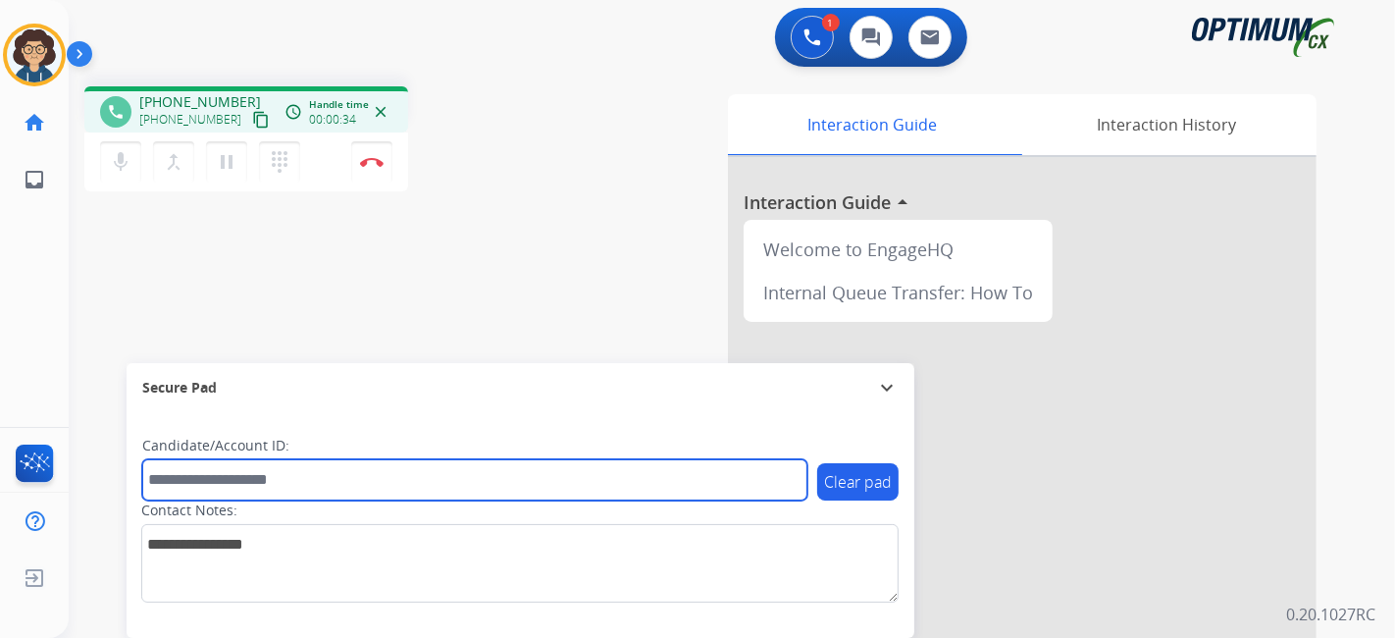
click at [351, 491] on input "text" at bounding box center [474, 479] width 665 height 41
paste input "*******"
type input "*******"
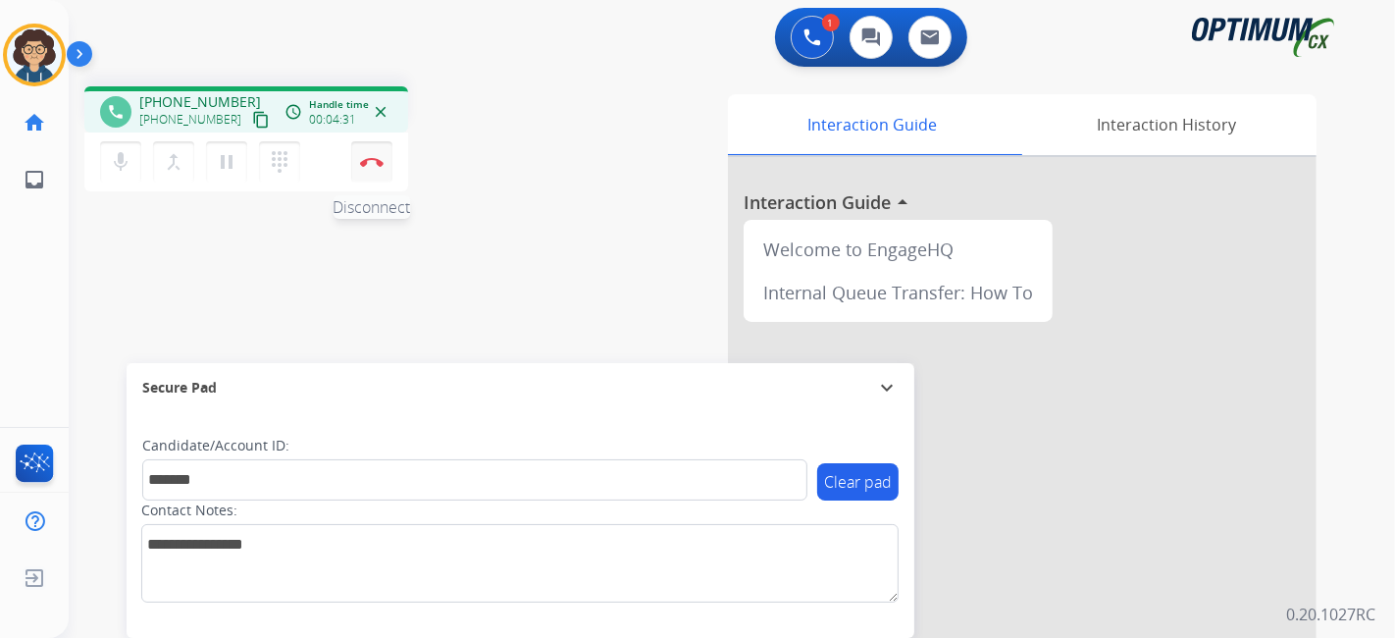
click at [381, 164] on img at bounding box center [372, 162] width 24 height 10
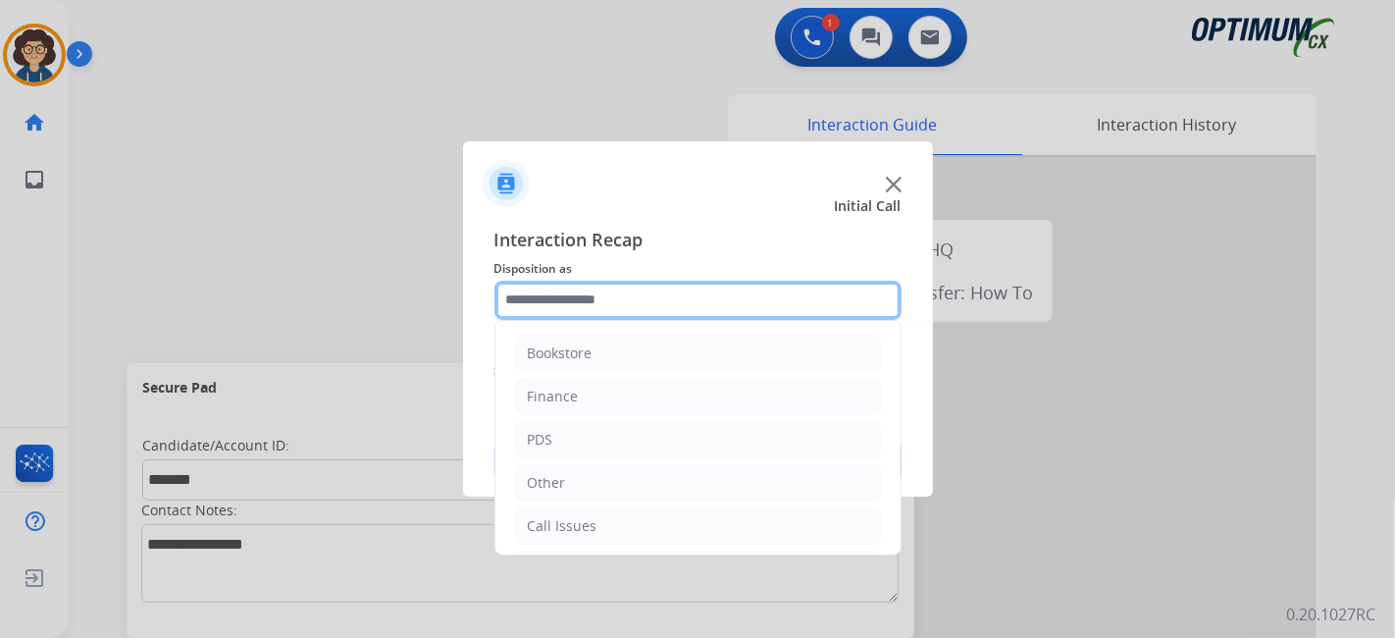
click at [640, 314] on input "text" at bounding box center [697, 300] width 407 height 39
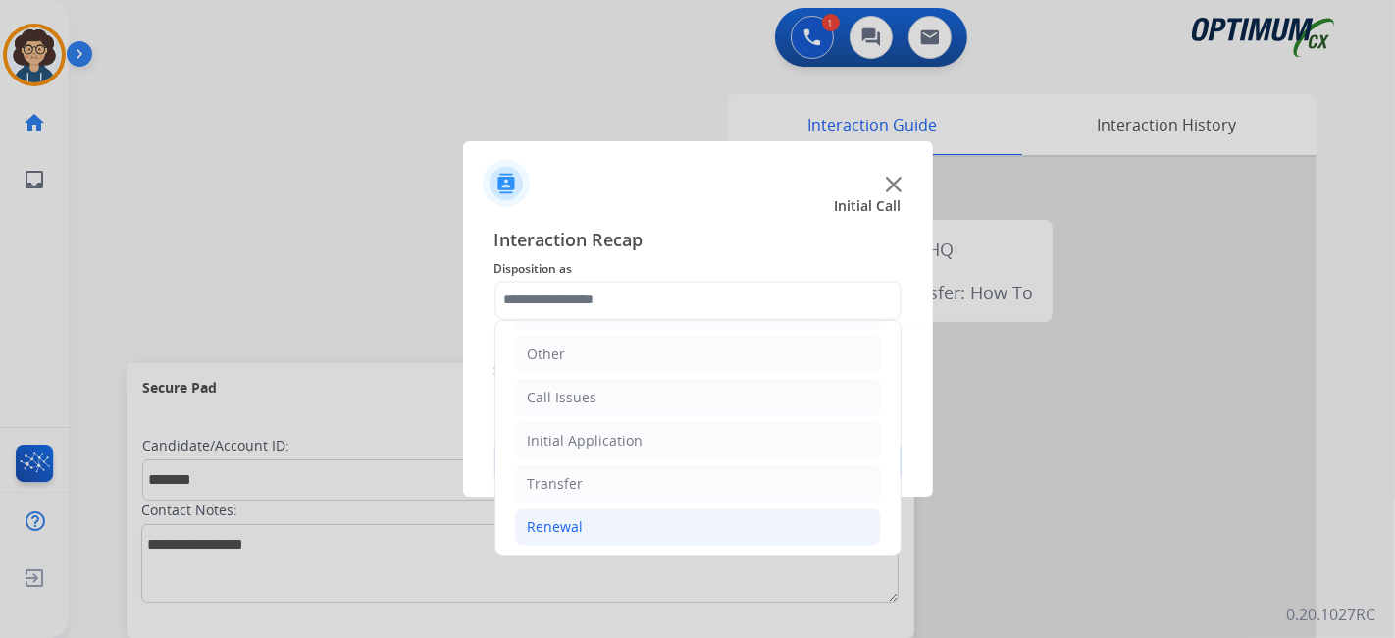
click at [672, 513] on li "Renewal" at bounding box center [698, 526] width 366 height 37
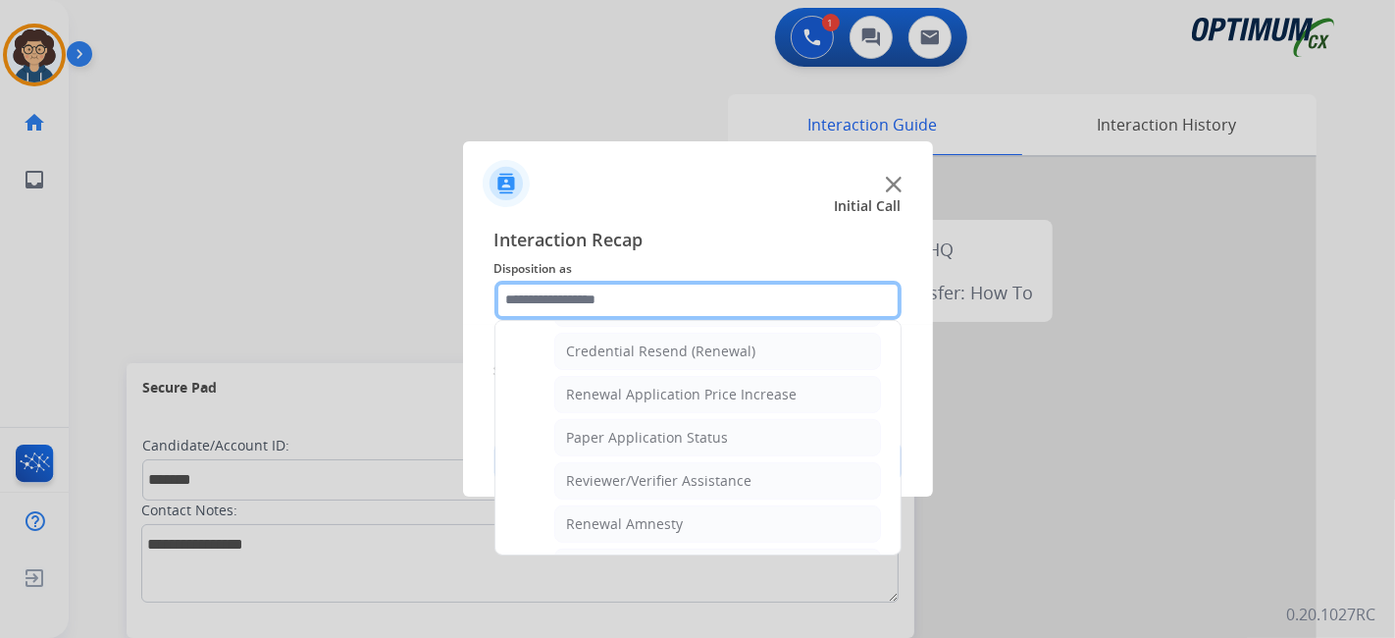
scroll to position [566, 0]
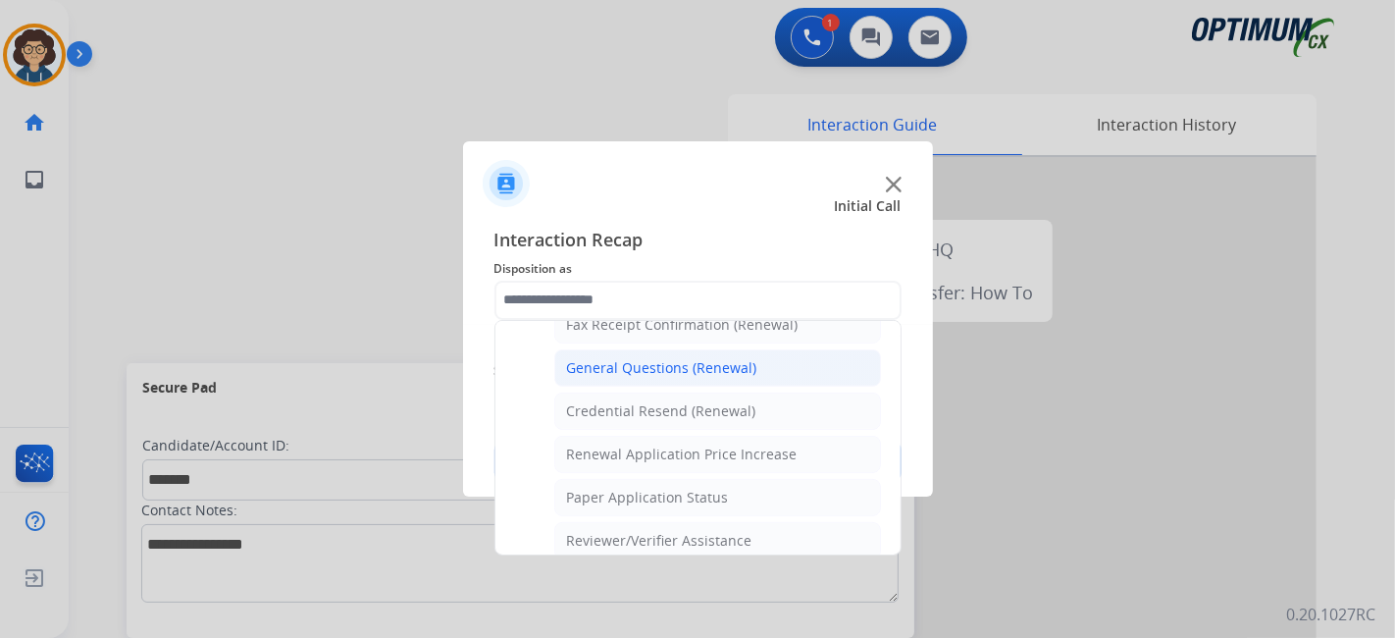
click at [736, 371] on li "General Questions (Renewal)" at bounding box center [717, 367] width 327 height 37
type input "**********"
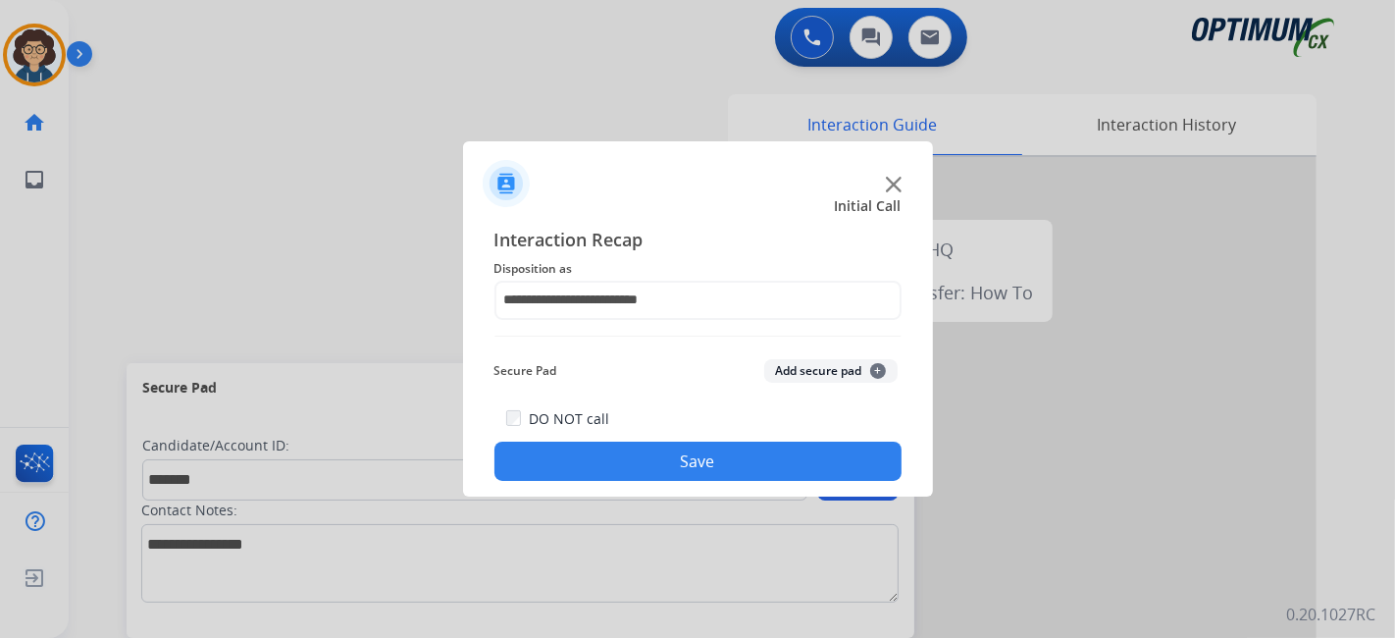
click at [803, 381] on button "Add secure pad +" at bounding box center [830, 371] width 133 height 24
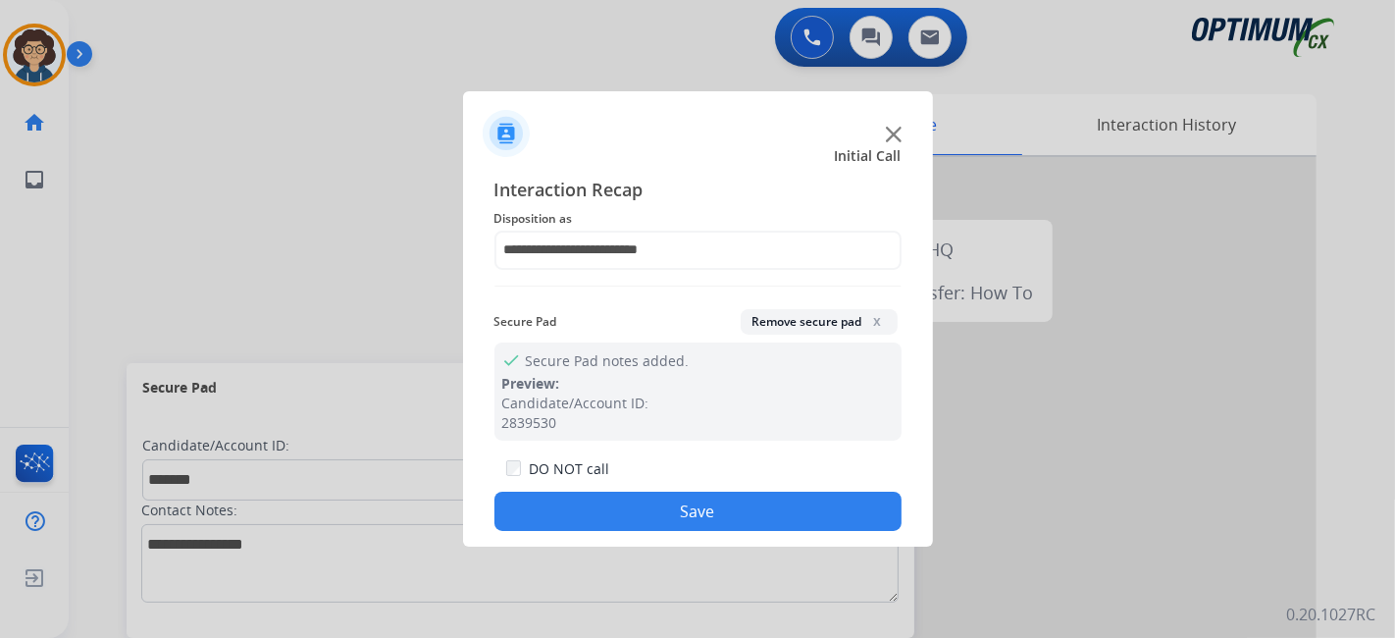
click at [720, 503] on button "Save" at bounding box center [697, 510] width 407 height 39
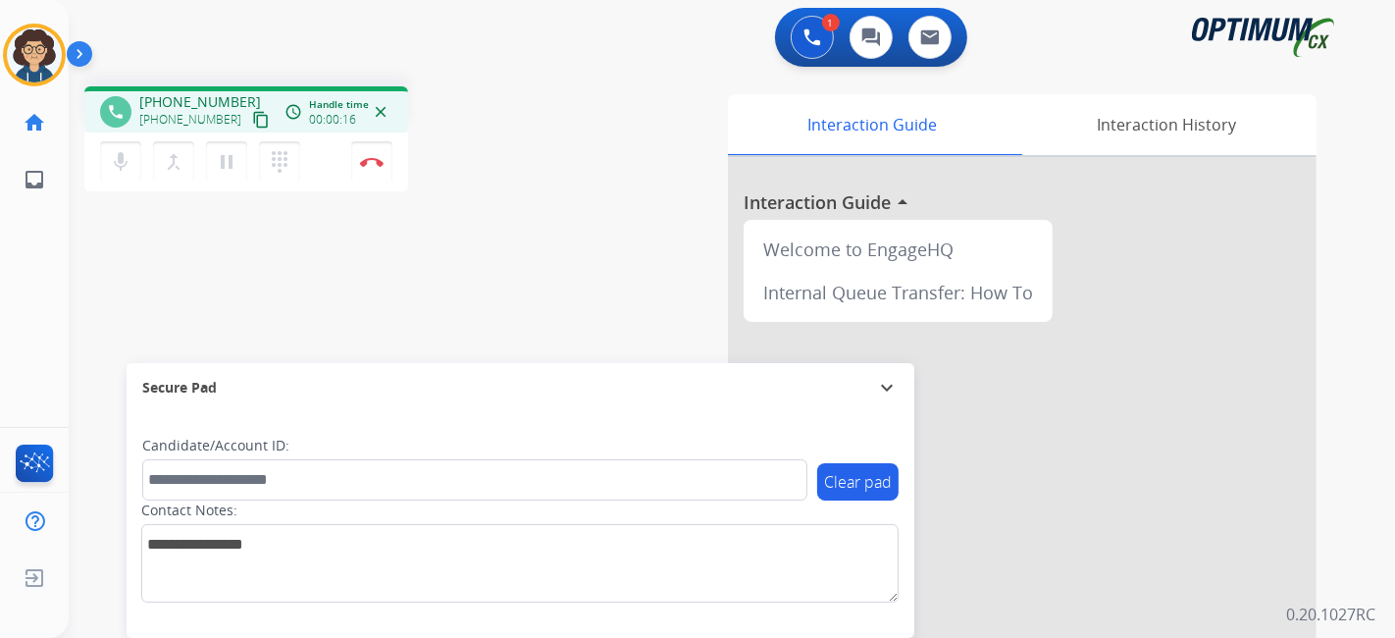
drag, startPoint x: 237, startPoint y: 116, endPoint x: 338, endPoint y: 7, distance: 148.5
click at [252, 116] on mat-icon "content_copy" at bounding box center [261, 120] width 18 height 18
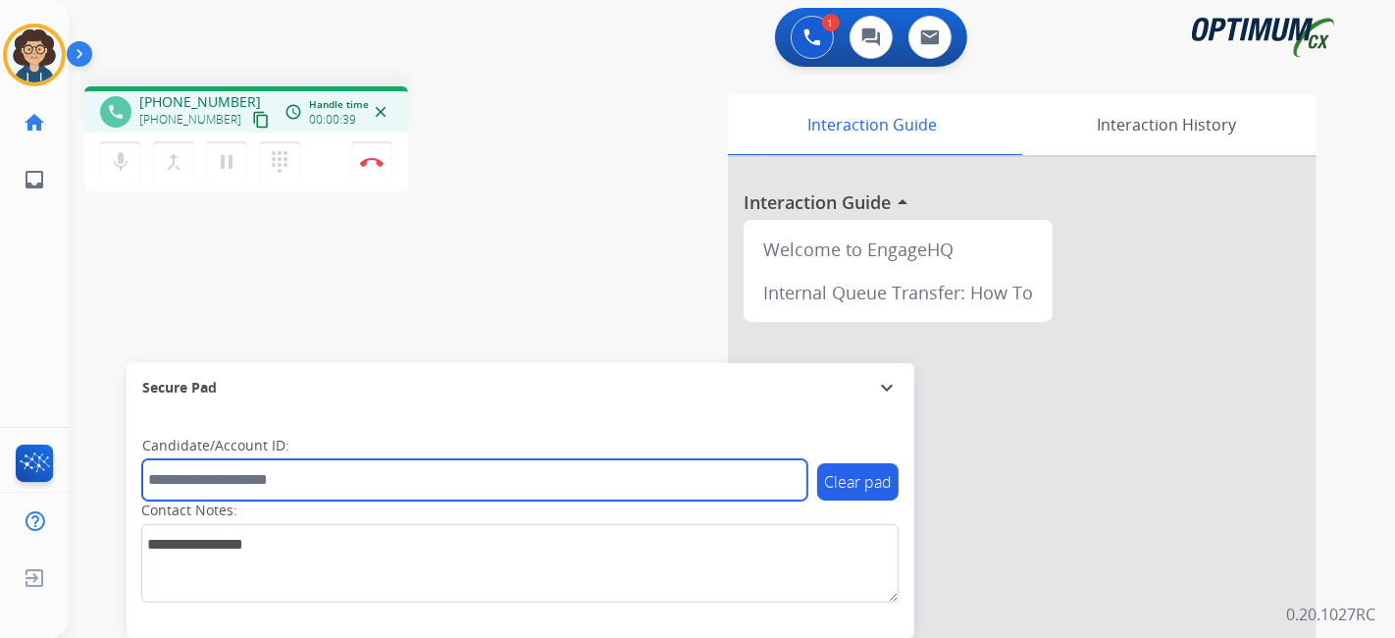
click at [262, 492] on input "text" at bounding box center [474, 479] width 665 height 41
paste input "*******"
type input "*******"
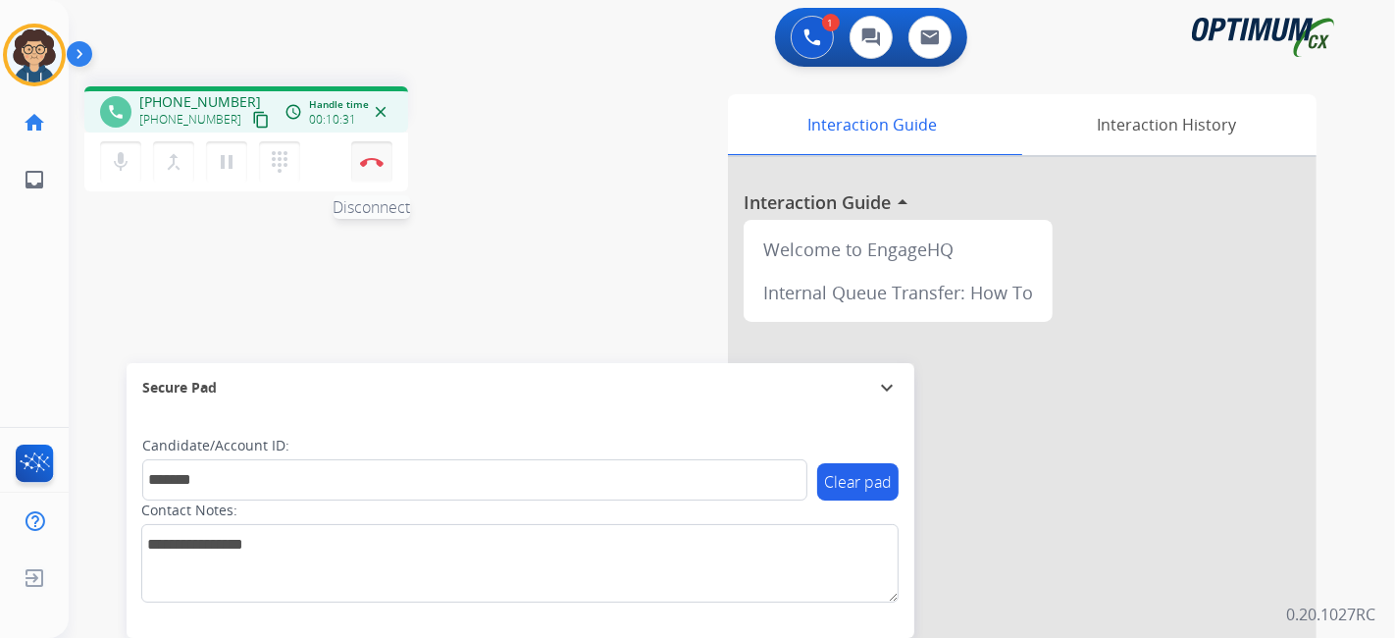
click at [388, 165] on button "Disconnect" at bounding box center [371, 161] width 41 height 41
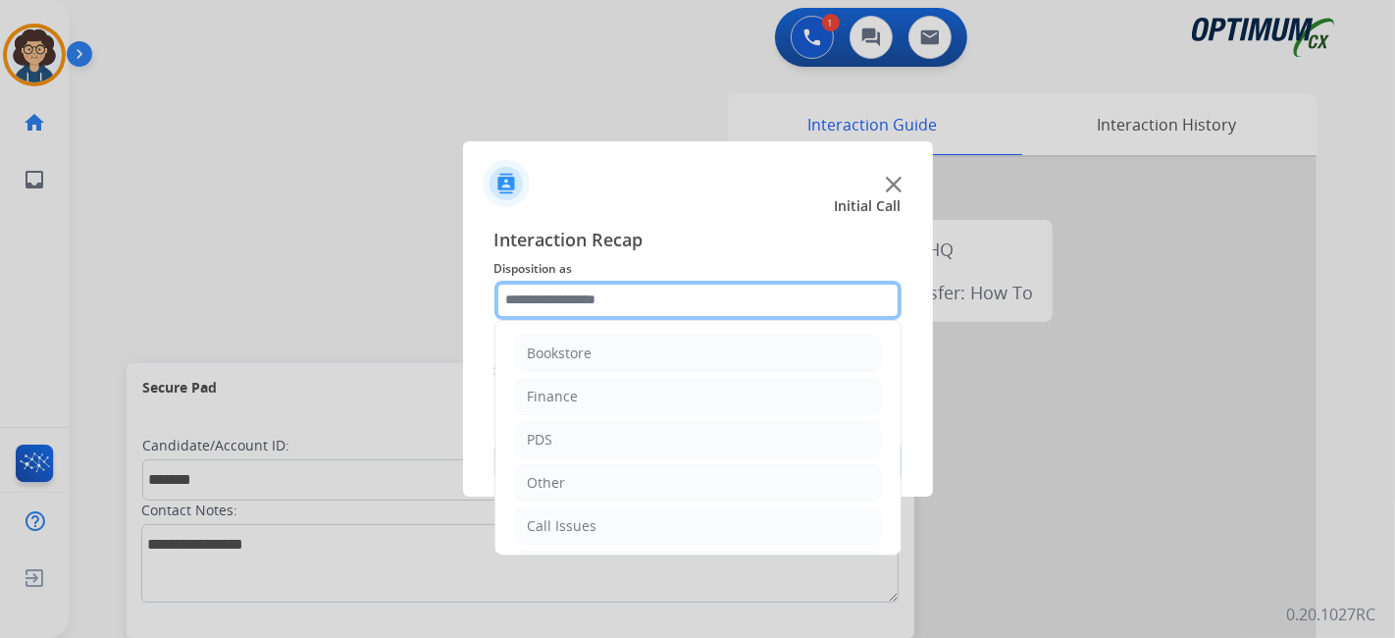
click at [602, 286] on input "text" at bounding box center [697, 300] width 407 height 39
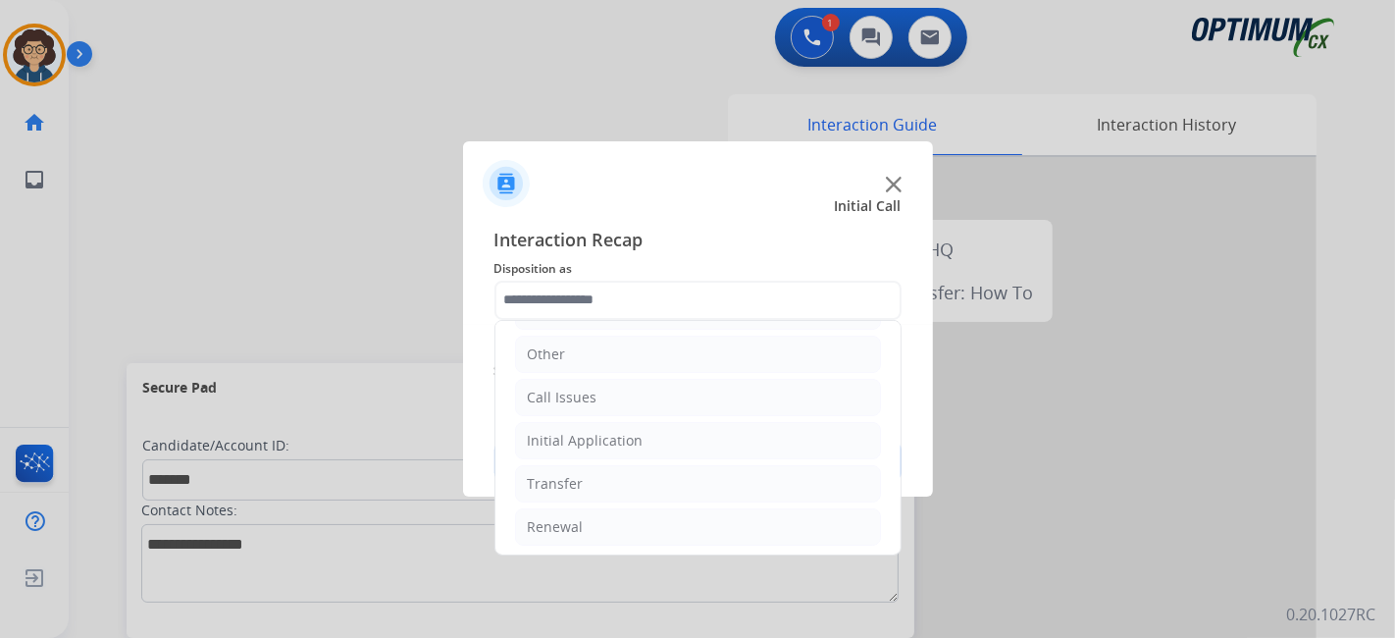
click at [642, 542] on ul "Bookstore Finance PDS Other Call Issues Initial Application Transfer Renewal" at bounding box center [697, 375] width 405 height 367
click at [643, 522] on li "Renewal" at bounding box center [698, 526] width 366 height 37
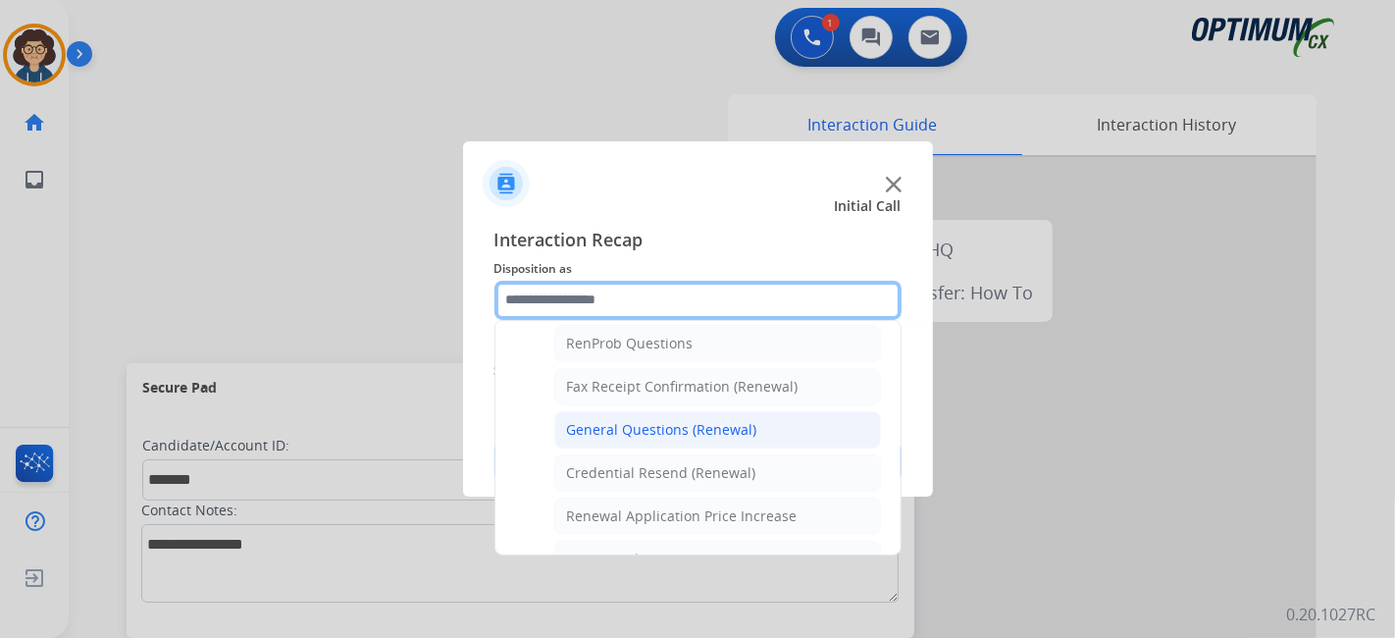
scroll to position [495, 0]
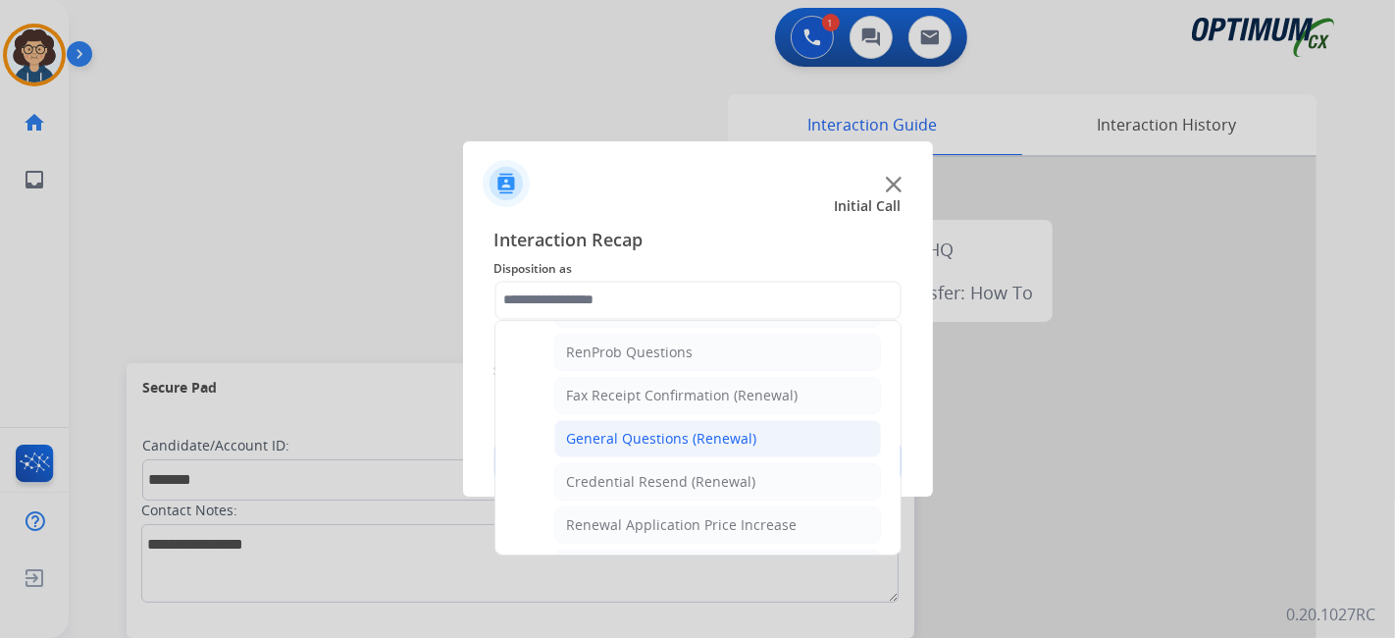
click at [798, 420] on li "General Questions (Renewal)" at bounding box center [717, 438] width 327 height 37
type input "**********"
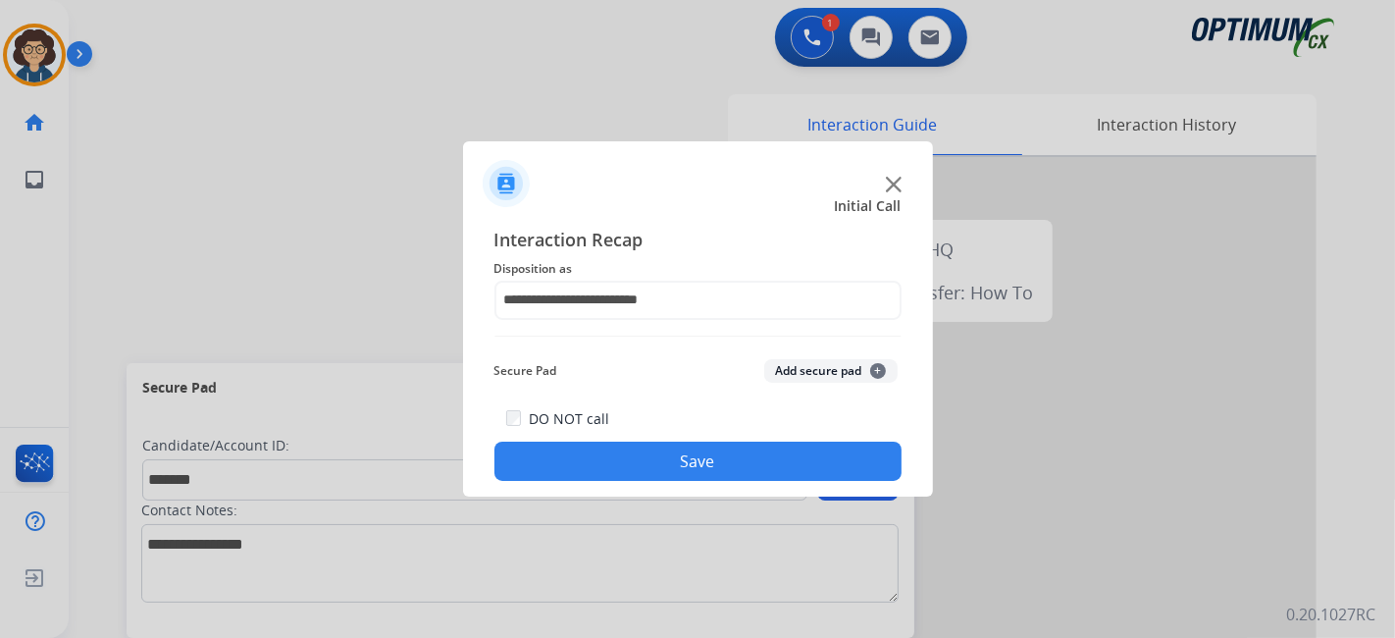
click at [801, 377] on button "Add secure pad +" at bounding box center [830, 371] width 133 height 24
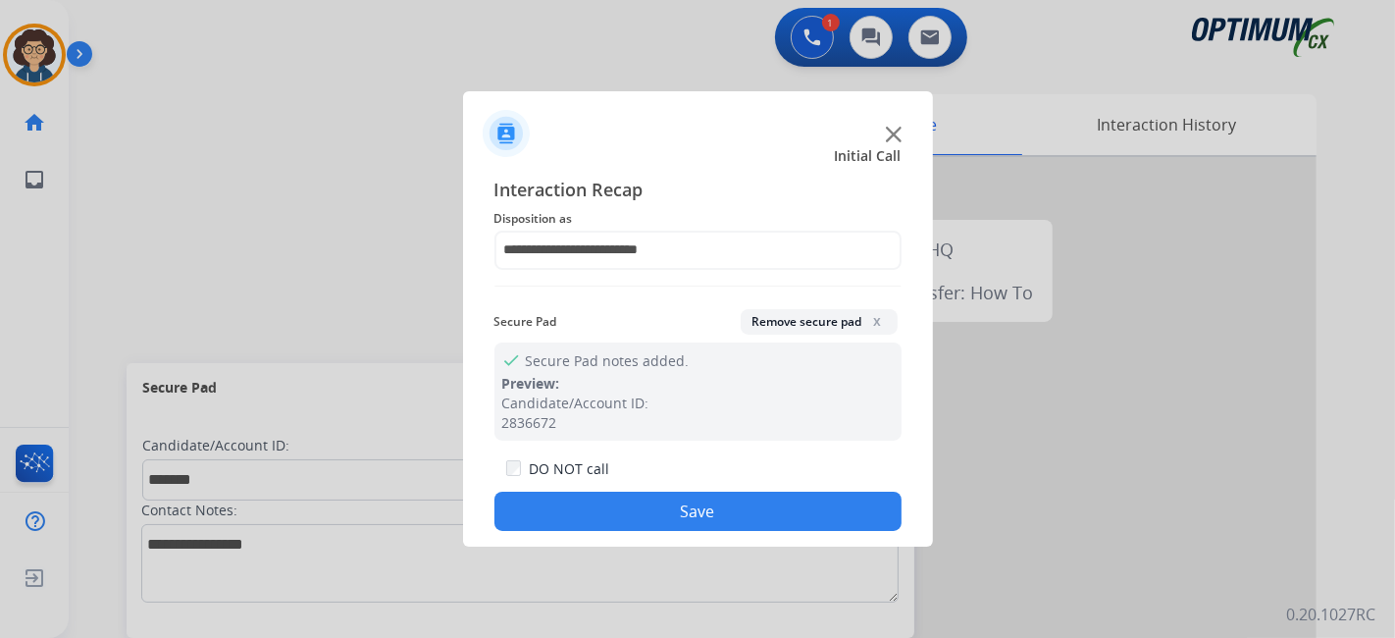
click at [762, 504] on button "Save" at bounding box center [697, 510] width 407 height 39
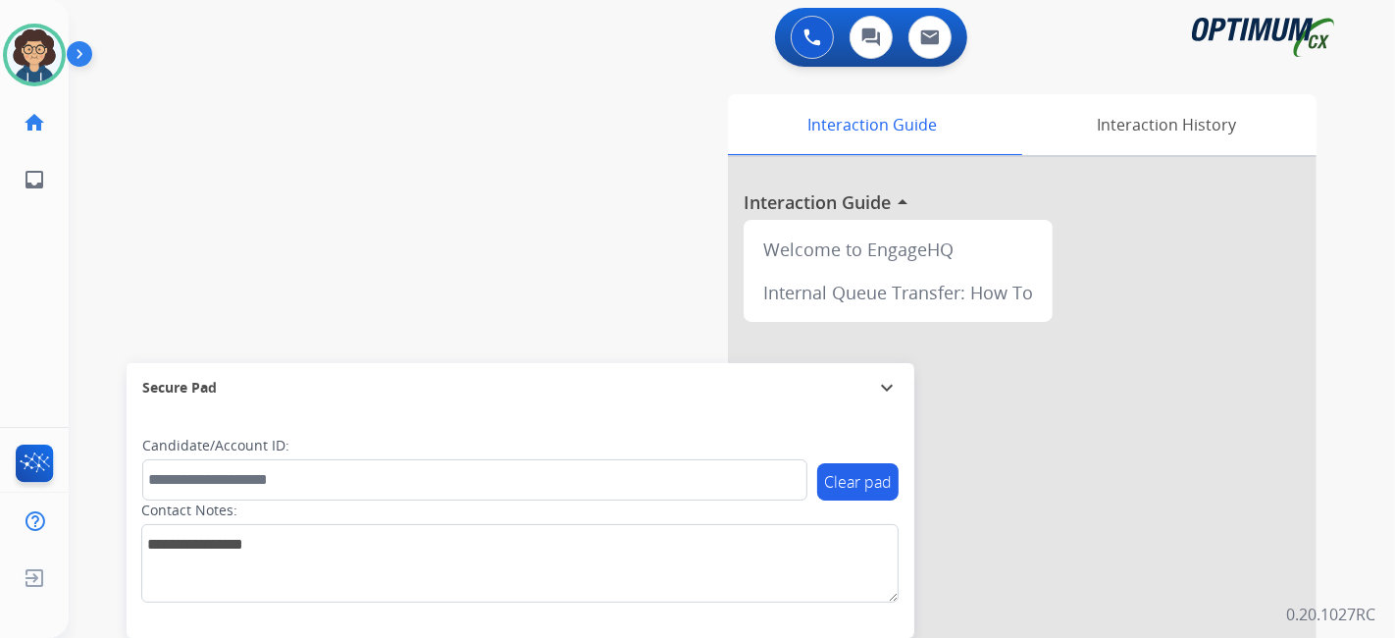
click at [531, 176] on div "swap_horiz Break voice bridge close_fullscreen Connect 3-Way Call merge_type Se…" at bounding box center [708, 480] width 1279 height 818
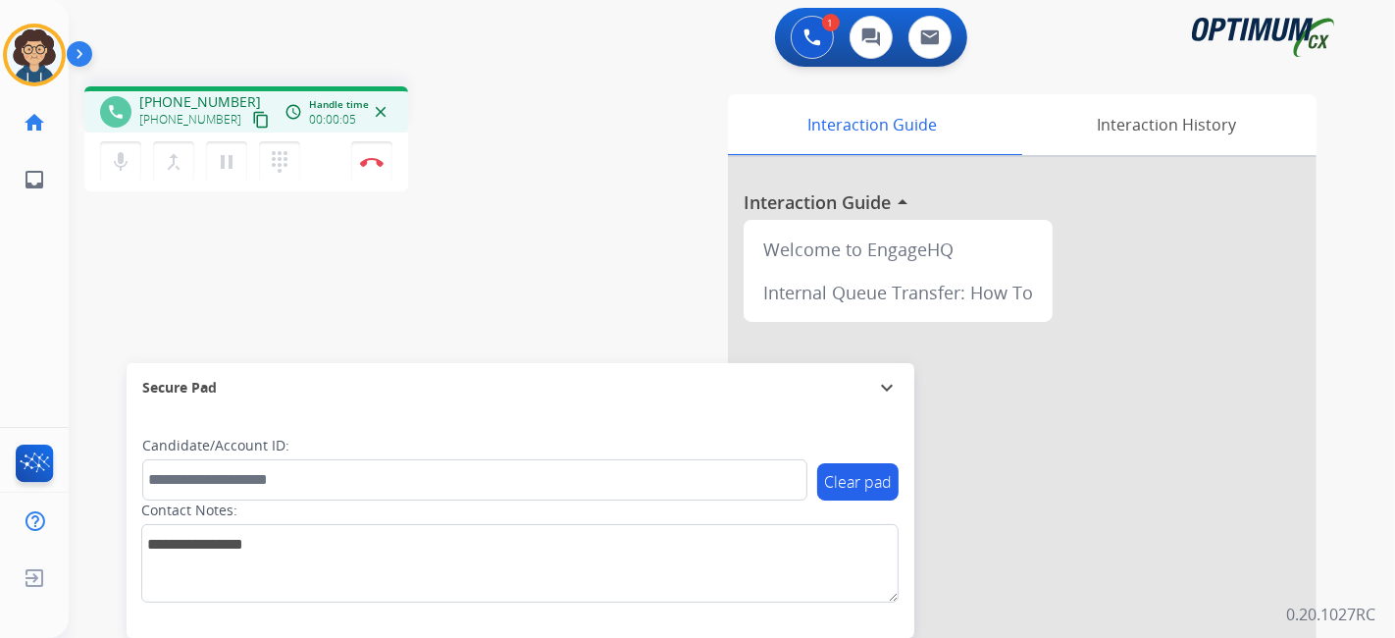
click at [252, 120] on mat-icon "content_copy" at bounding box center [261, 120] width 18 height 18
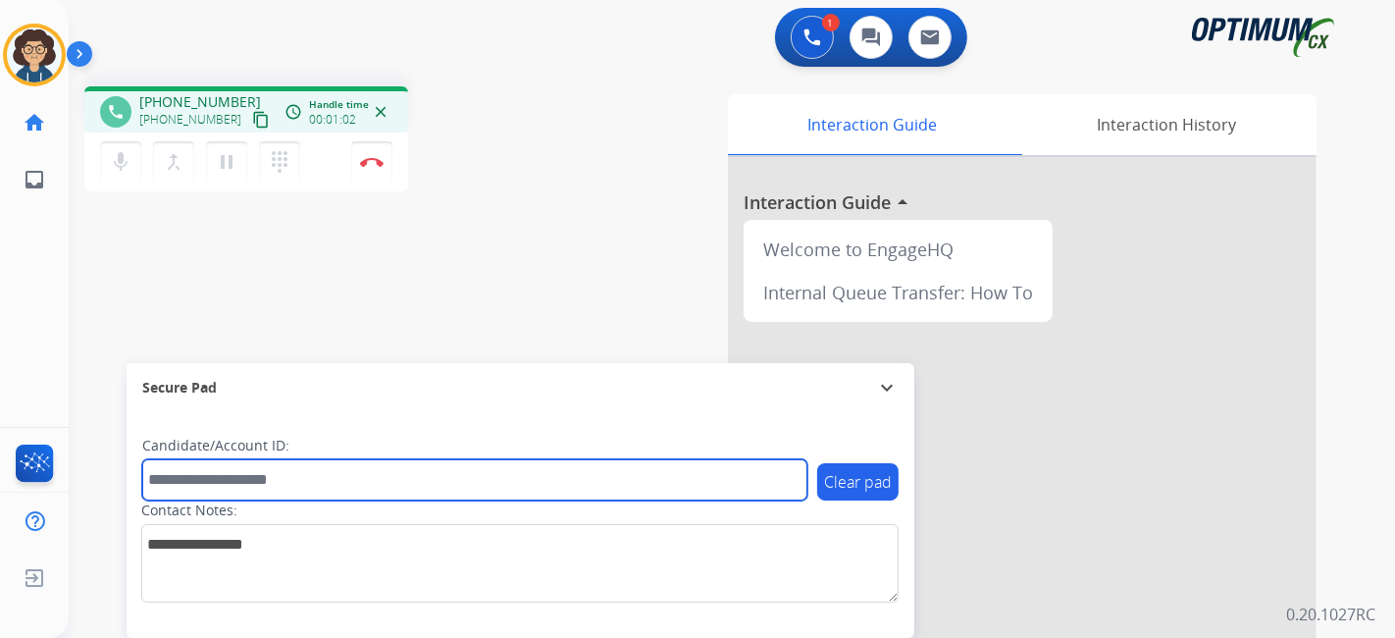
click at [348, 489] on input "text" at bounding box center [474, 479] width 665 height 41
paste input "**********"
type input "**********"
drag, startPoint x: 342, startPoint y: 473, endPoint x: 80, endPoint y: 488, distance: 262.3
click at [80, 488] on div "**********" at bounding box center [708, 480] width 1279 height 818
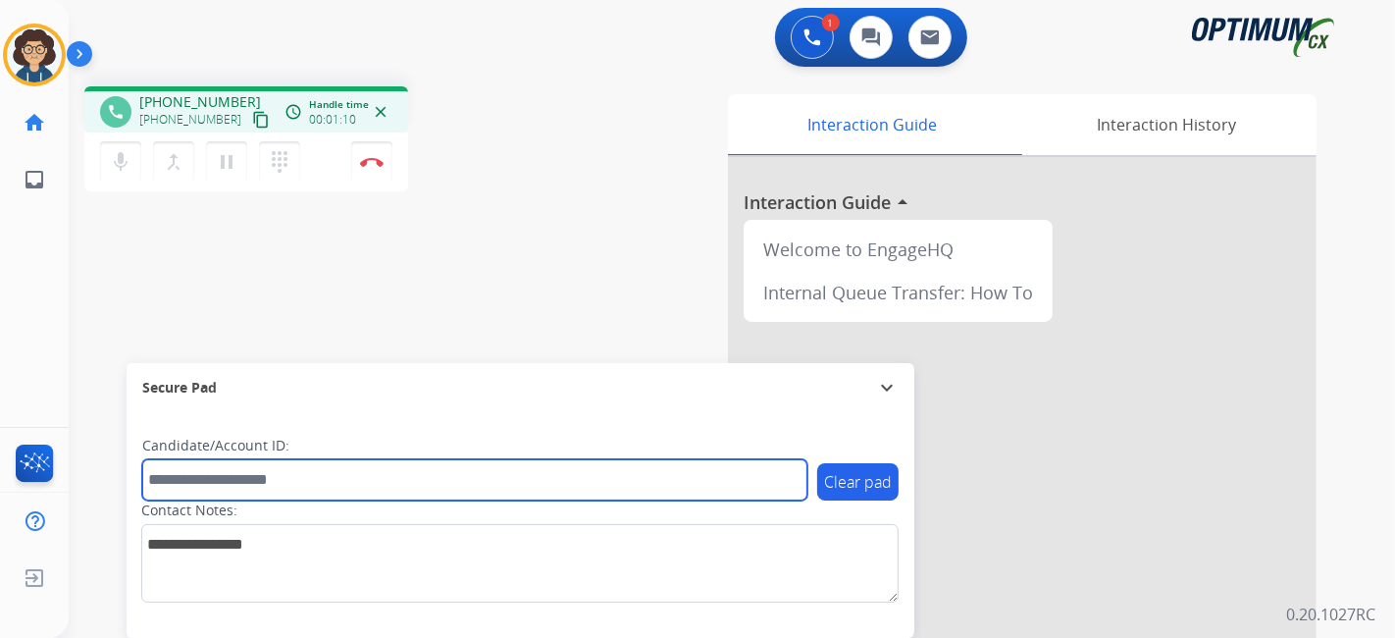
paste input "*******"
type input "*******"
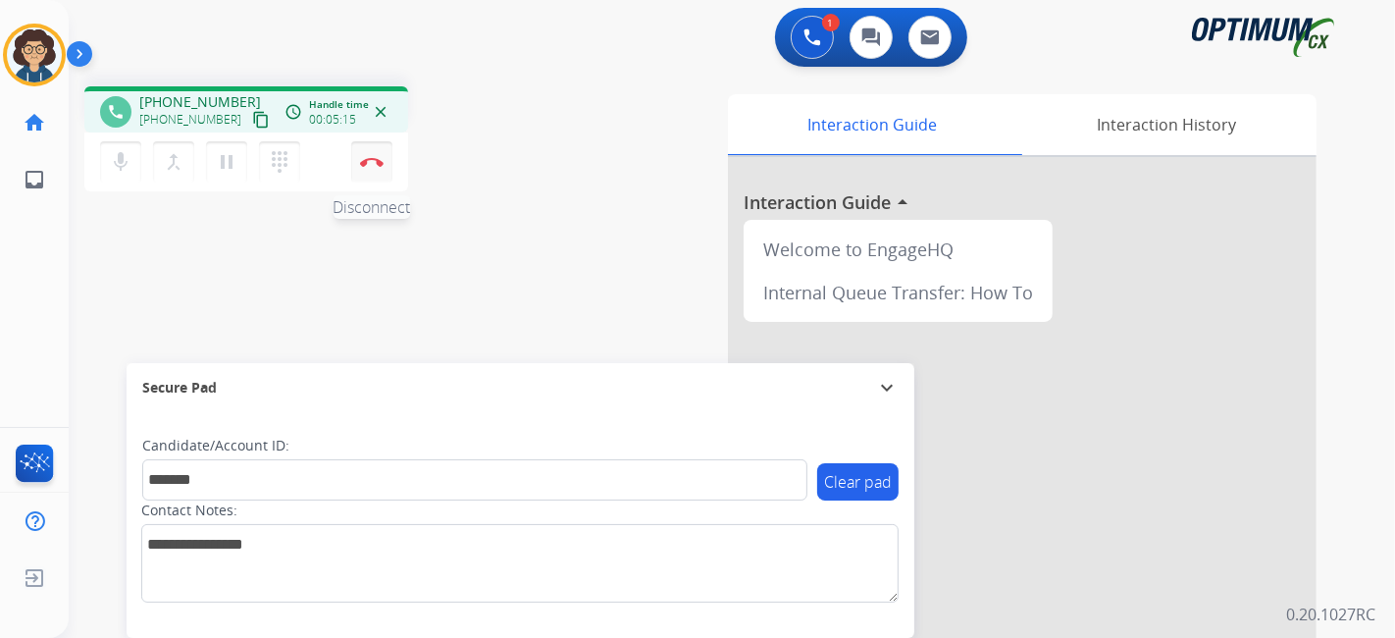
click at [378, 167] on button "Disconnect" at bounding box center [371, 161] width 41 height 41
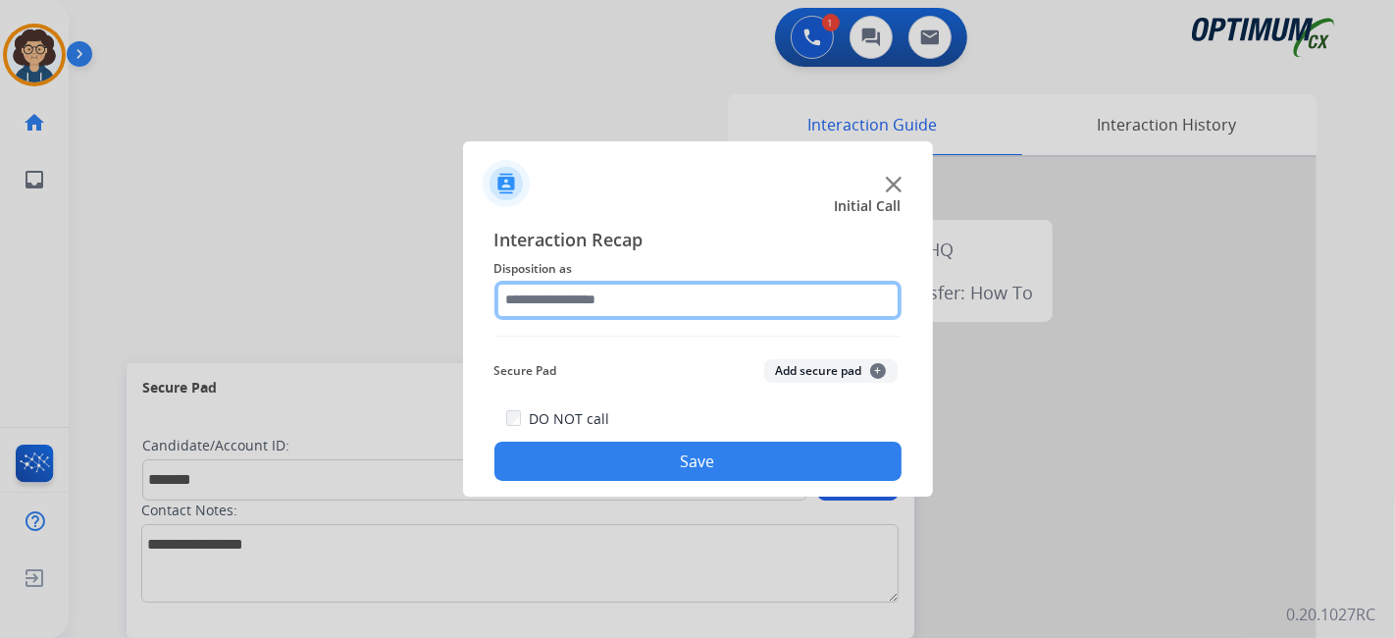
click at [677, 303] on input "text" at bounding box center [697, 300] width 407 height 39
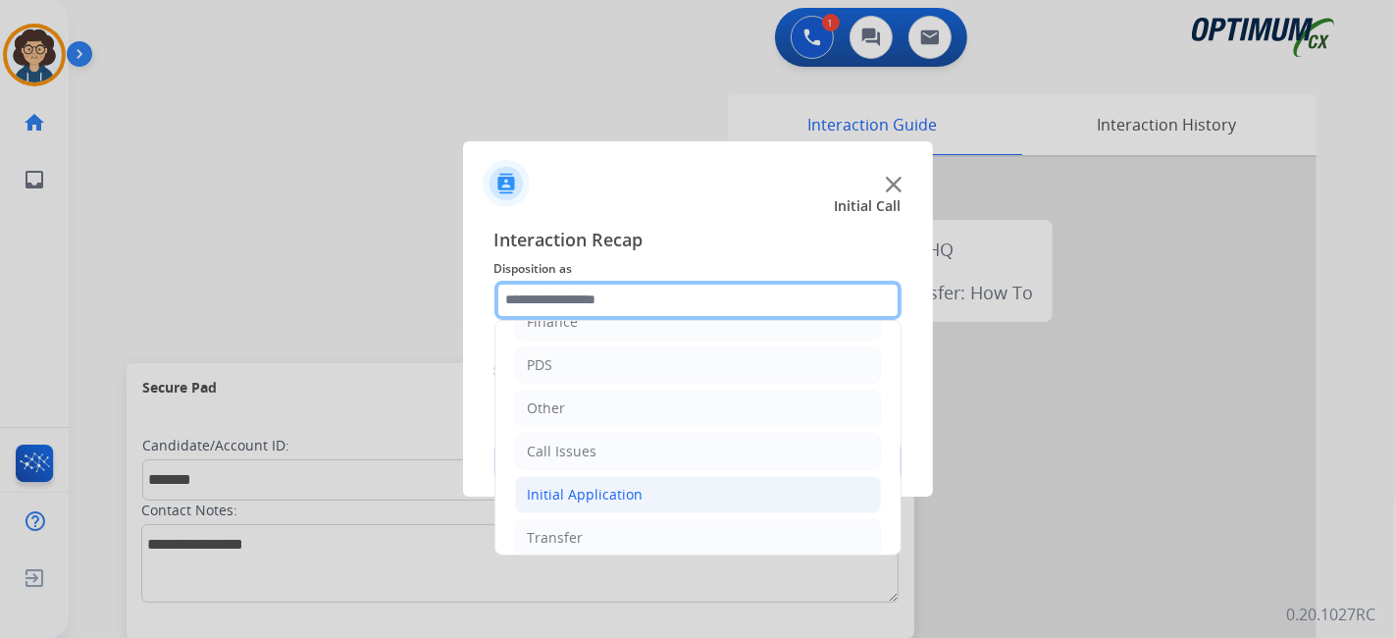
scroll to position [129, 0]
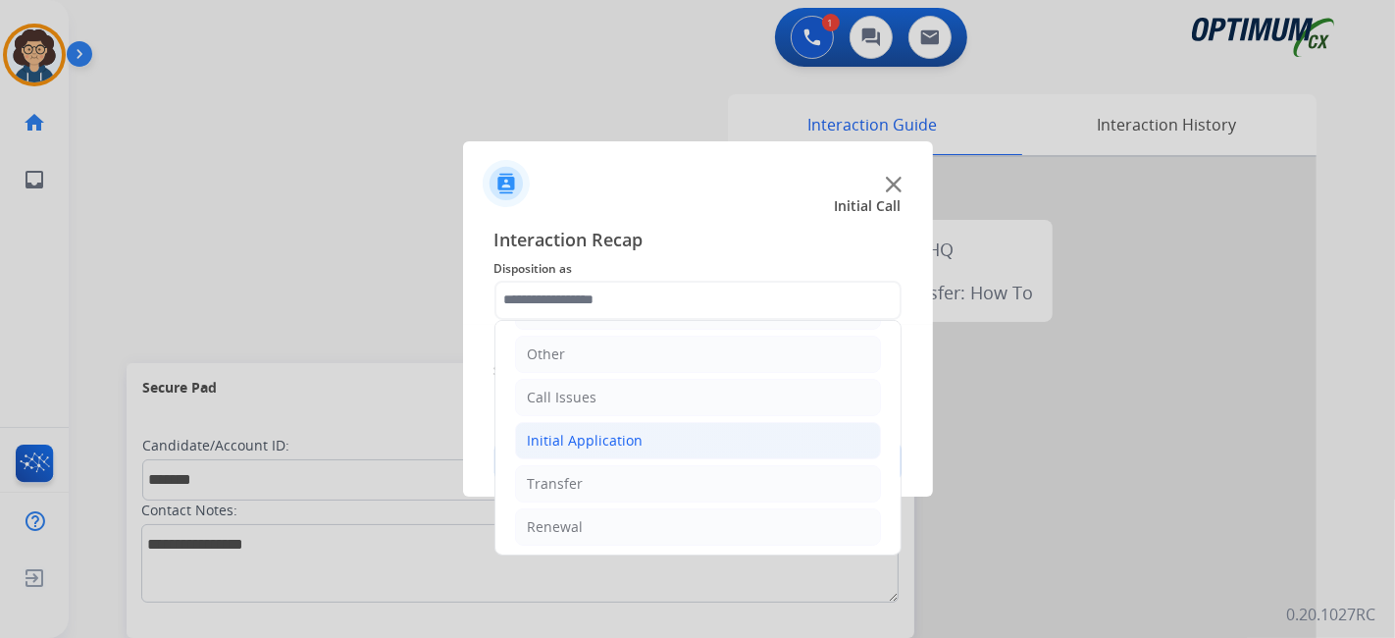
click at [675, 431] on li "Initial Application" at bounding box center [698, 440] width 366 height 37
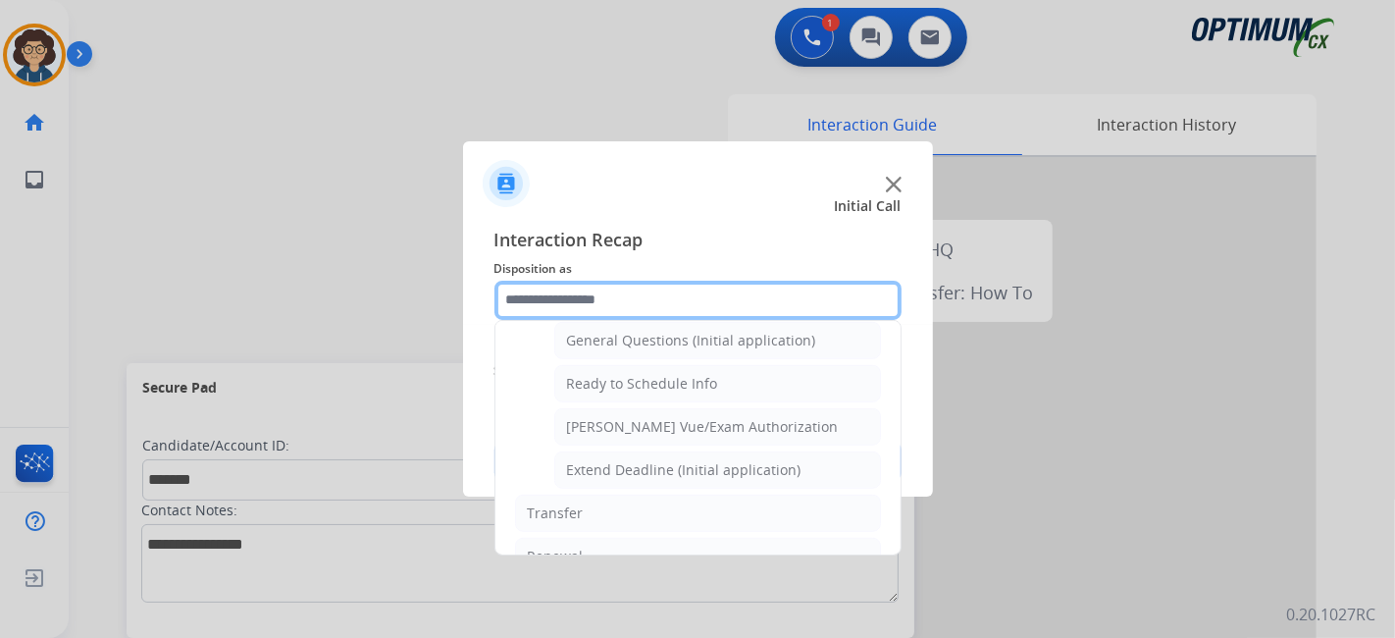
scroll to position [1162, 0]
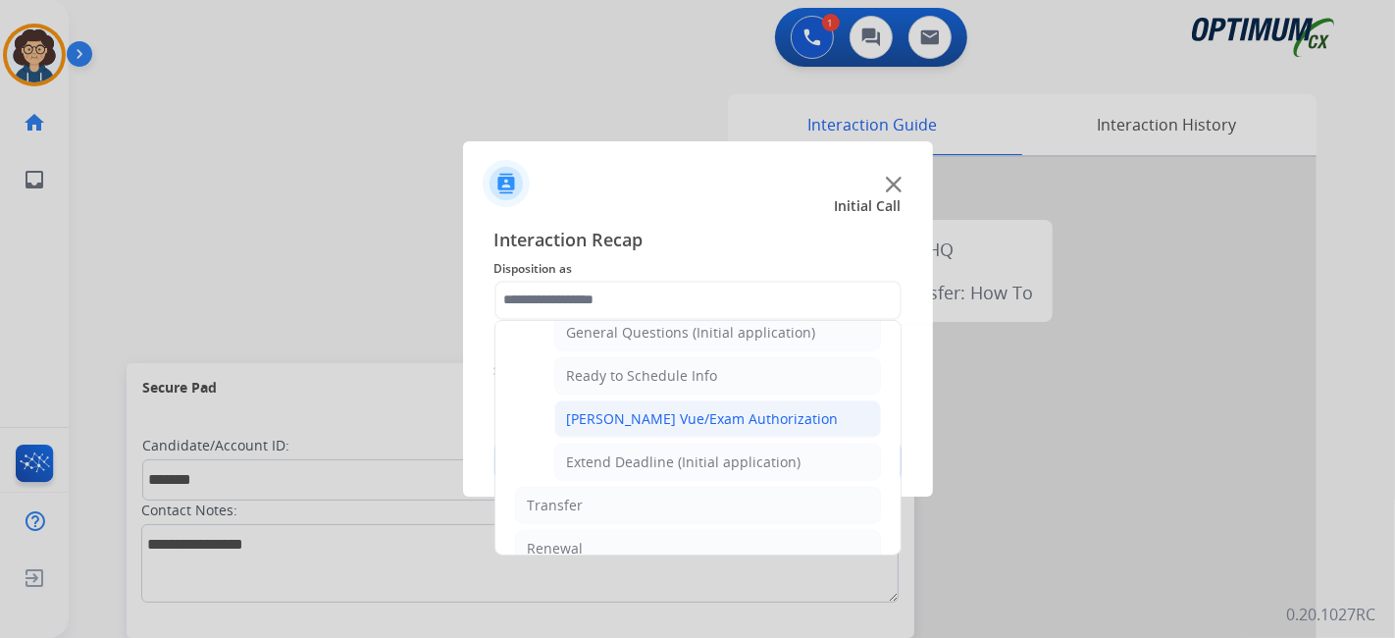
click at [795, 417] on li "[PERSON_NAME] Vue/Exam Authorization" at bounding box center [717, 418] width 327 height 37
type input "**********"
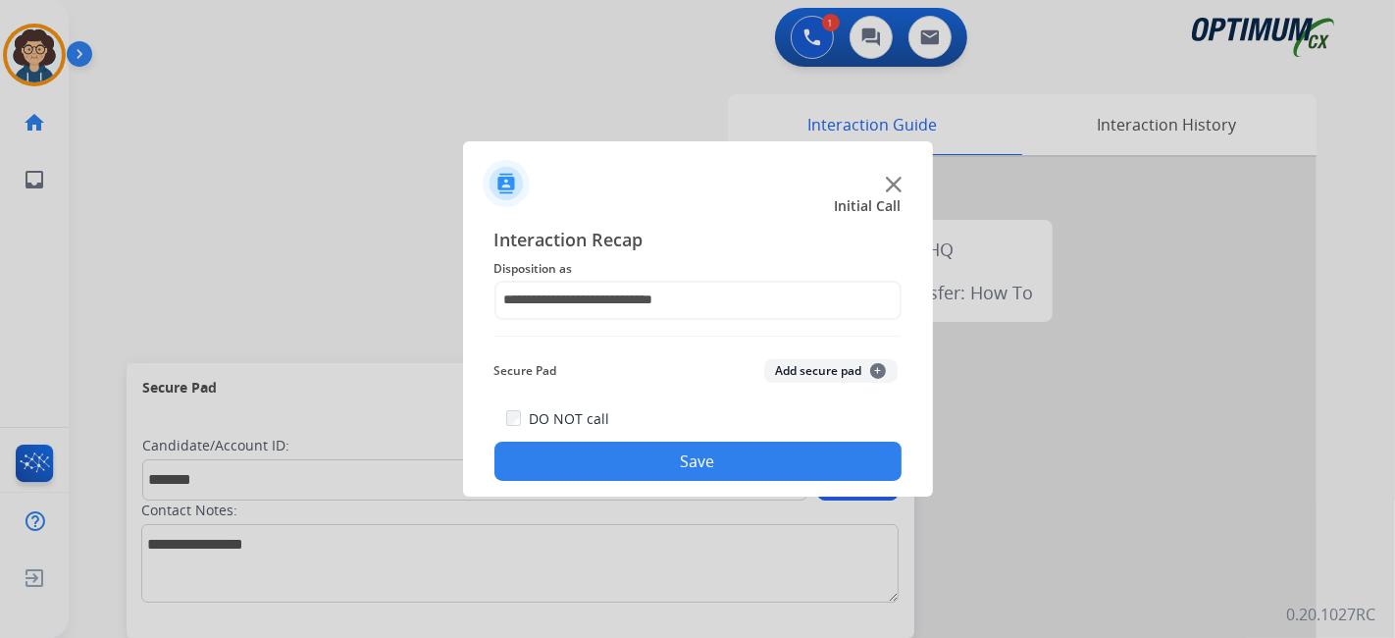
click at [835, 367] on button "Add secure pad +" at bounding box center [830, 371] width 133 height 24
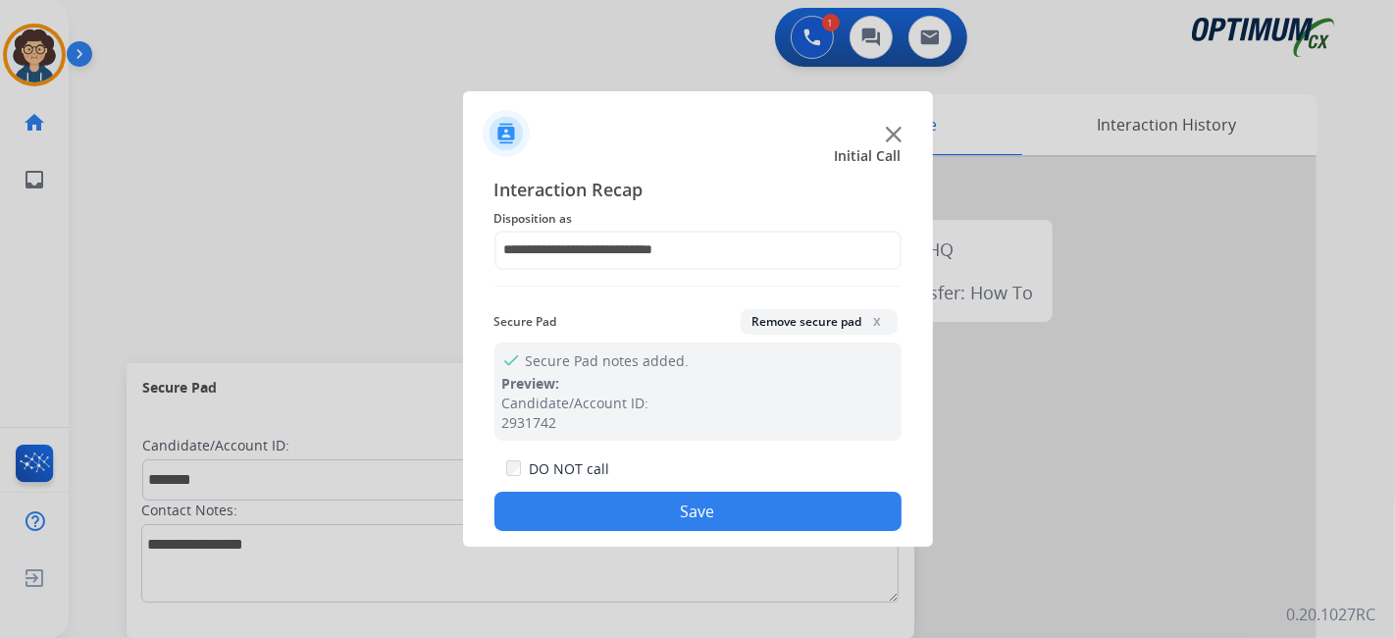
drag, startPoint x: 714, startPoint y: 518, endPoint x: 490, endPoint y: 132, distance: 445.7
click at [711, 515] on button "Save" at bounding box center [697, 510] width 407 height 39
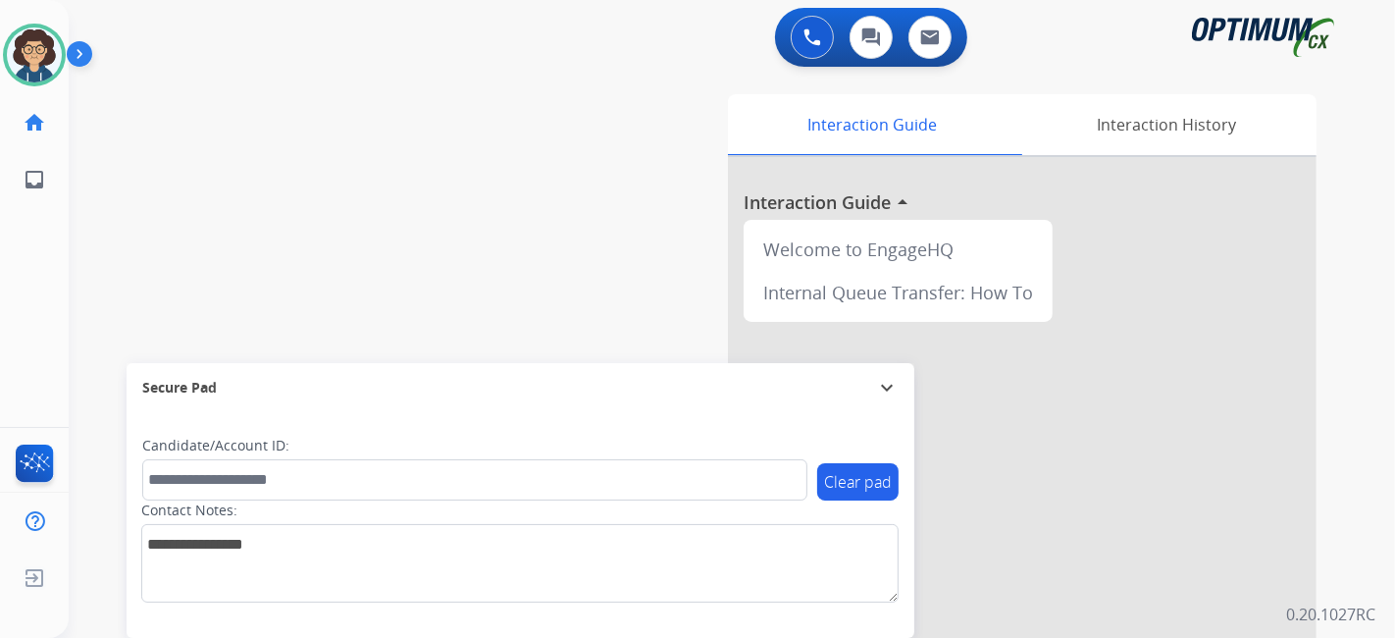
click at [369, 295] on div "swap_horiz Break voice bridge close_fullscreen Connect 3-Way Call merge_type Se…" at bounding box center [708, 480] width 1279 height 818
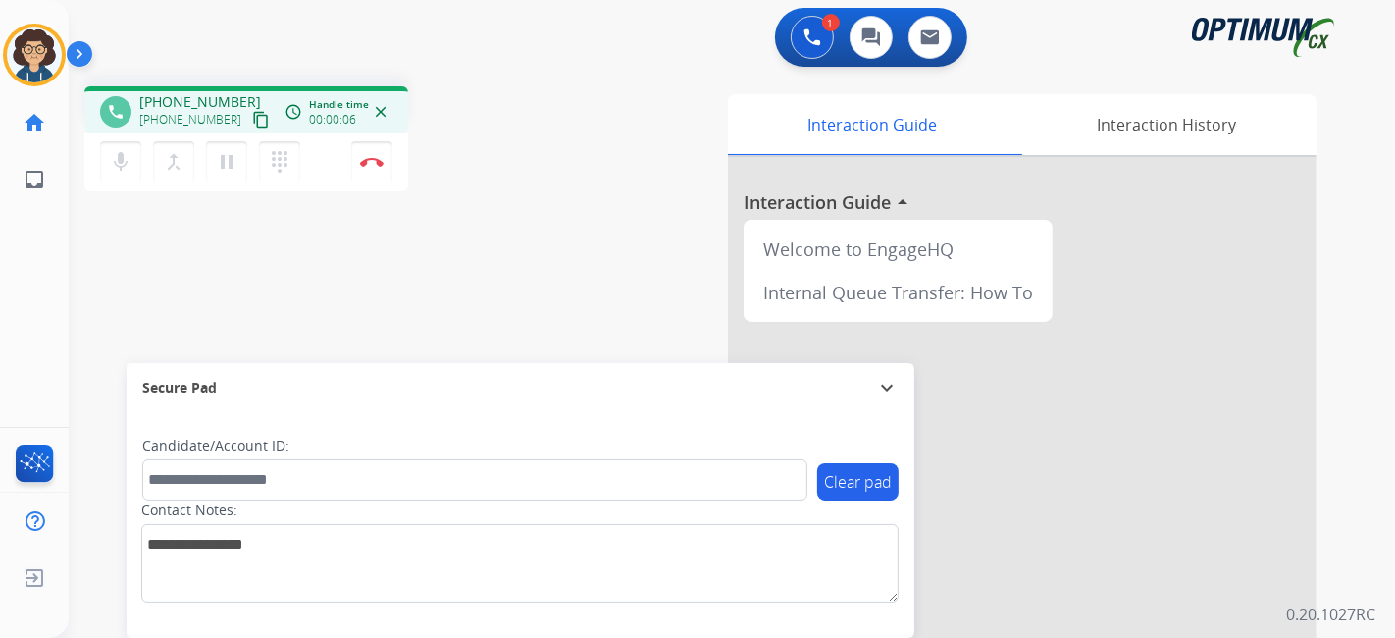
click at [252, 124] on mat-icon "content_copy" at bounding box center [261, 120] width 18 height 18
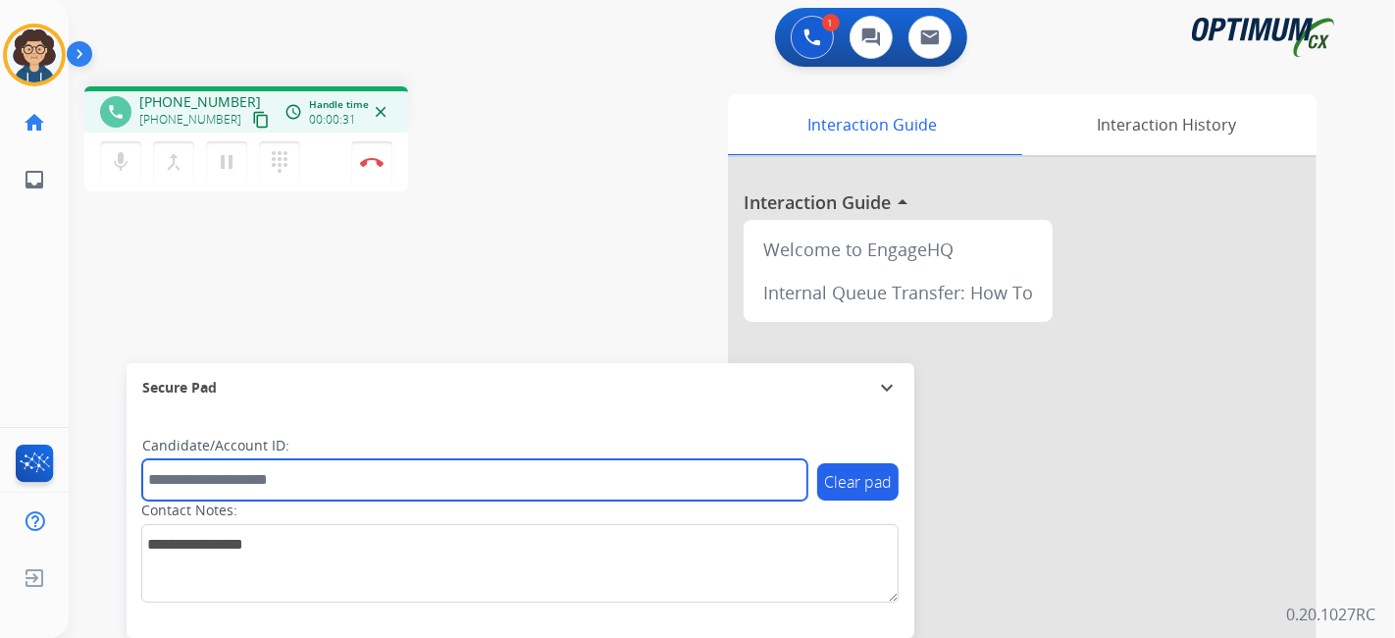
click at [296, 476] on input "text" at bounding box center [474, 479] width 665 height 41
paste input "*******"
type input "*******"
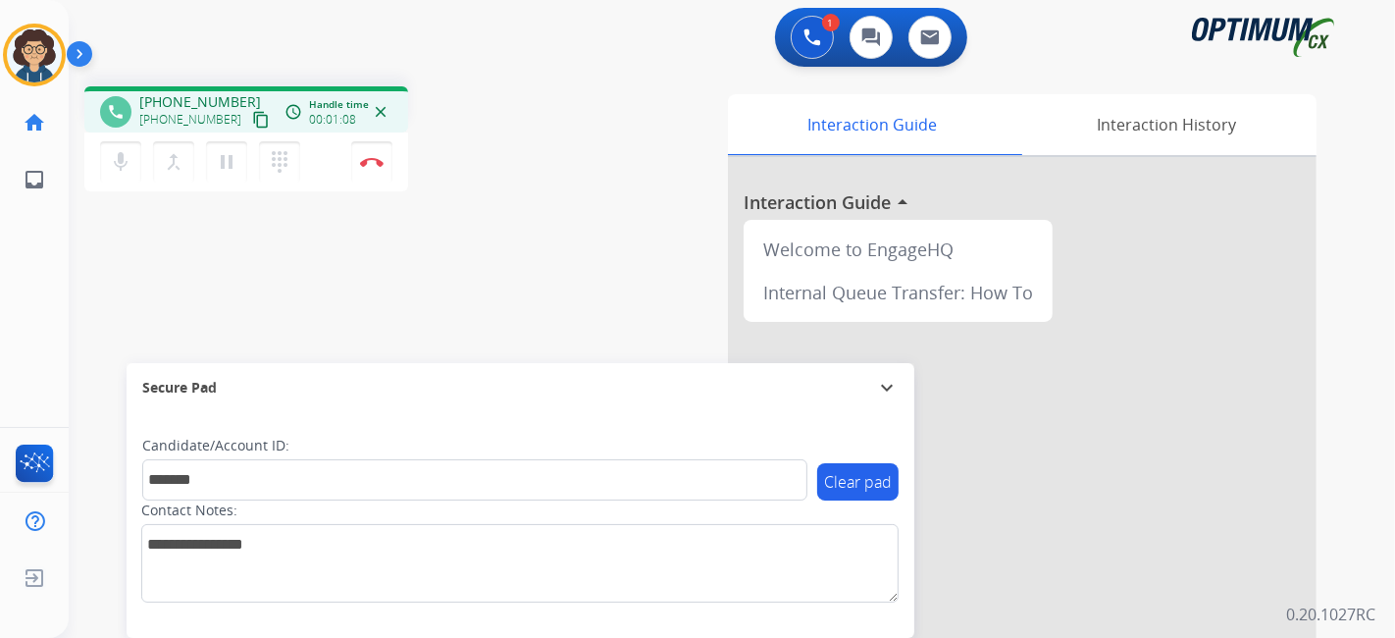
drag, startPoint x: 482, startPoint y: 147, endPoint x: 485, endPoint y: 136, distance: 11.2
click at [485, 136] on div "phone [PHONE_NUMBER] [PHONE_NUMBER] content_copy access_time Call metrics Queue…" at bounding box center [330, 141] width 493 height 111
